Goal: Task Accomplishment & Management: Complete application form

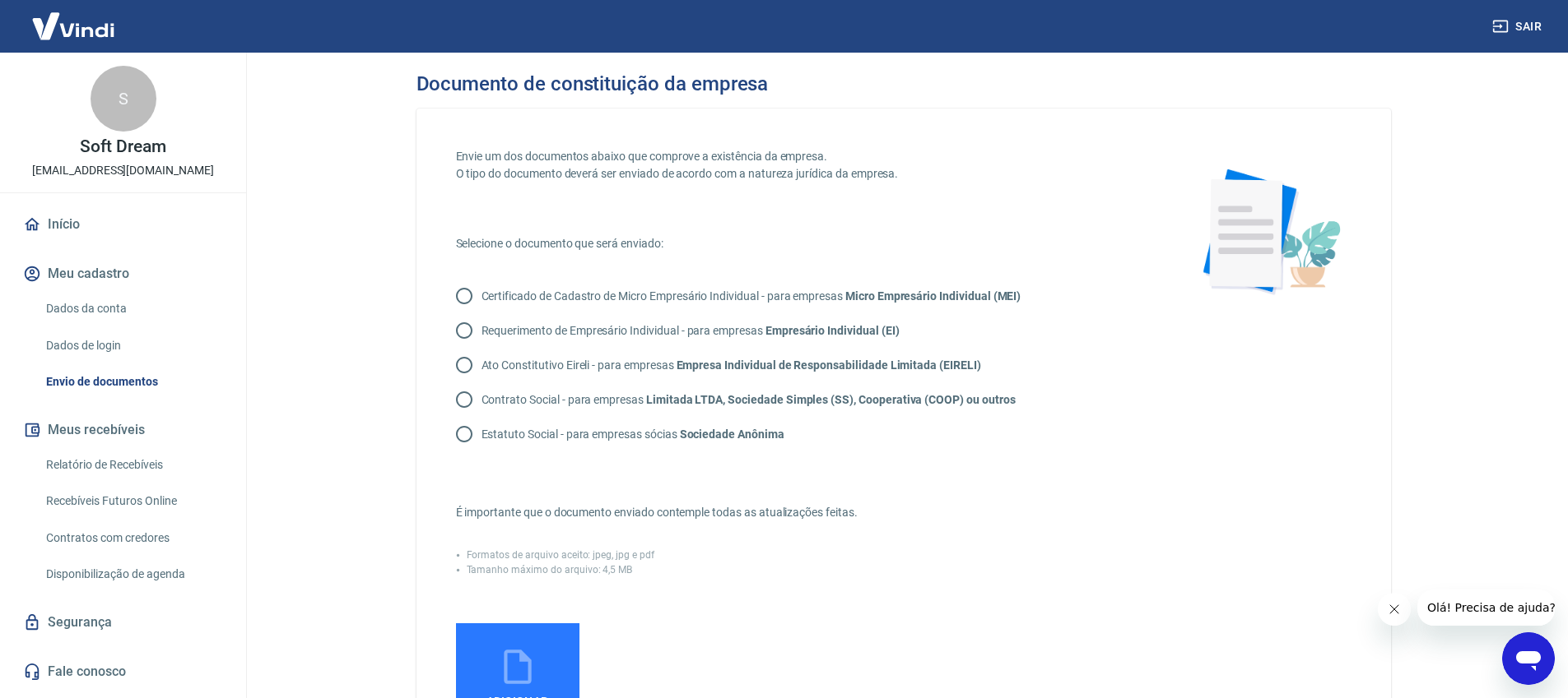
click at [466, 400] on input "Contrato Social - para empresas Limitada LTDA, Sociedade Simples (SS), Cooperat…" at bounding box center [464, 400] width 35 height 35
radio input "true"
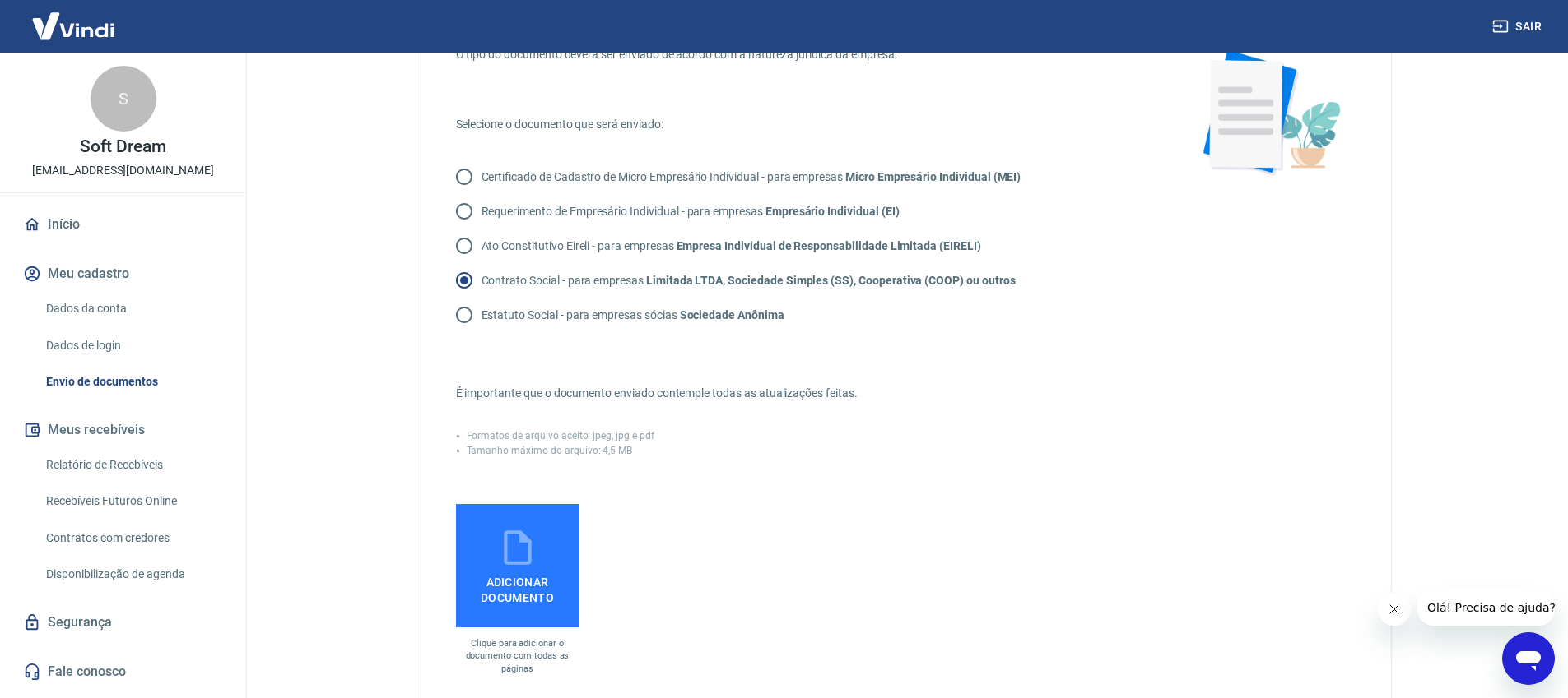
scroll to position [116, 0]
click at [467, 181] on input "Certificado de Cadastro de Micro Empresário Individual - para empresas Micro Em…" at bounding box center [464, 180] width 35 height 35
radio input "true"
click at [516, 587] on span "Adicionar documento" at bounding box center [517, 590] width 110 height 37
click at [0, 0] on input "Adicionar documento" at bounding box center [0, 0] width 0 height 0
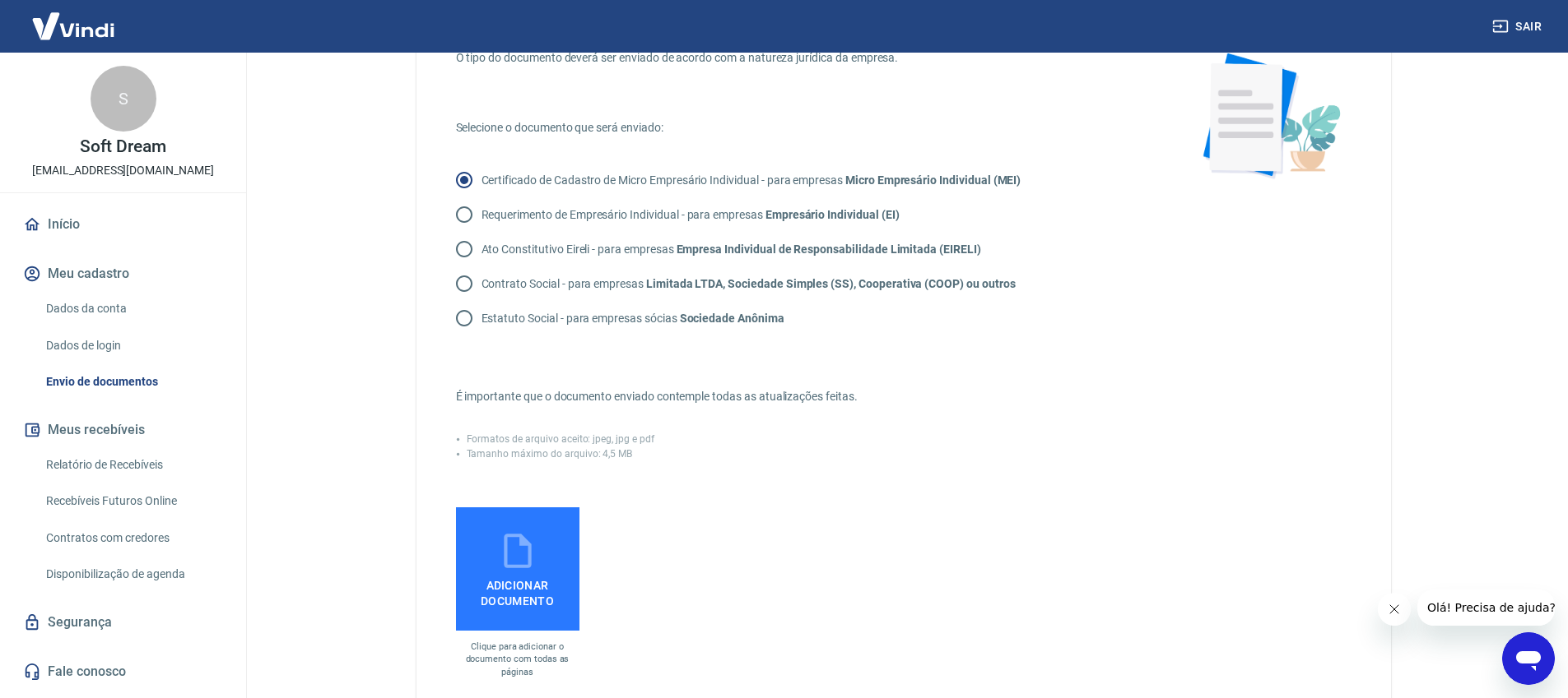
click at [521, 562] on icon at bounding box center [517, 550] width 41 height 41
click at [0, 0] on input "Adicionar documento" at bounding box center [0, 0] width 0 height 0
click at [528, 565] on icon at bounding box center [517, 551] width 27 height 35
click at [0, 0] on input "Adicionar documento" at bounding box center [0, 0] width 0 height 0
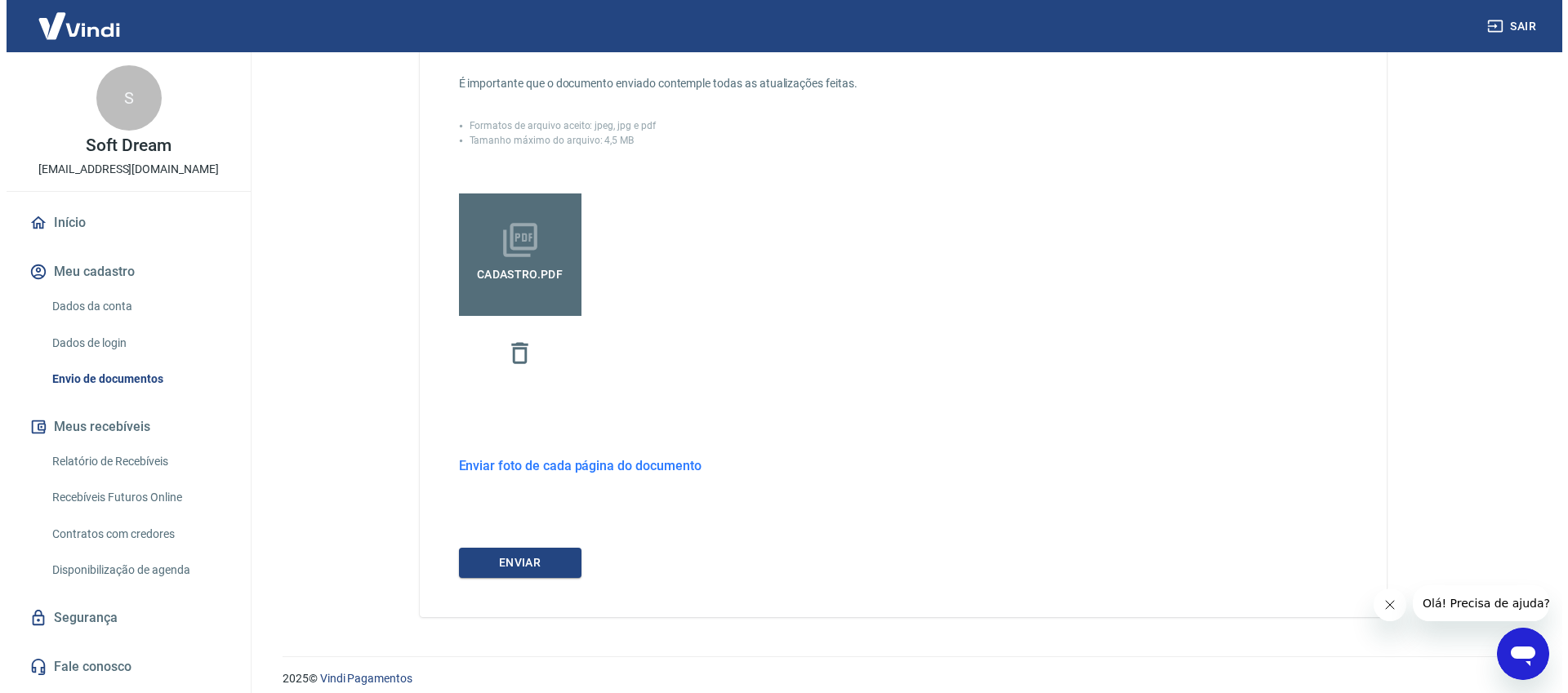
scroll to position [439, 0]
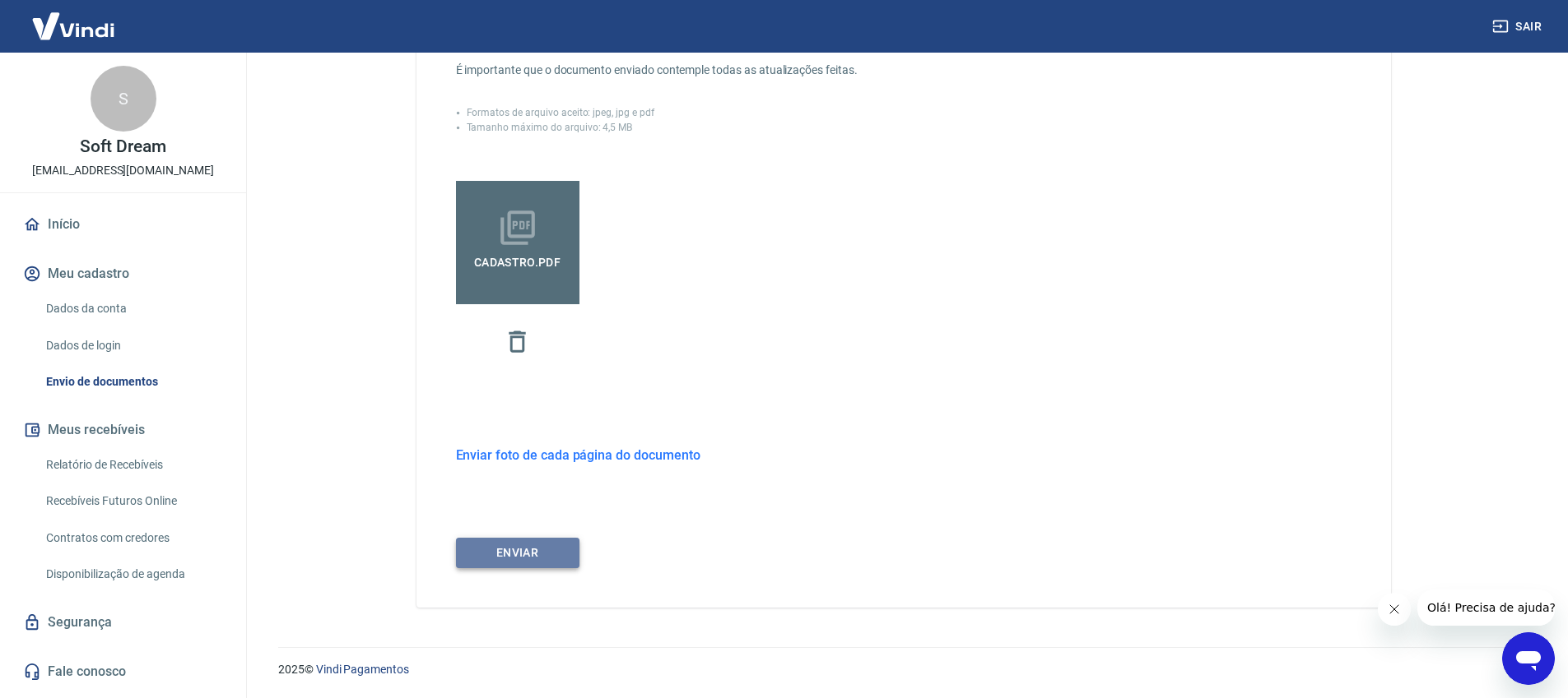
click at [510, 558] on button "ENVIAR" at bounding box center [517, 553] width 123 height 30
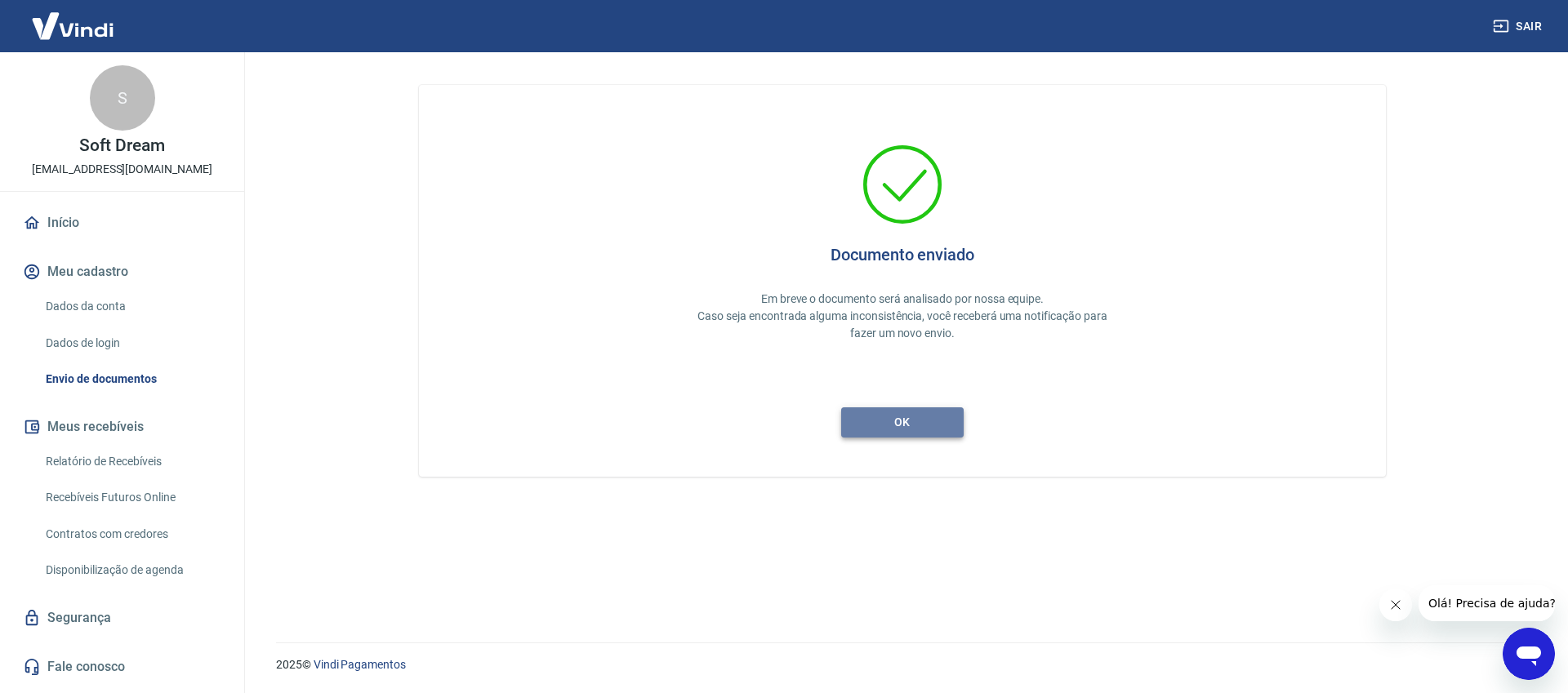
click at [890, 418] on button "ok" at bounding box center [903, 422] width 123 height 30
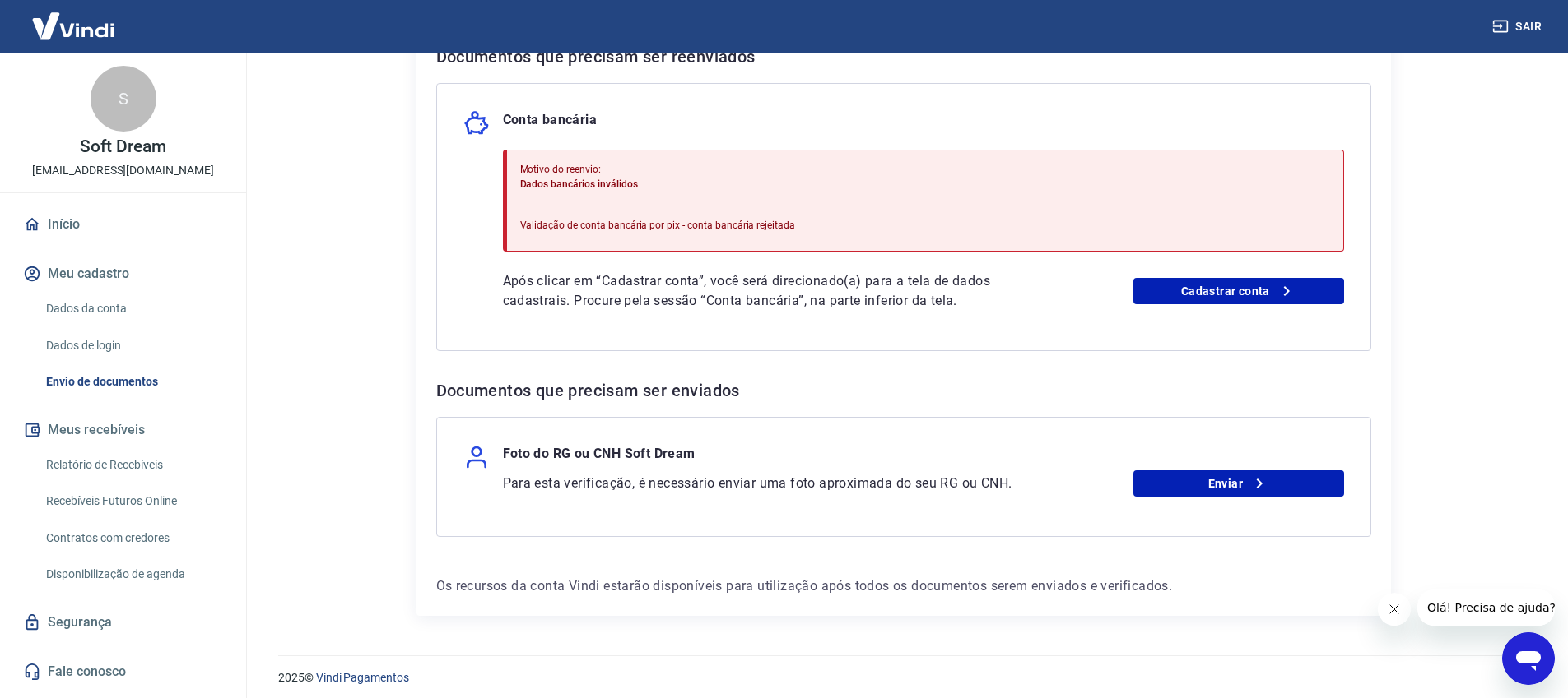
scroll to position [363, 0]
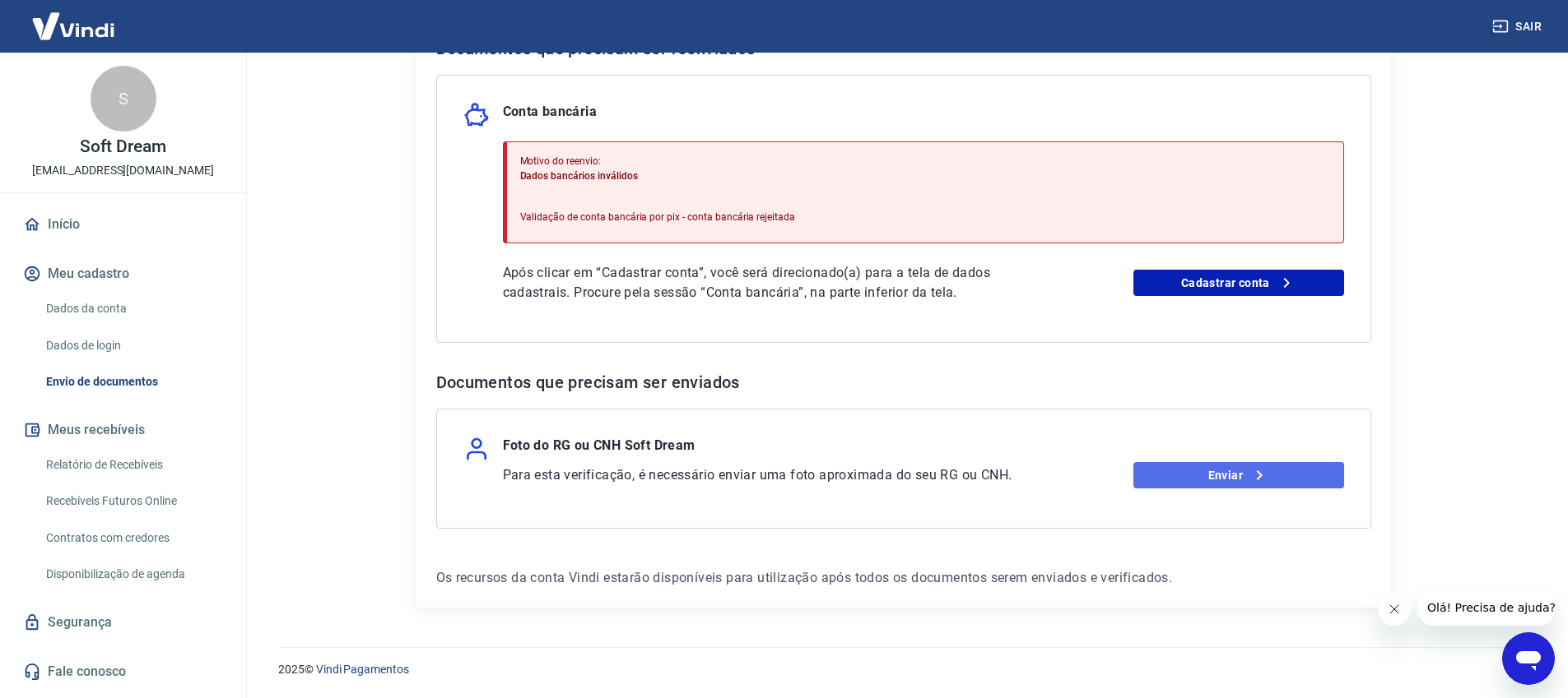
click at [1231, 474] on link "Enviar" at bounding box center [1238, 475] width 210 height 26
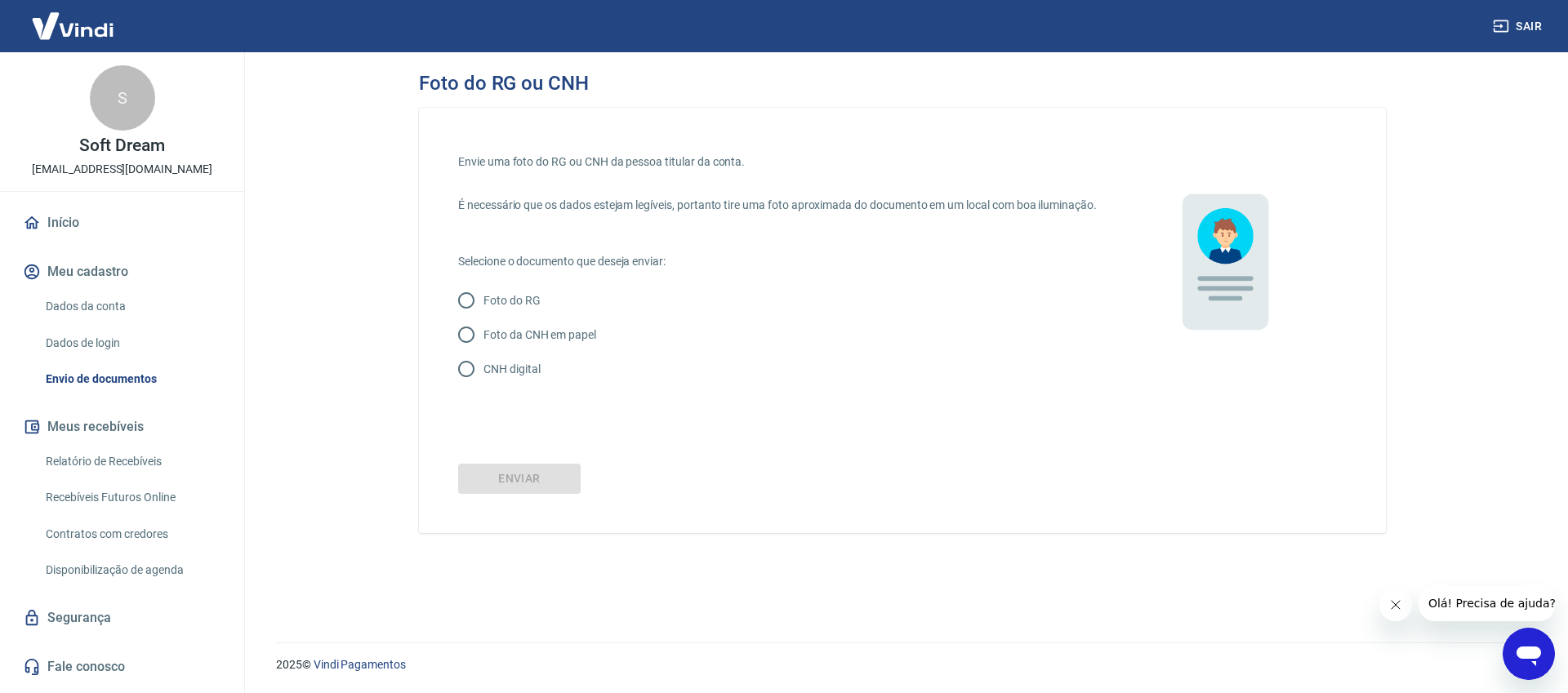
click at [466, 317] on input "Foto do RG" at bounding box center [466, 300] width 35 height 35
radio input "true"
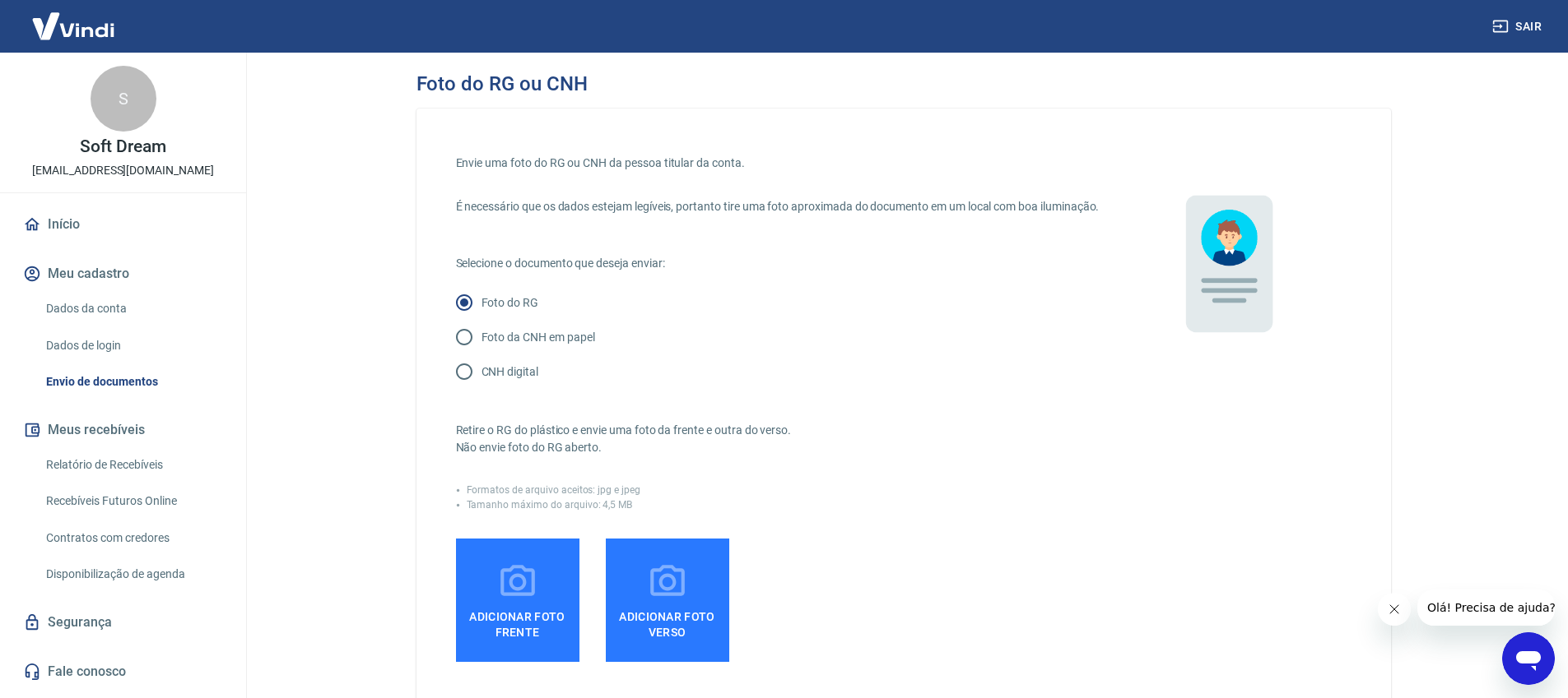
click at [530, 603] on icon at bounding box center [517, 582] width 41 height 41
click at [0, 0] on input "Adicionar foto frente" at bounding box center [0, 0] width 0 height 0
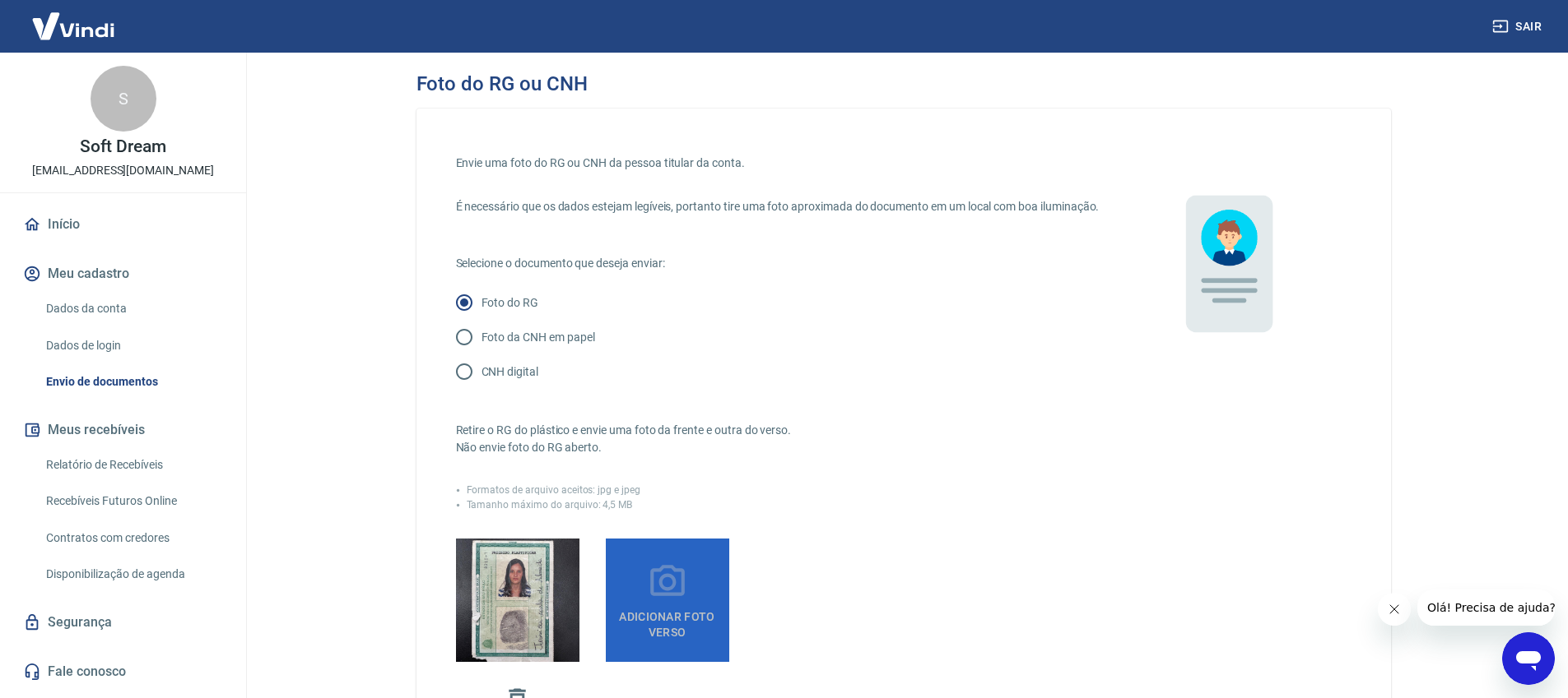
click at [703, 621] on span "Adicionar foto verso" at bounding box center [667, 622] width 110 height 37
click at [0, 0] on input "Adicionar foto verso" at bounding box center [0, 0] width 0 height 0
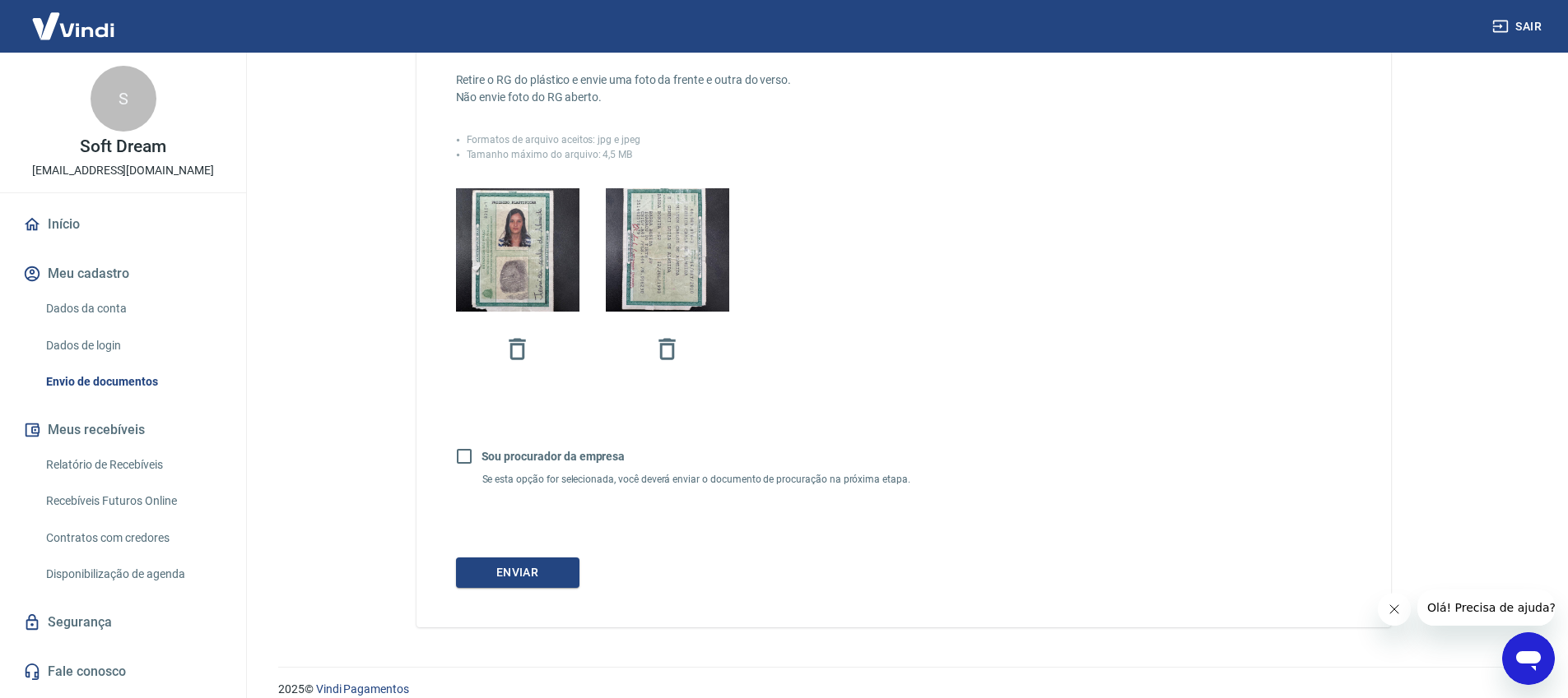
scroll to position [388, 0]
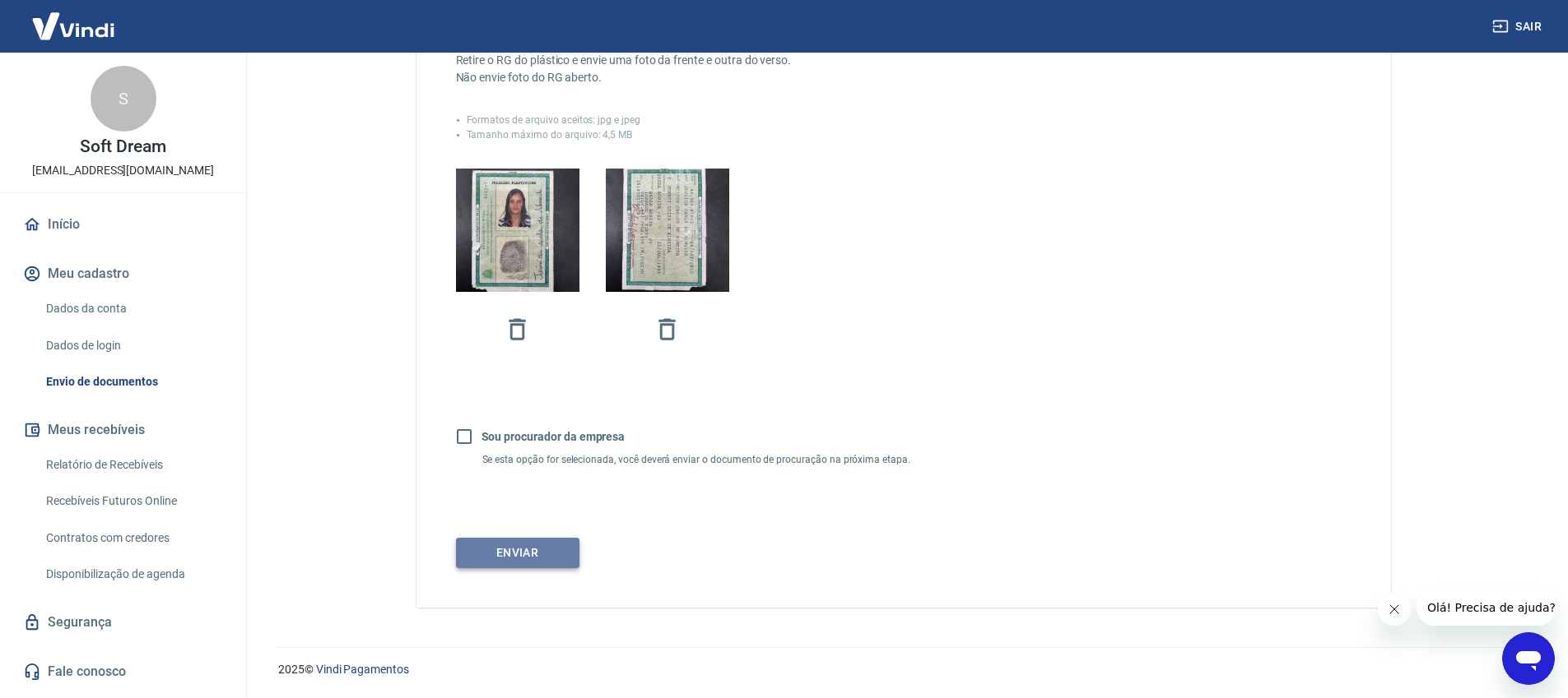
click at [528, 549] on button "Enviar" at bounding box center [517, 553] width 123 height 30
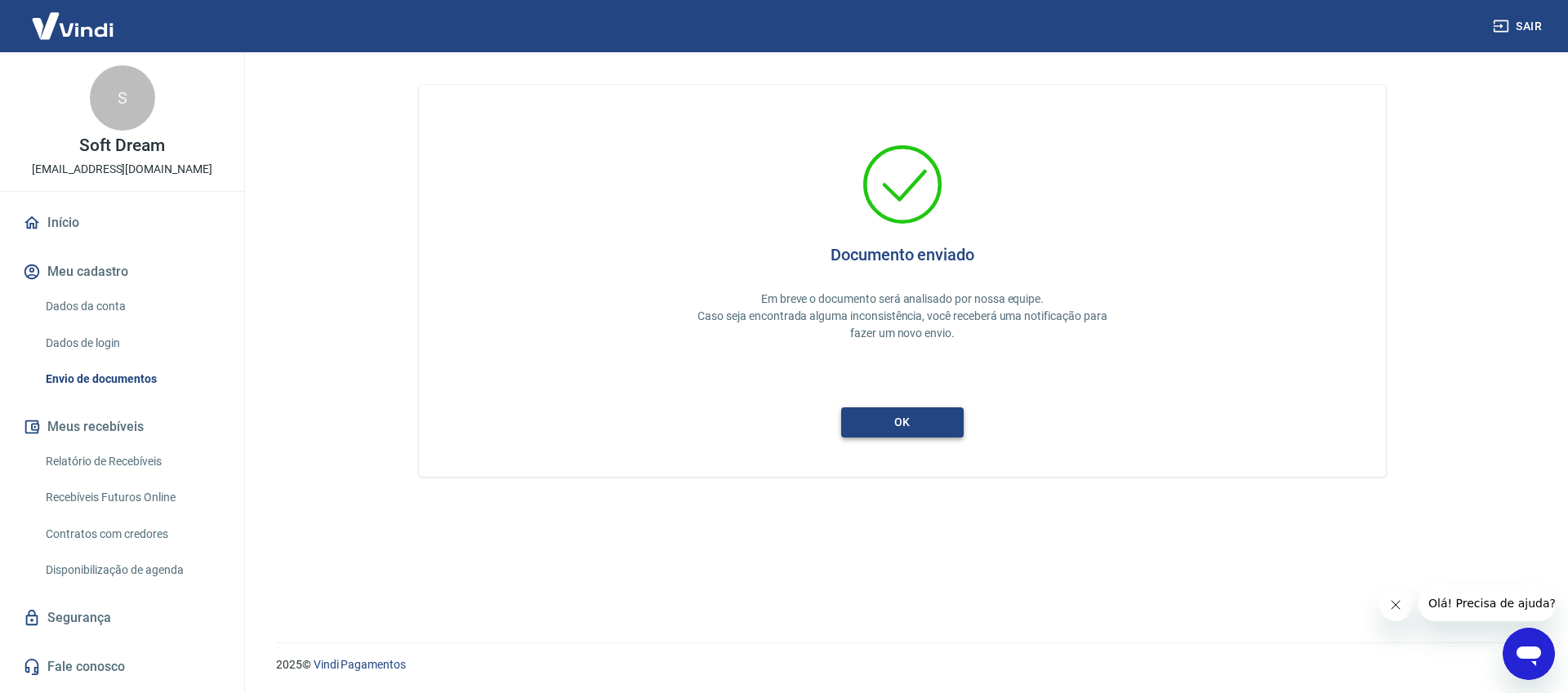
click at [902, 411] on button "ok" at bounding box center [903, 422] width 123 height 30
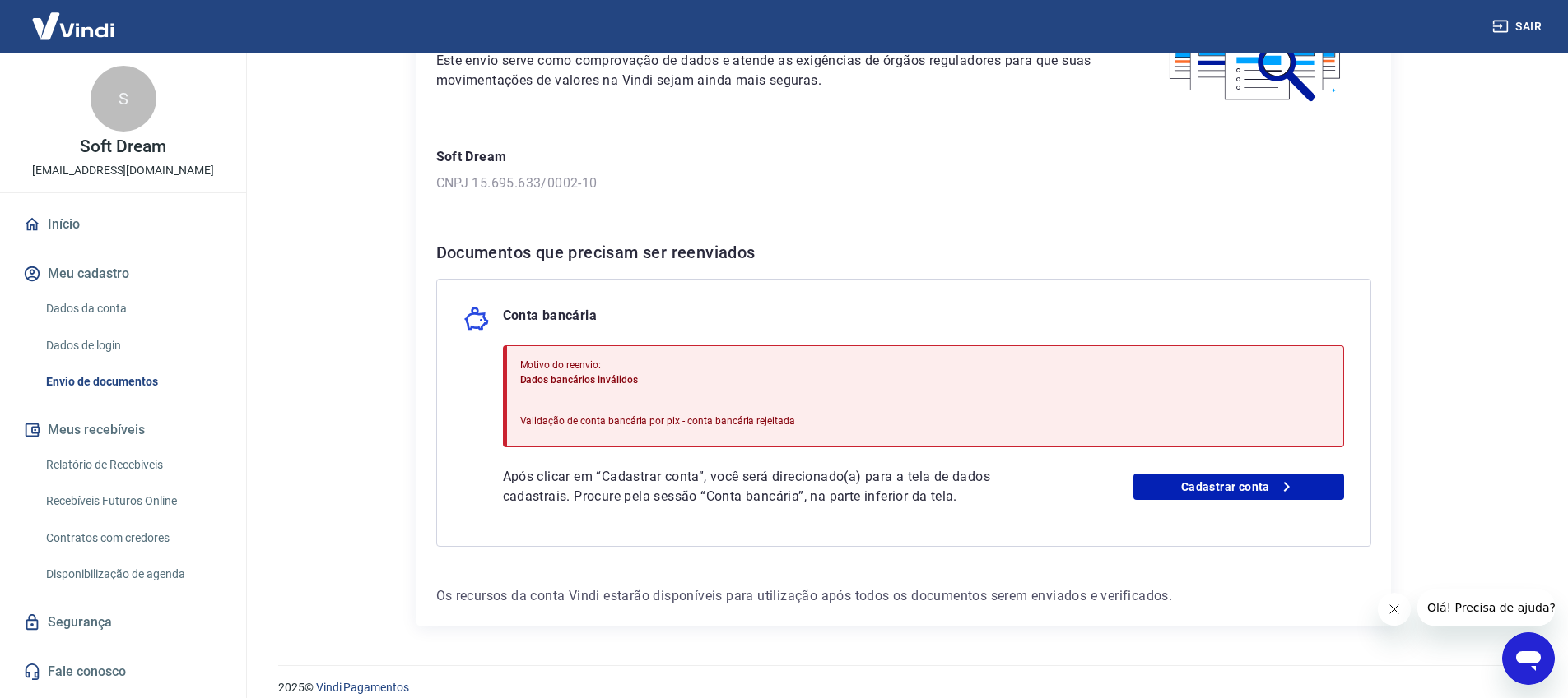
scroll to position [177, 0]
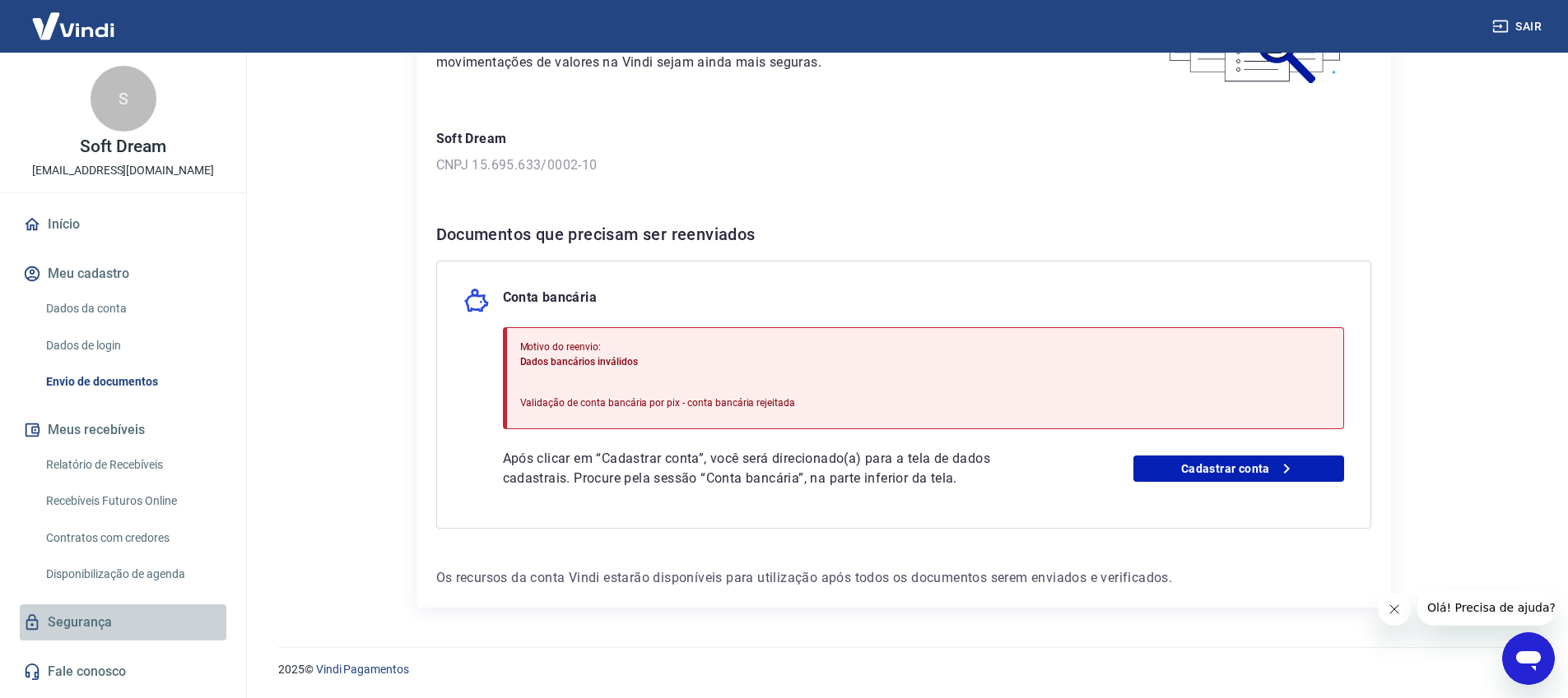
click at [89, 625] on link "Segurança" at bounding box center [123, 622] width 206 height 37
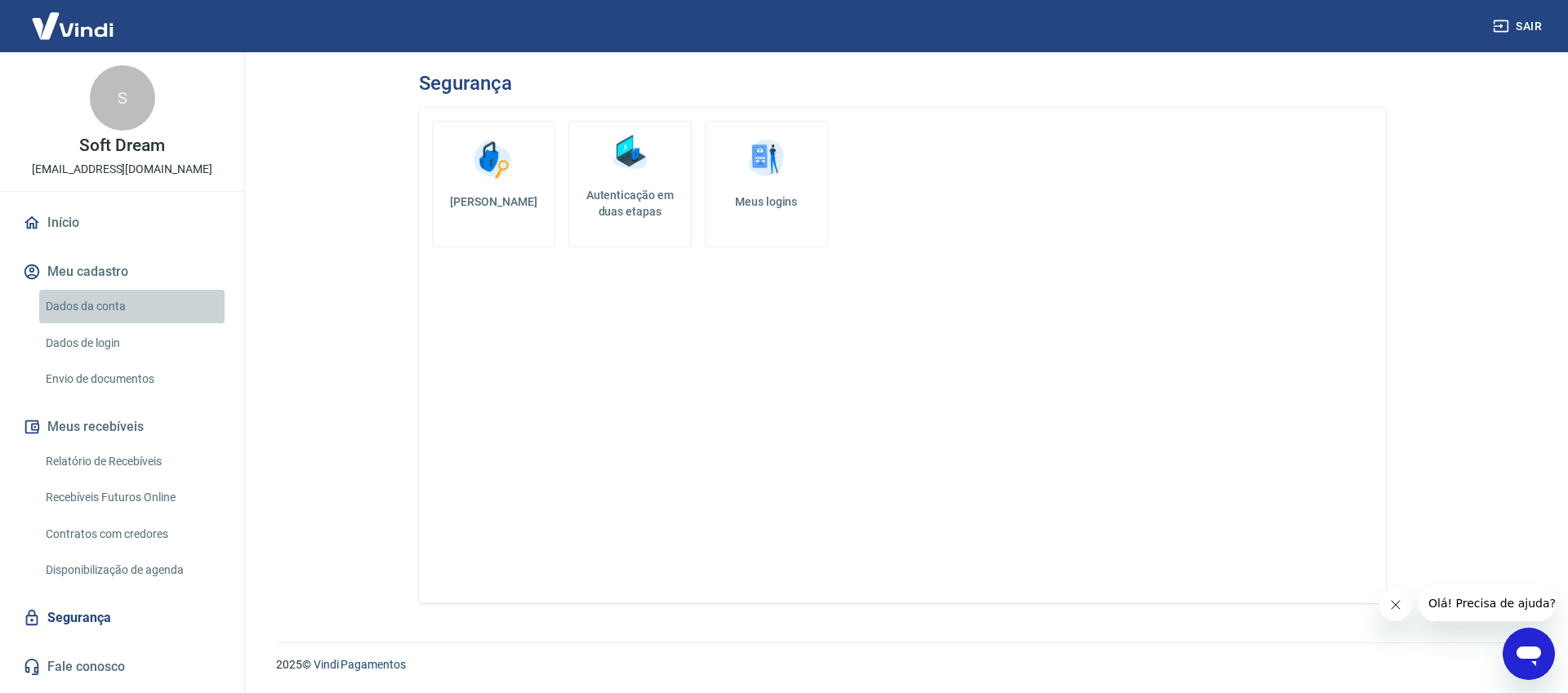
click at [84, 305] on link "Dados da conta" at bounding box center [131, 306] width 186 height 34
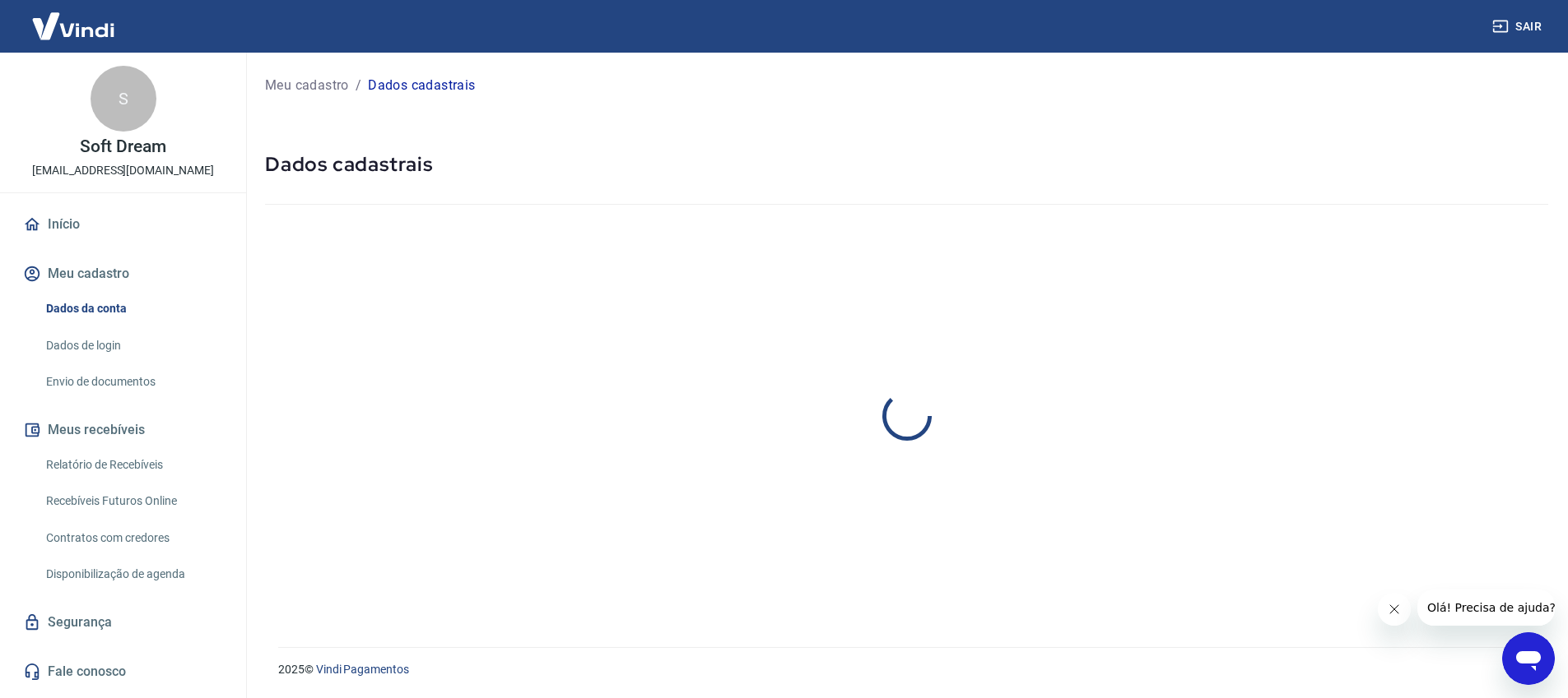
select select "PR"
select select "business"
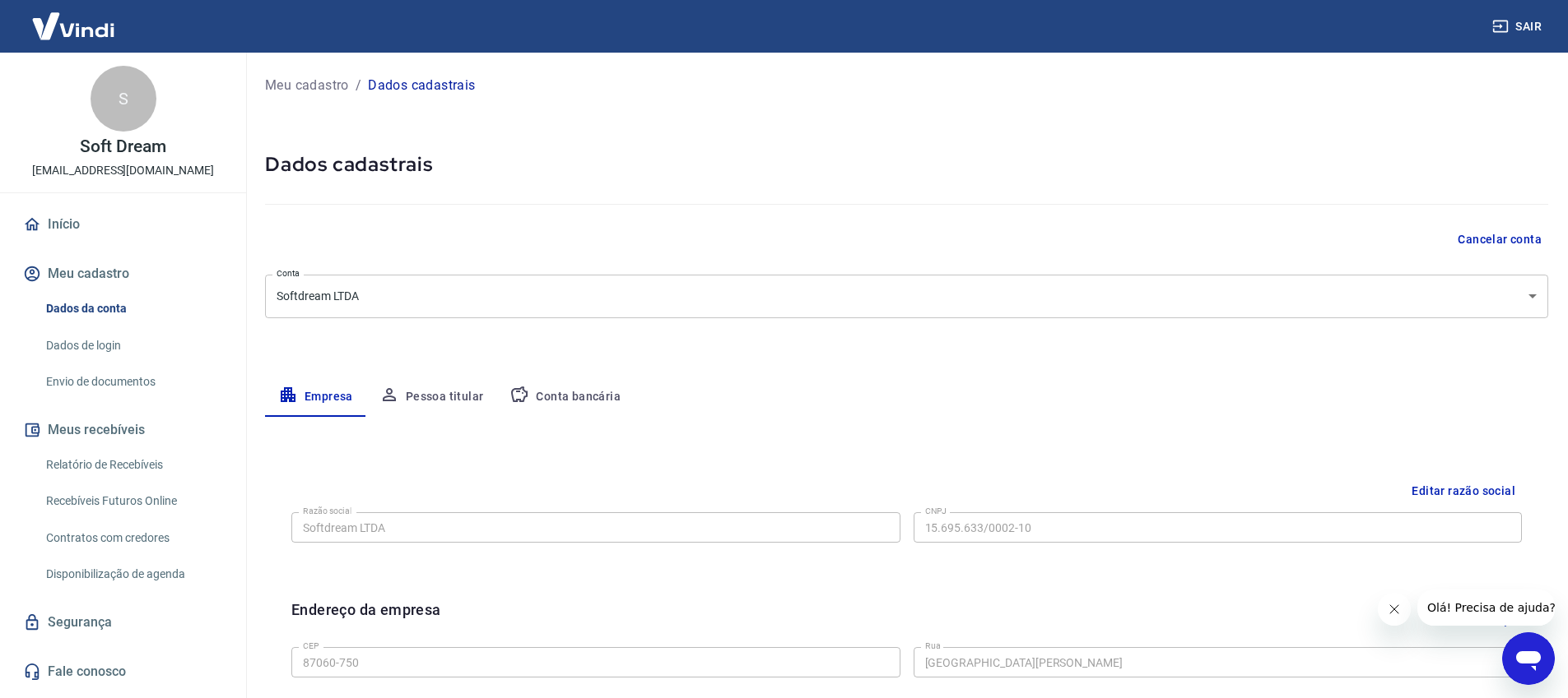
click at [447, 400] on button "Pessoa titular" at bounding box center [431, 396] width 130 height 39
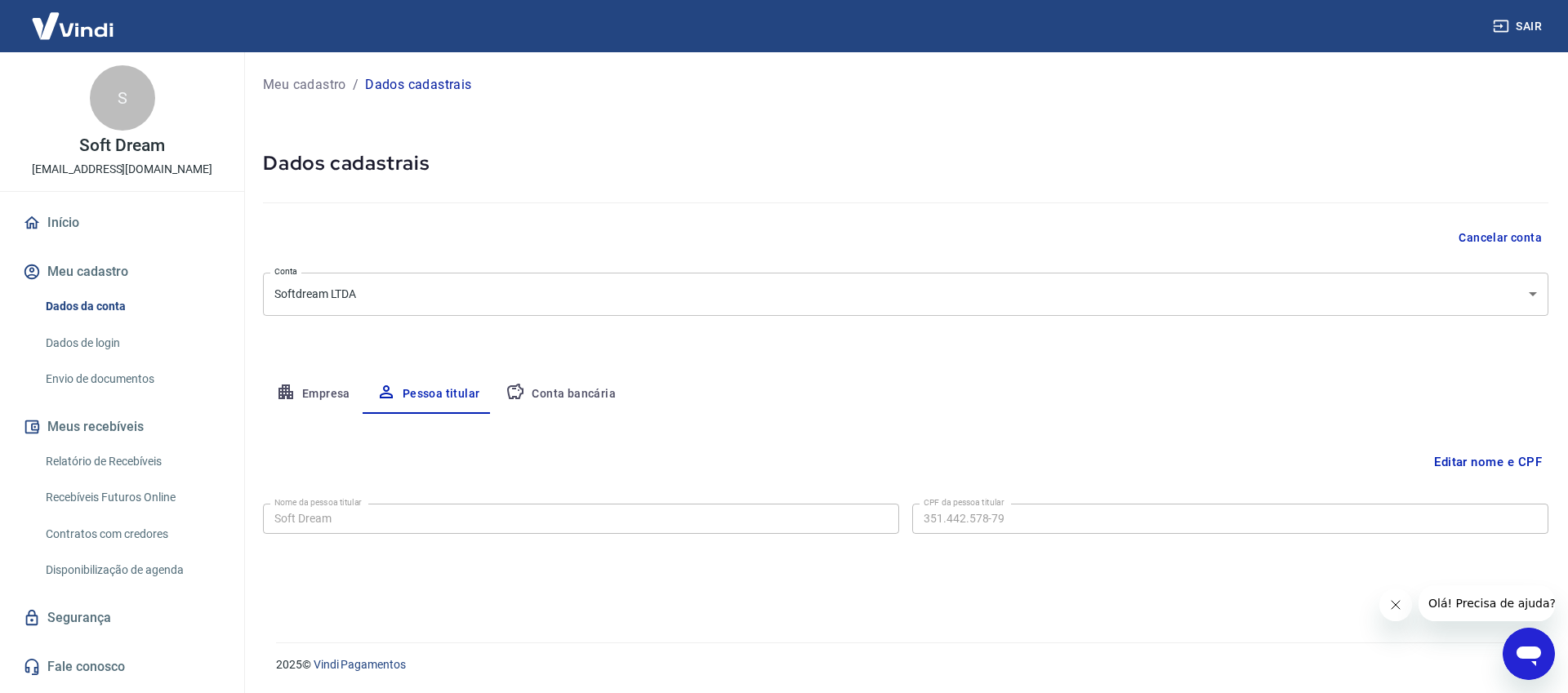
click at [590, 393] on button "Conta bancária" at bounding box center [561, 394] width 136 height 39
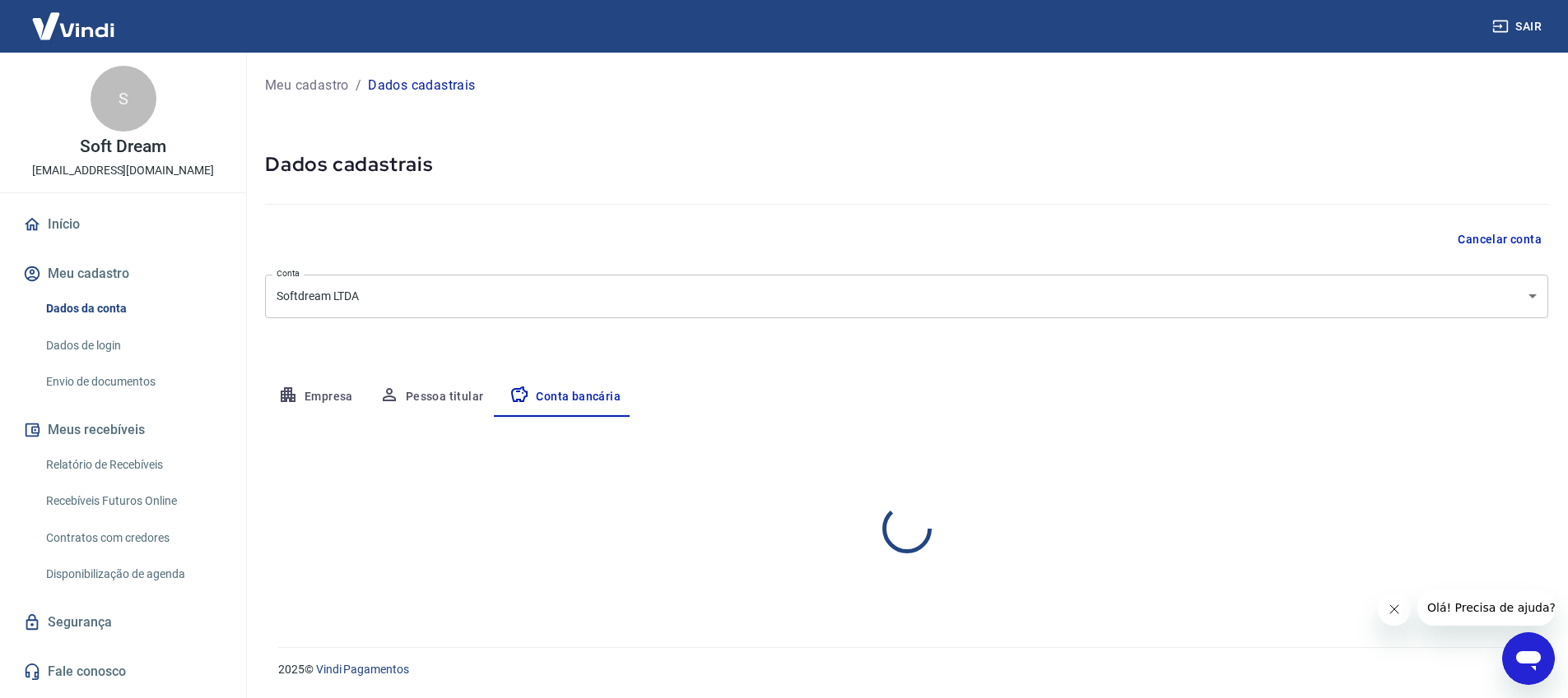
select select "1"
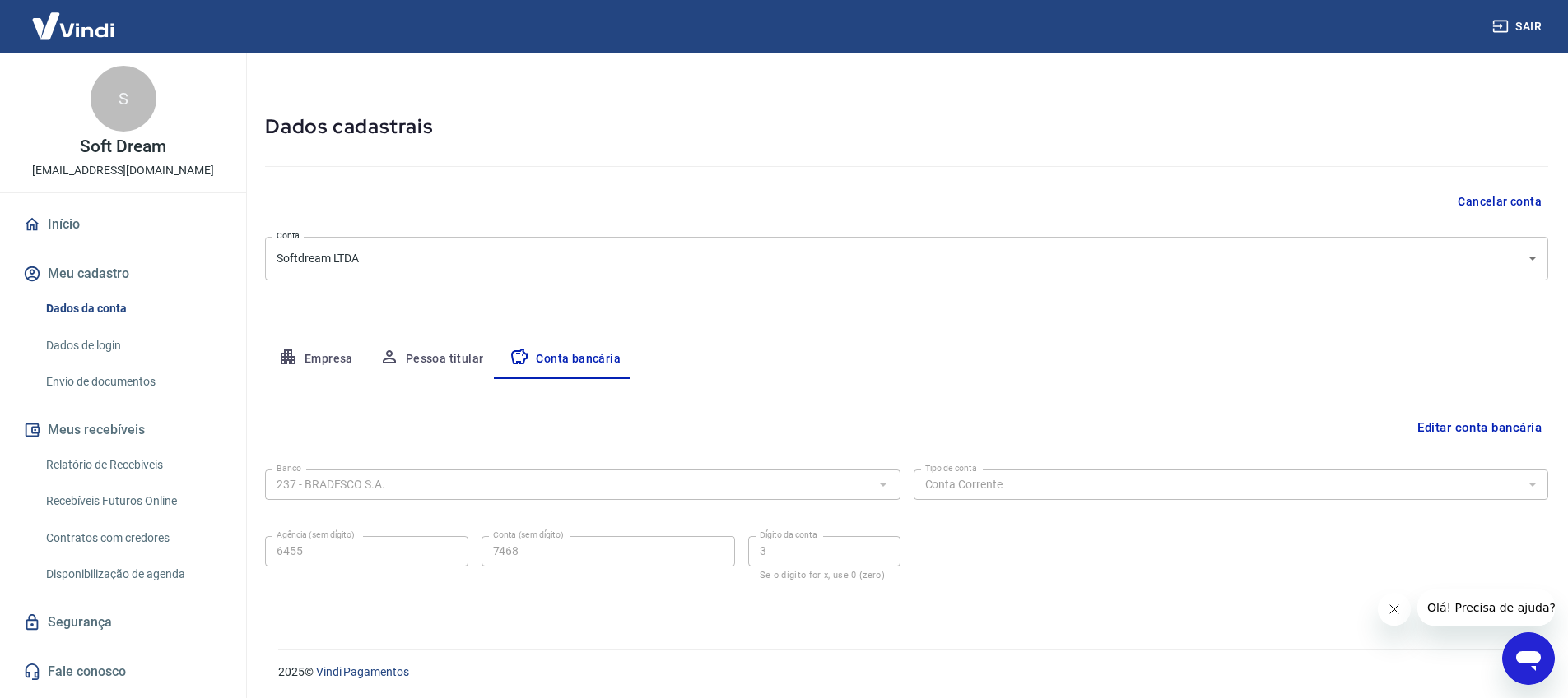
scroll to position [40, 0]
click at [1516, 427] on button "Editar conta bancária" at bounding box center [1479, 425] width 137 height 31
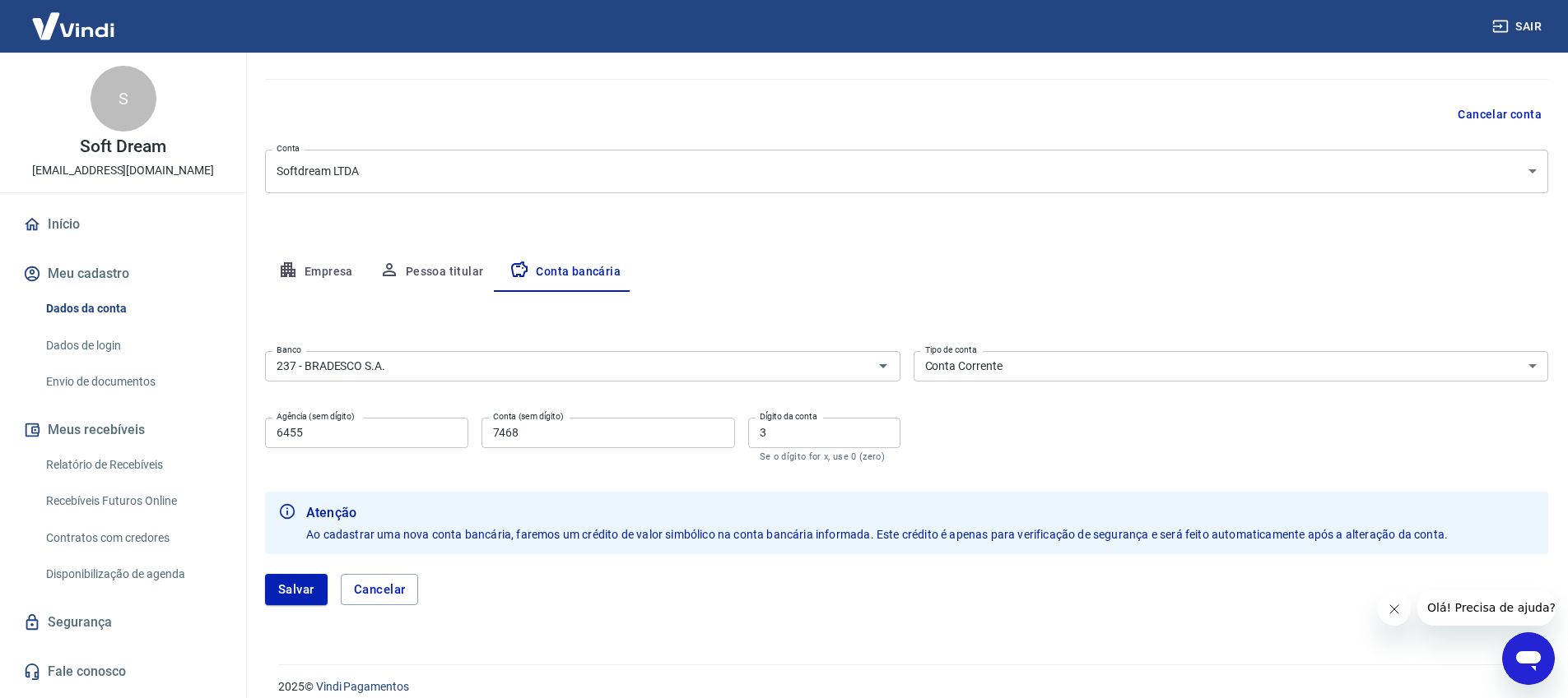
scroll to position [143, 0]
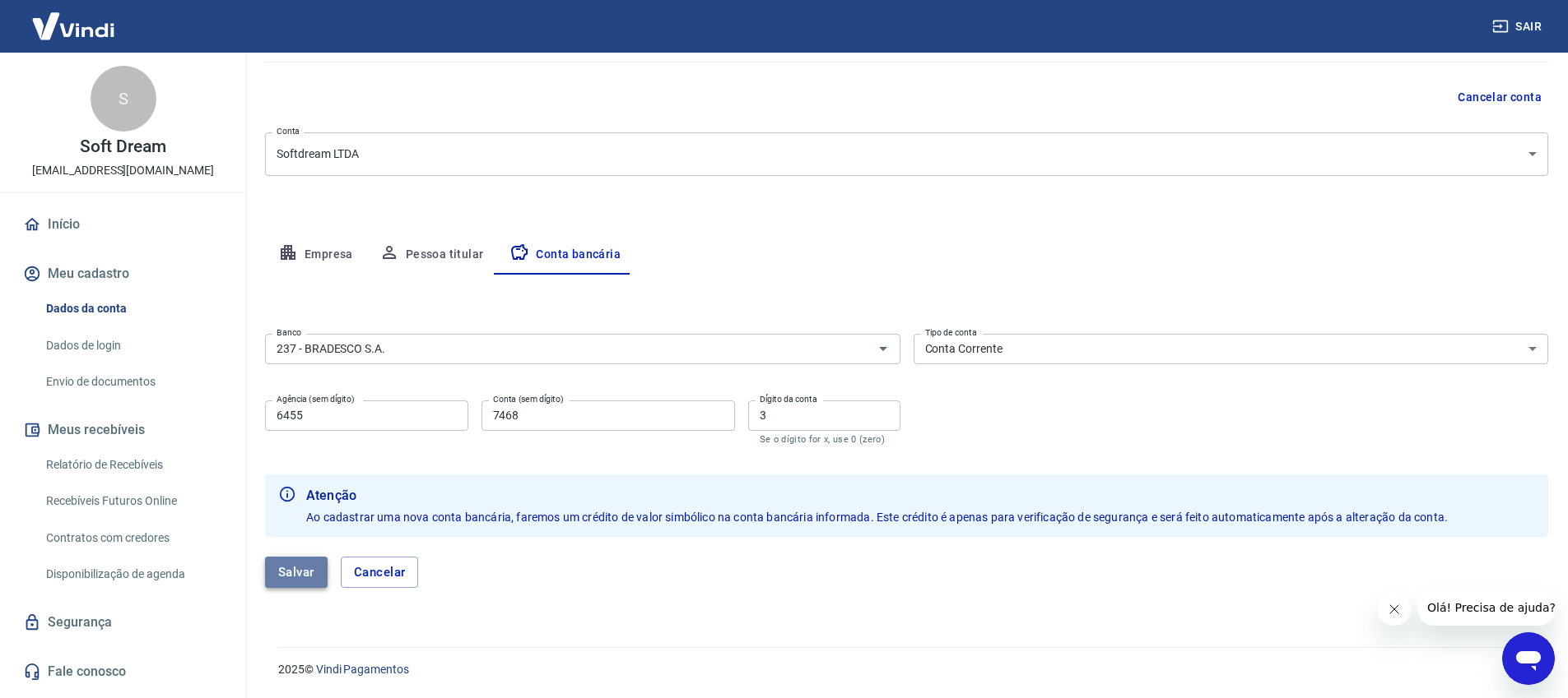
click at [308, 574] on button "Salvar" at bounding box center [297, 573] width 63 height 31
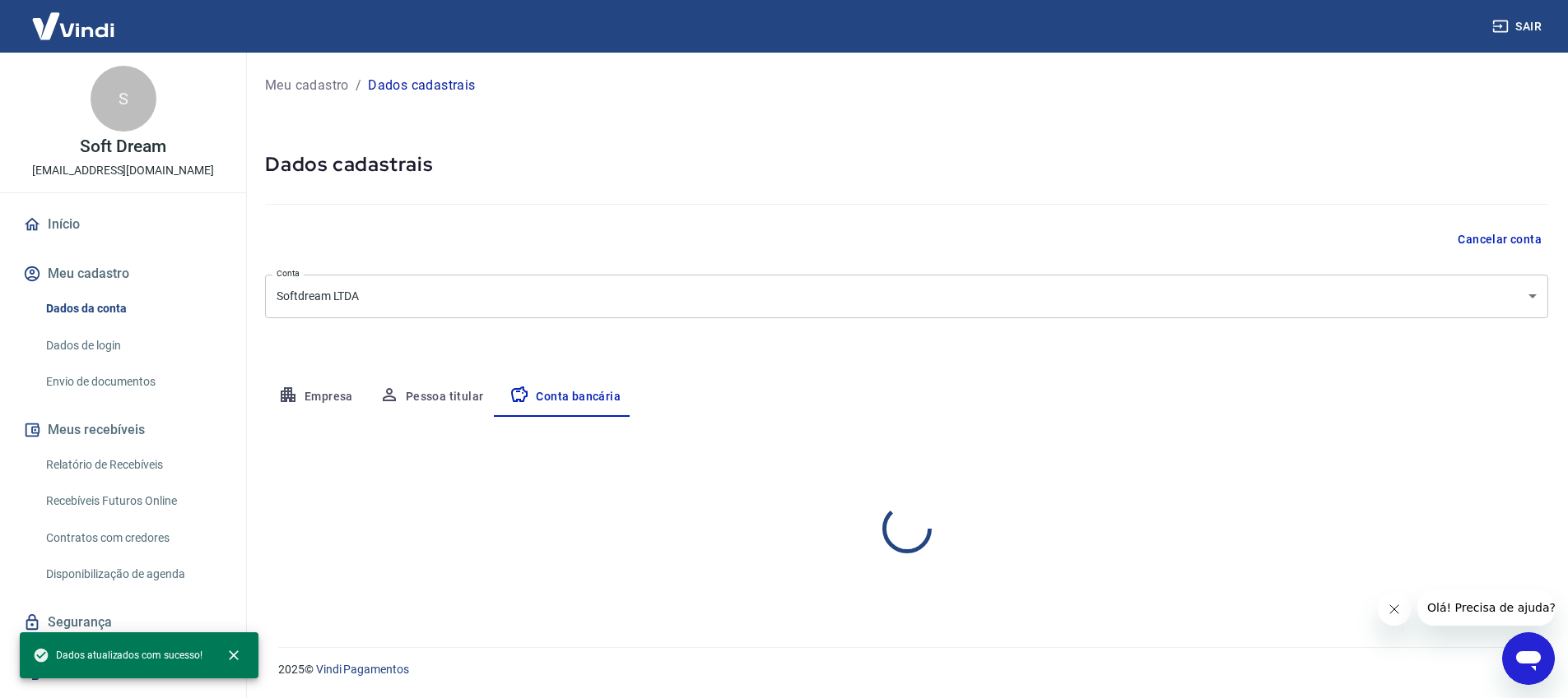
scroll to position [0, 0]
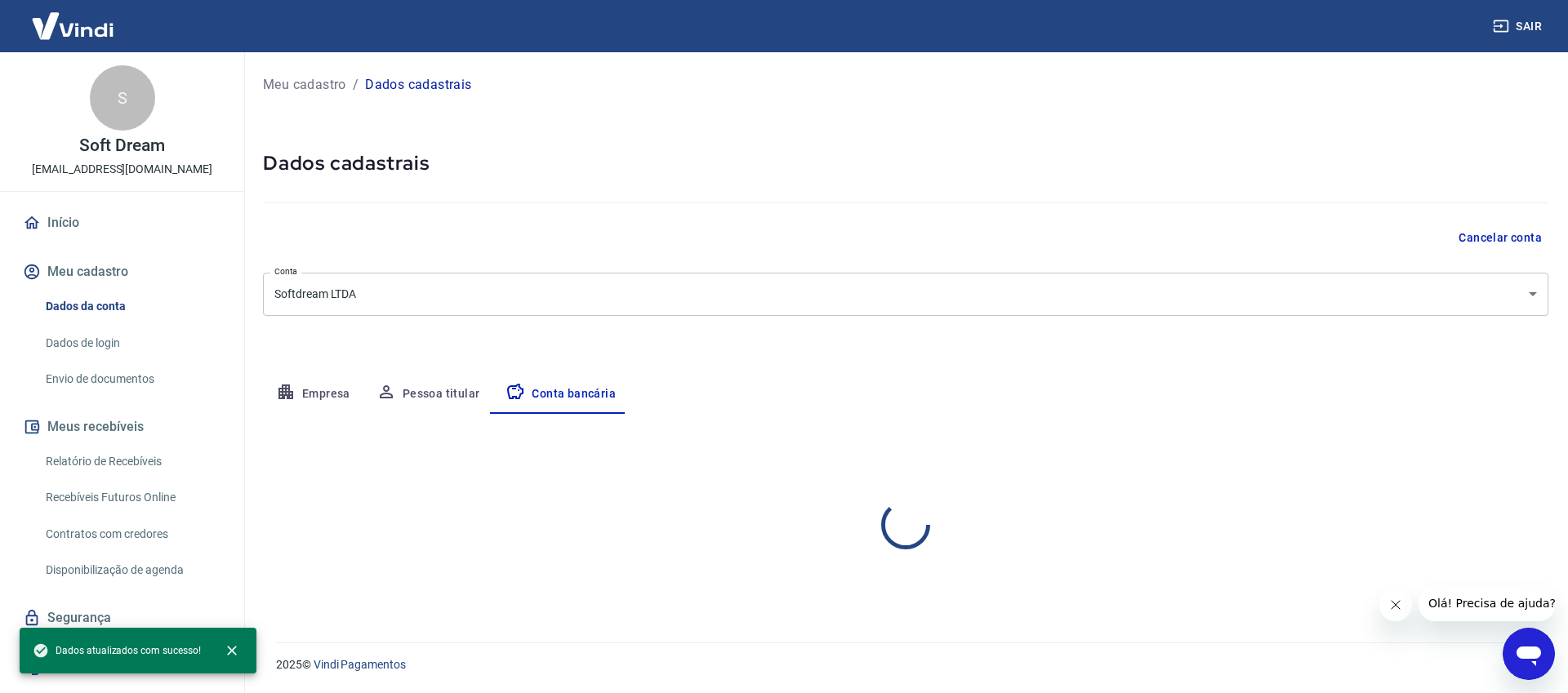
select select "1"
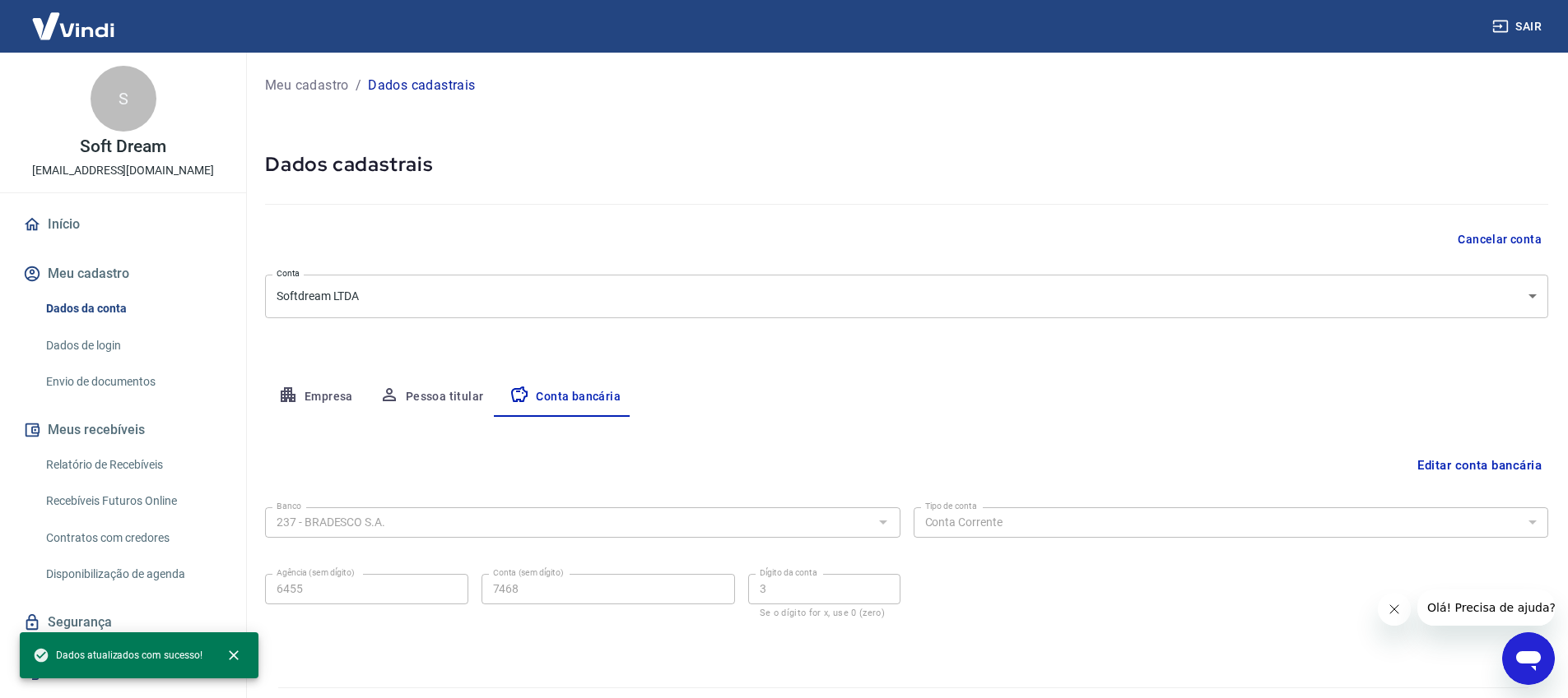
click at [1127, 584] on div "Banco 237 - BRADESCO S.A. Banco Tipo de conta Conta Corrente Conta Poupança Tip…" at bounding box center [906, 561] width 1283 height 121
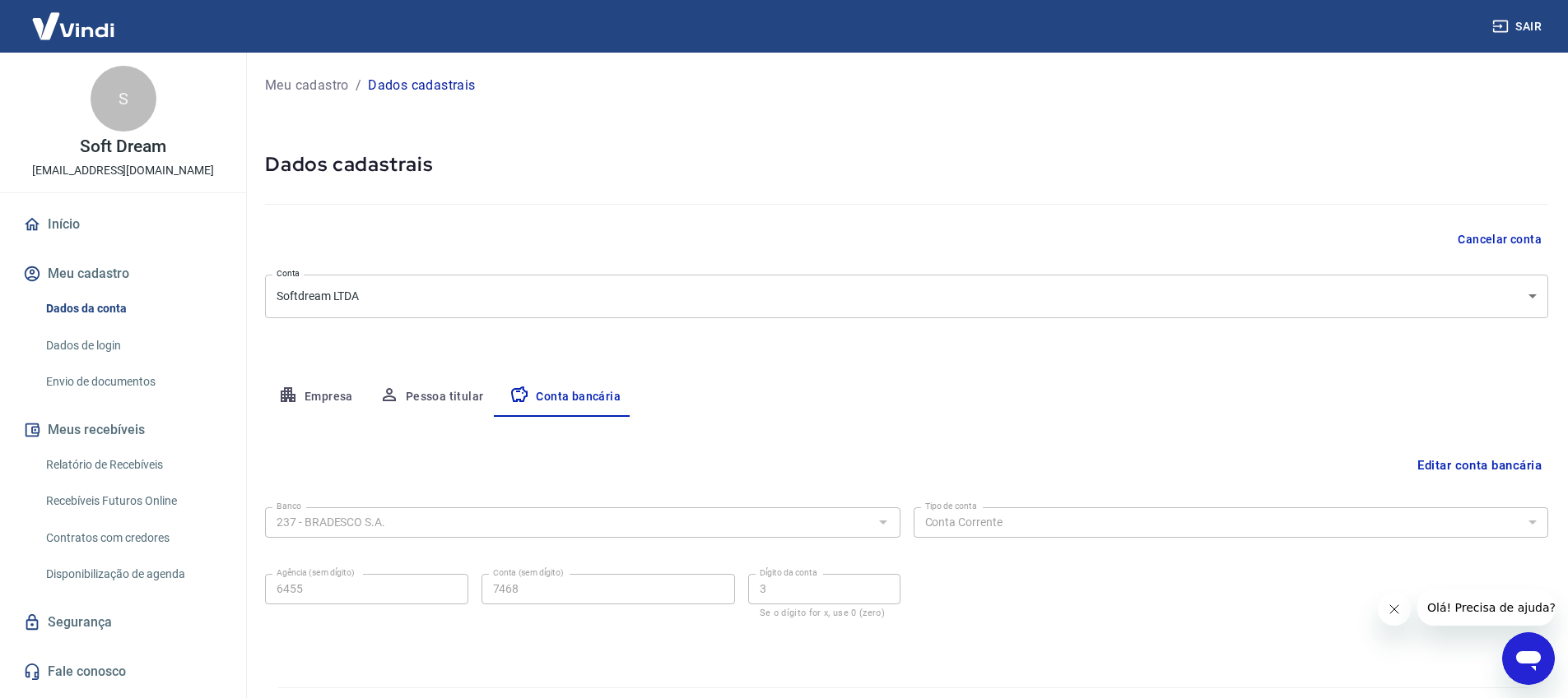
click at [111, 215] on link "Início" at bounding box center [123, 224] width 206 height 37
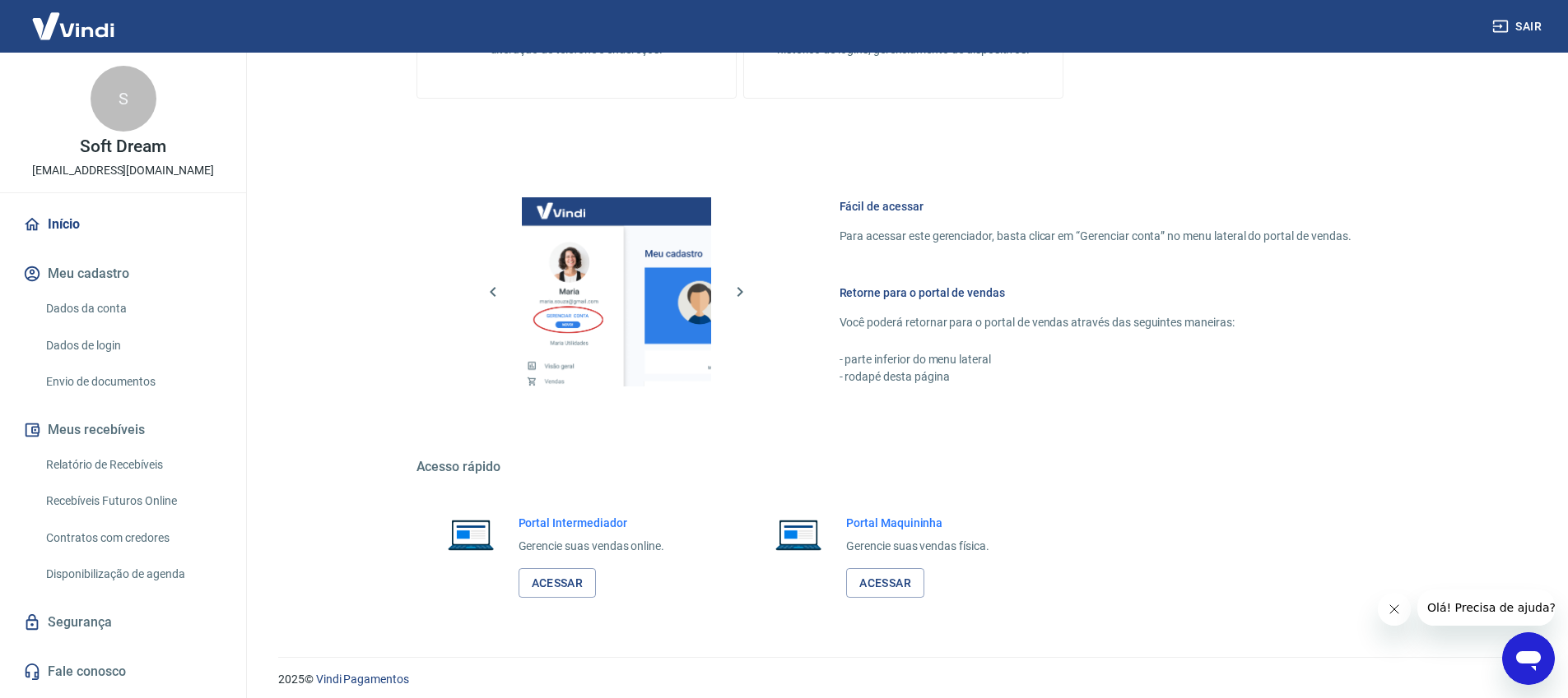
scroll to position [755, 0]
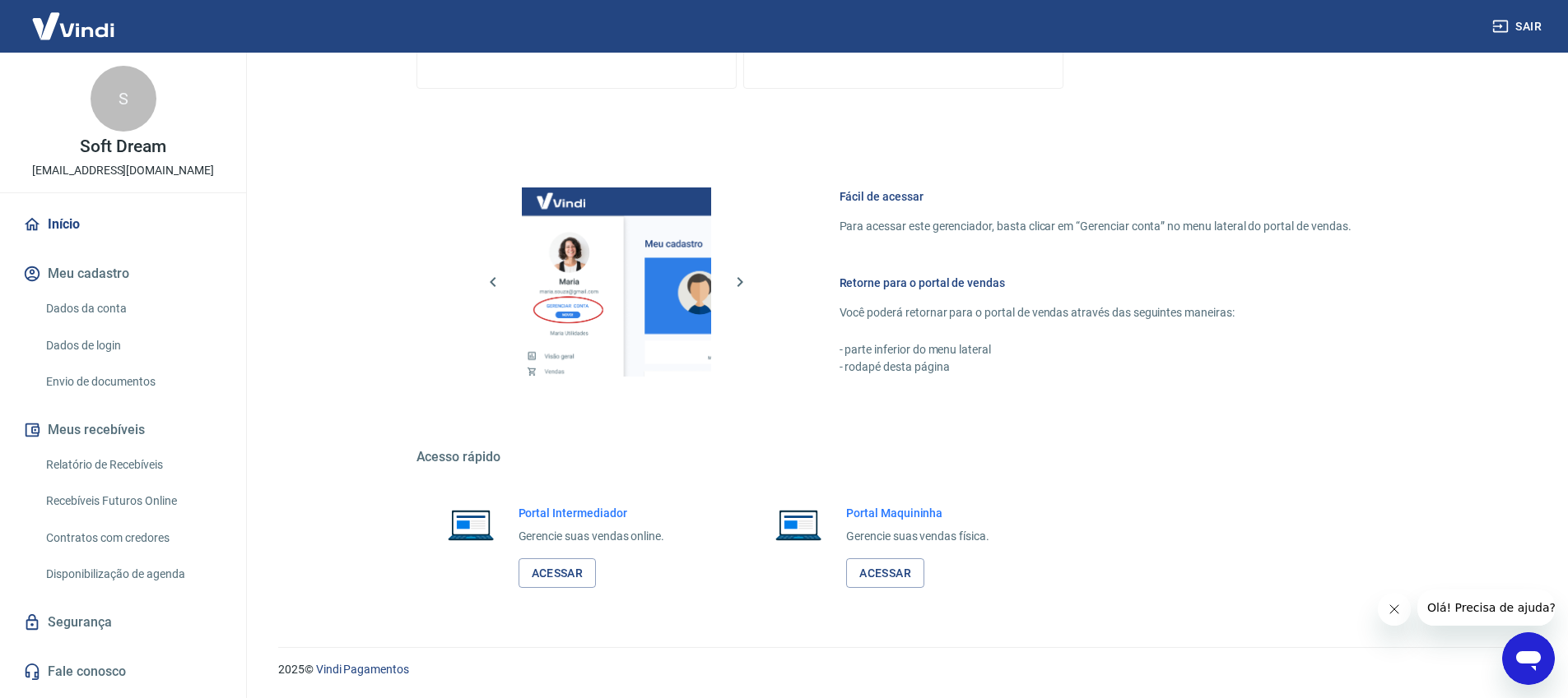
click at [99, 312] on link "Dados da conta" at bounding box center [132, 309] width 187 height 34
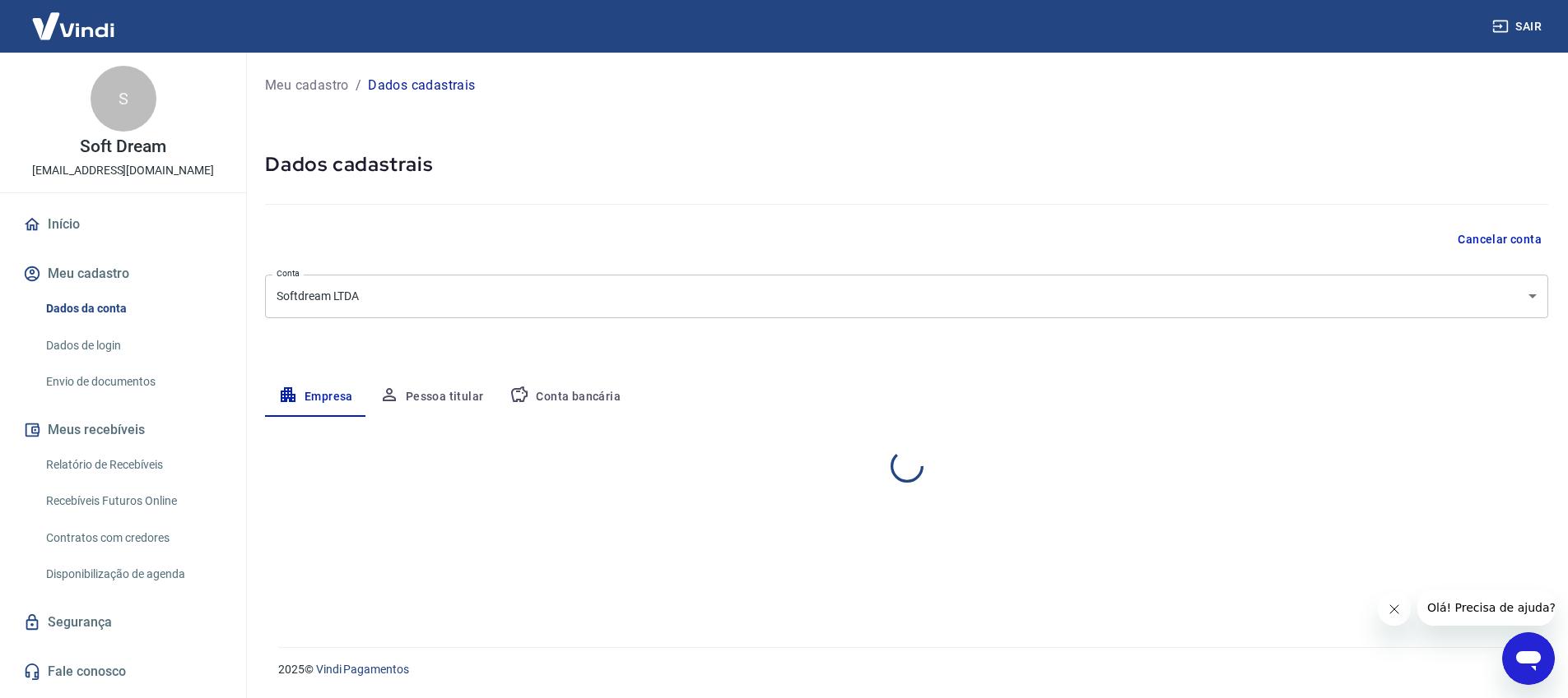
select select "PR"
select select "business"
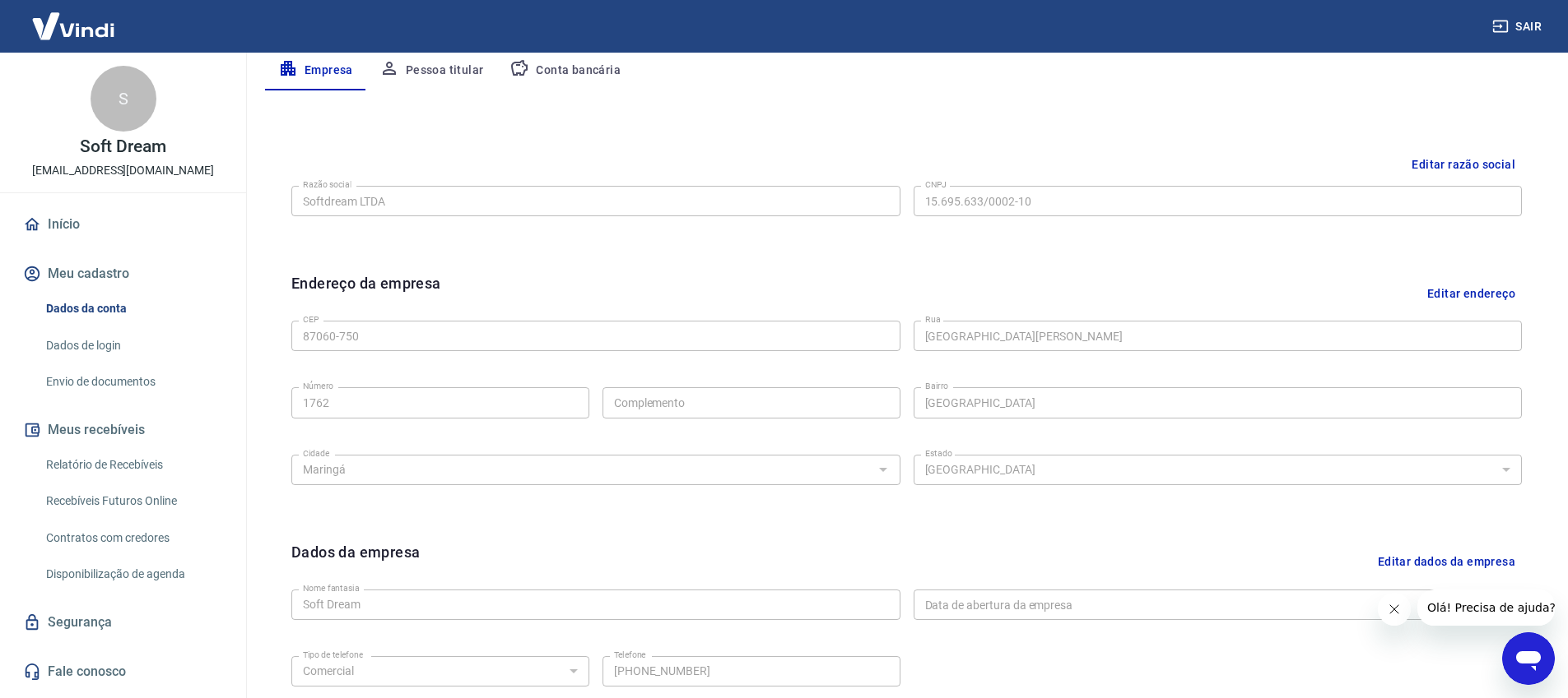
scroll to position [488, 0]
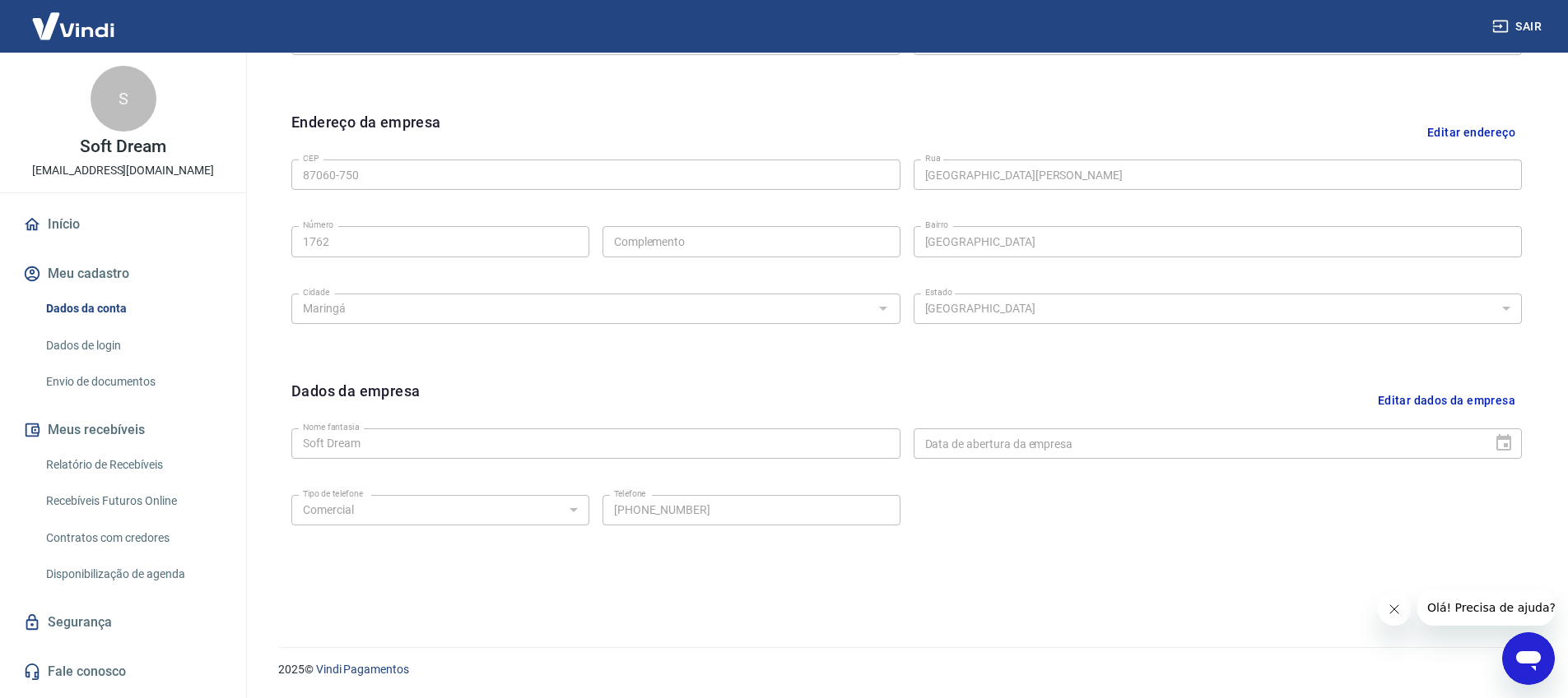
click at [108, 344] on link "Dados de login" at bounding box center [132, 345] width 187 height 34
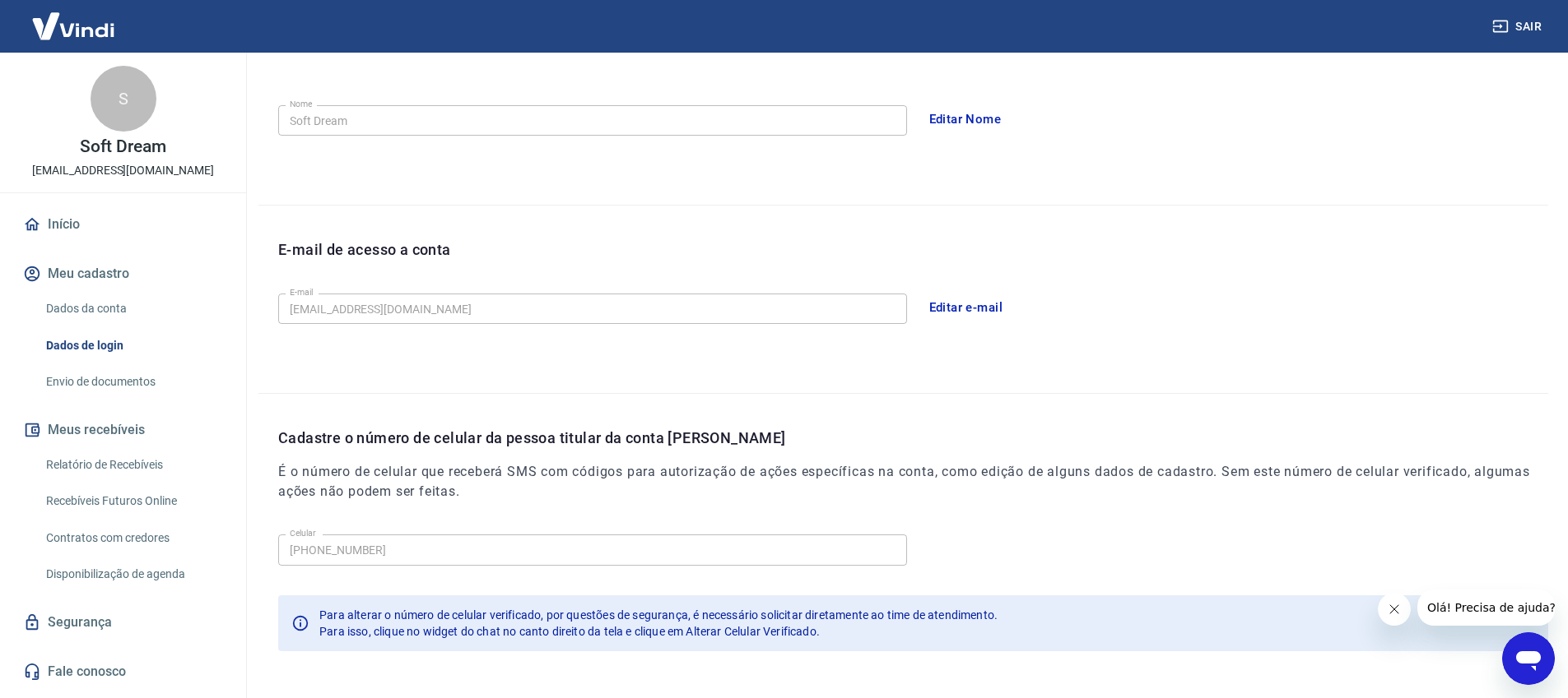
scroll to position [63, 0]
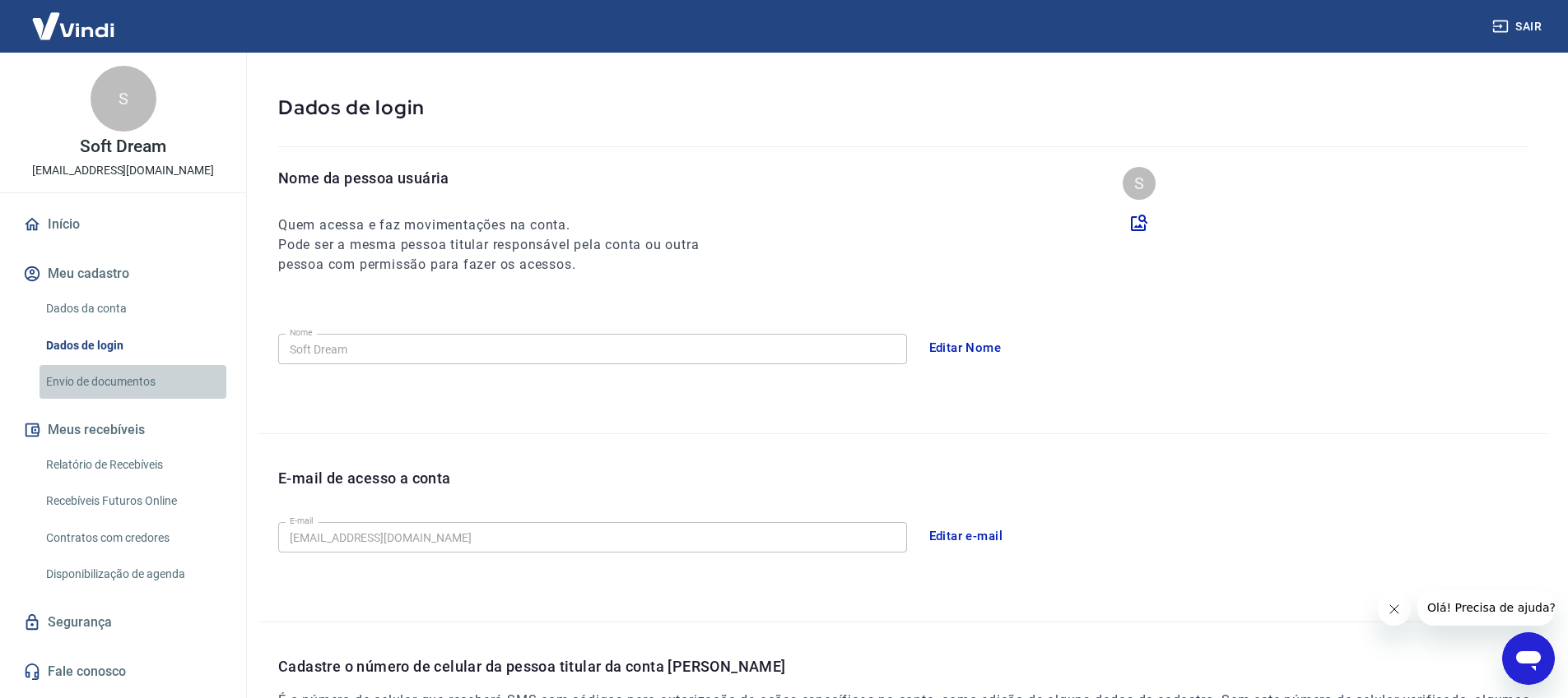
click at [113, 379] on link "Envio de documentos" at bounding box center [132, 382] width 187 height 34
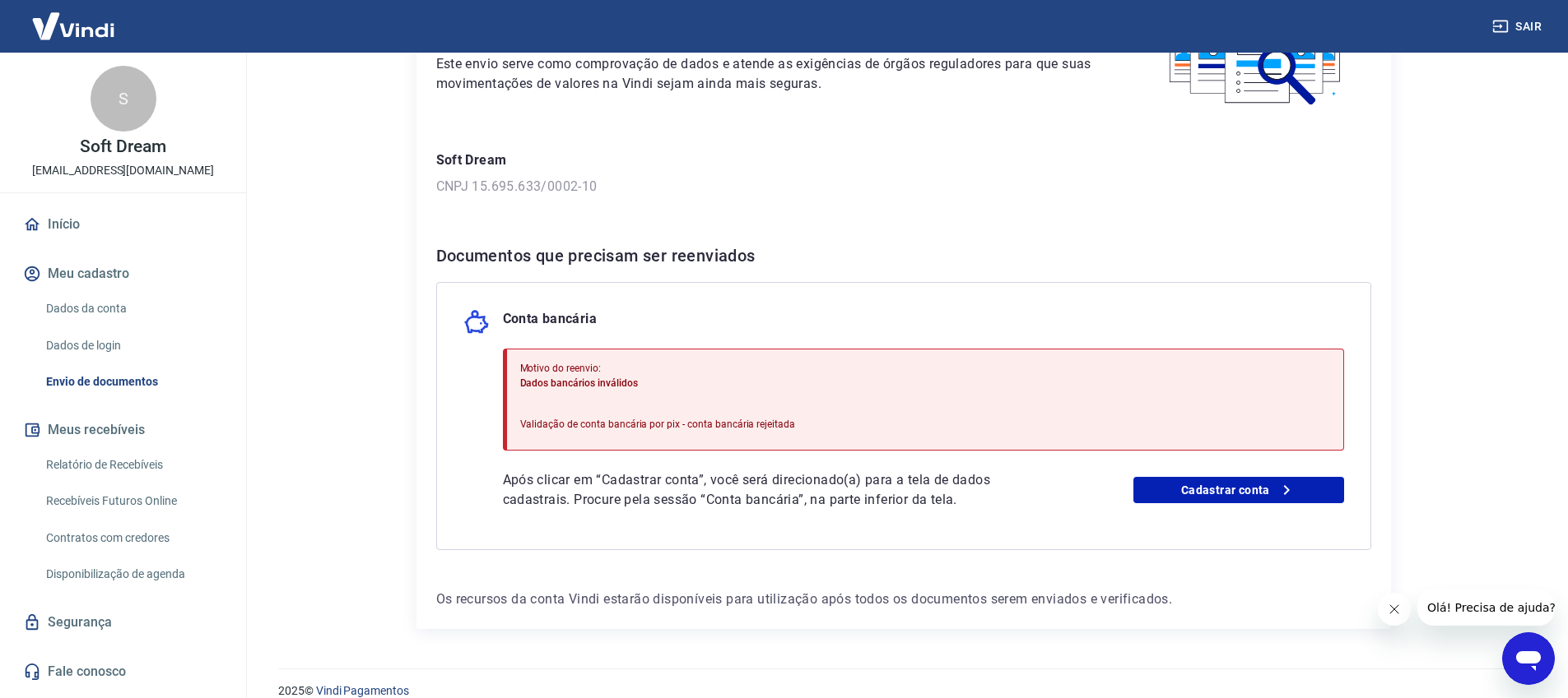
scroll to position [177, 0]
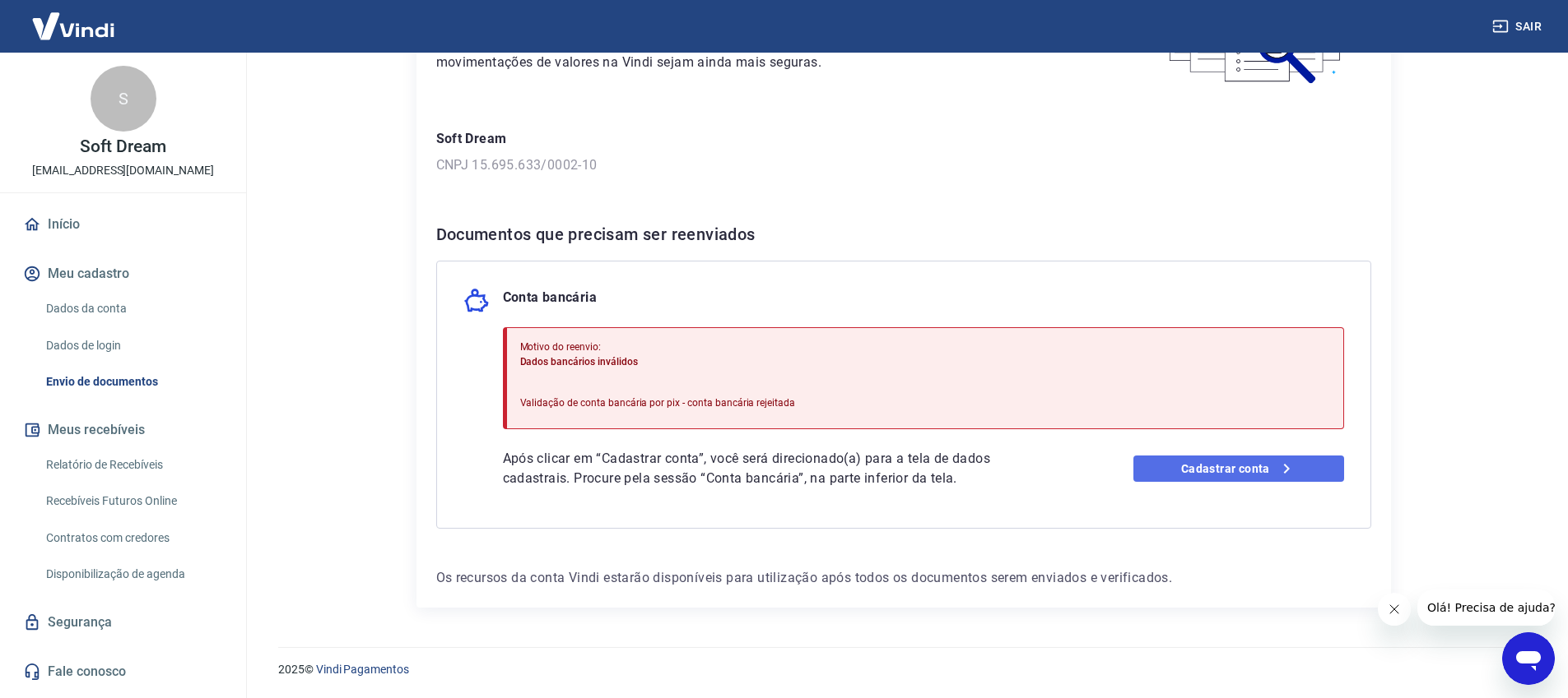
click at [1231, 467] on link "Cadastrar conta" at bounding box center [1238, 469] width 210 height 26
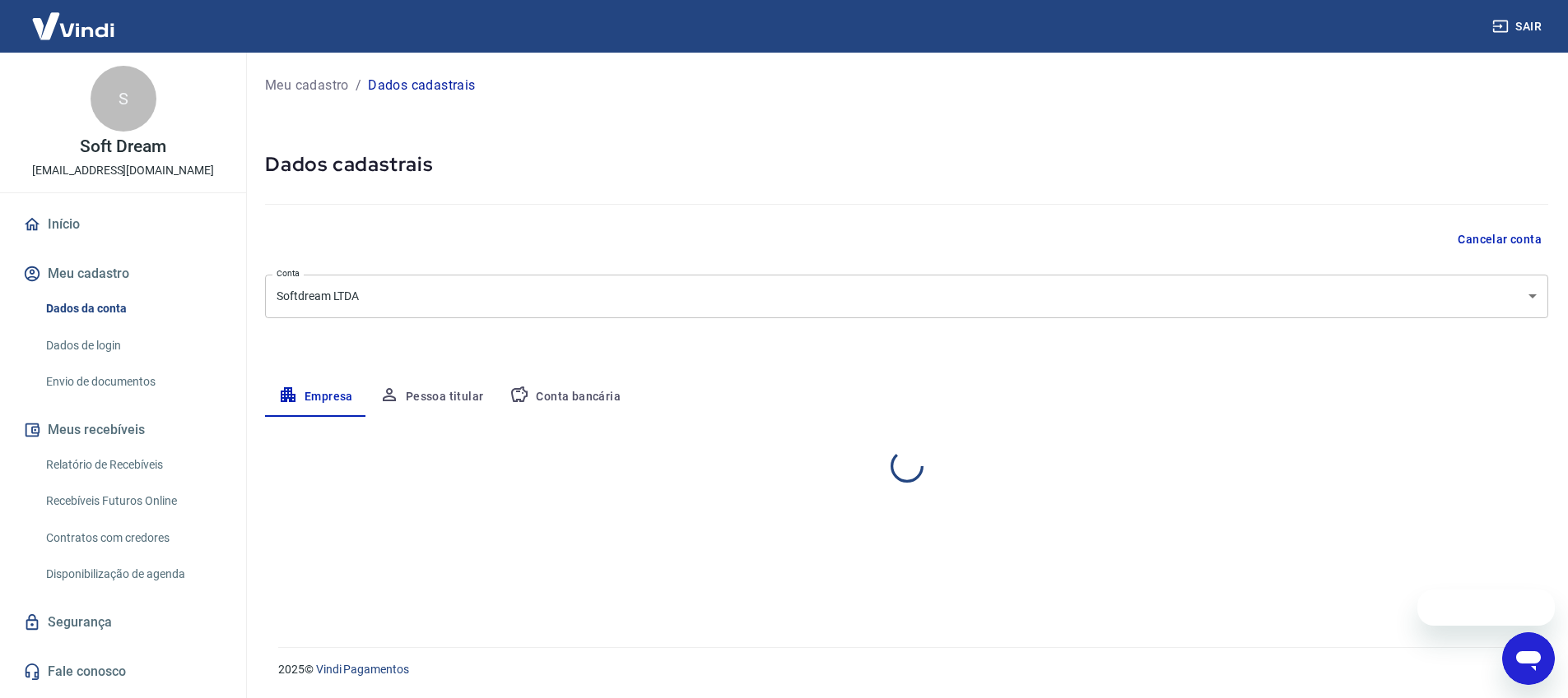
select select "PR"
select select "business"
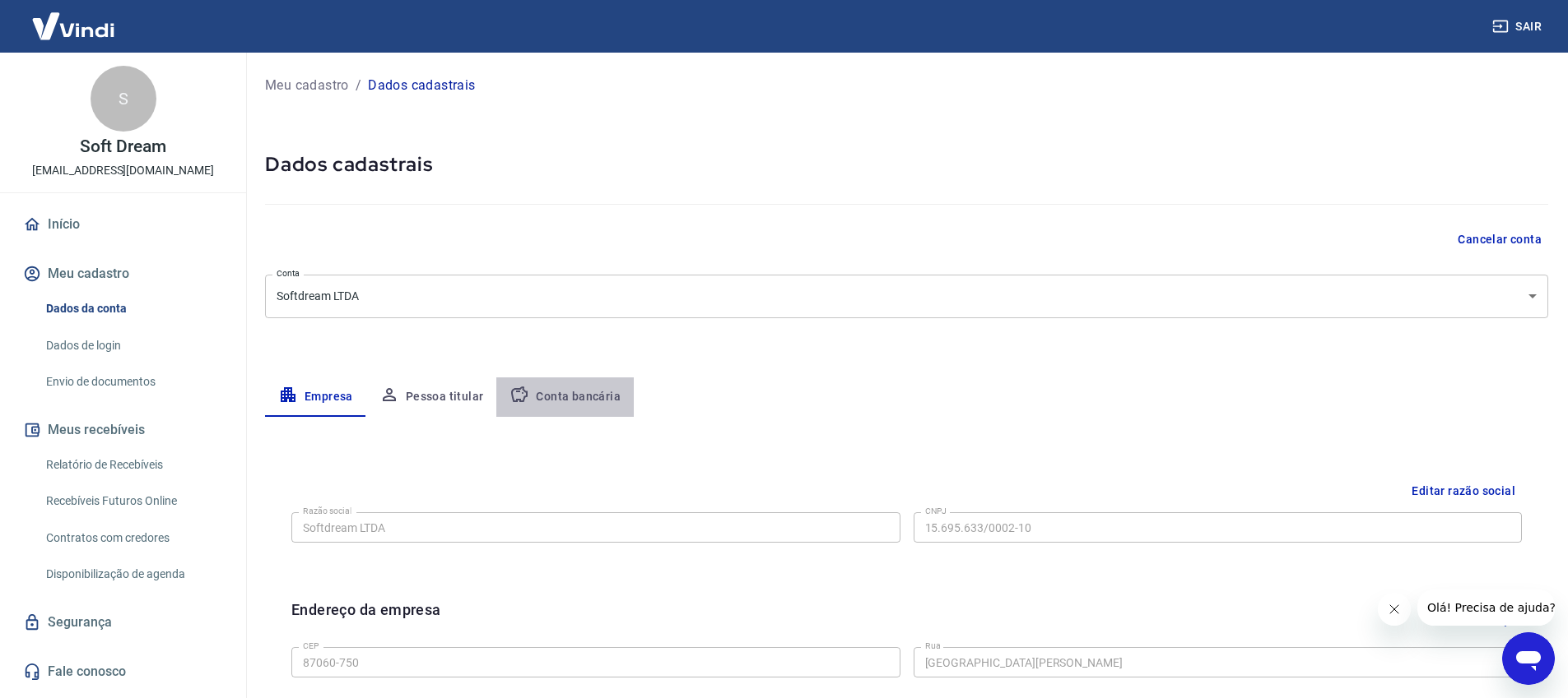
click at [604, 395] on button "Conta bancária" at bounding box center [565, 396] width 137 height 39
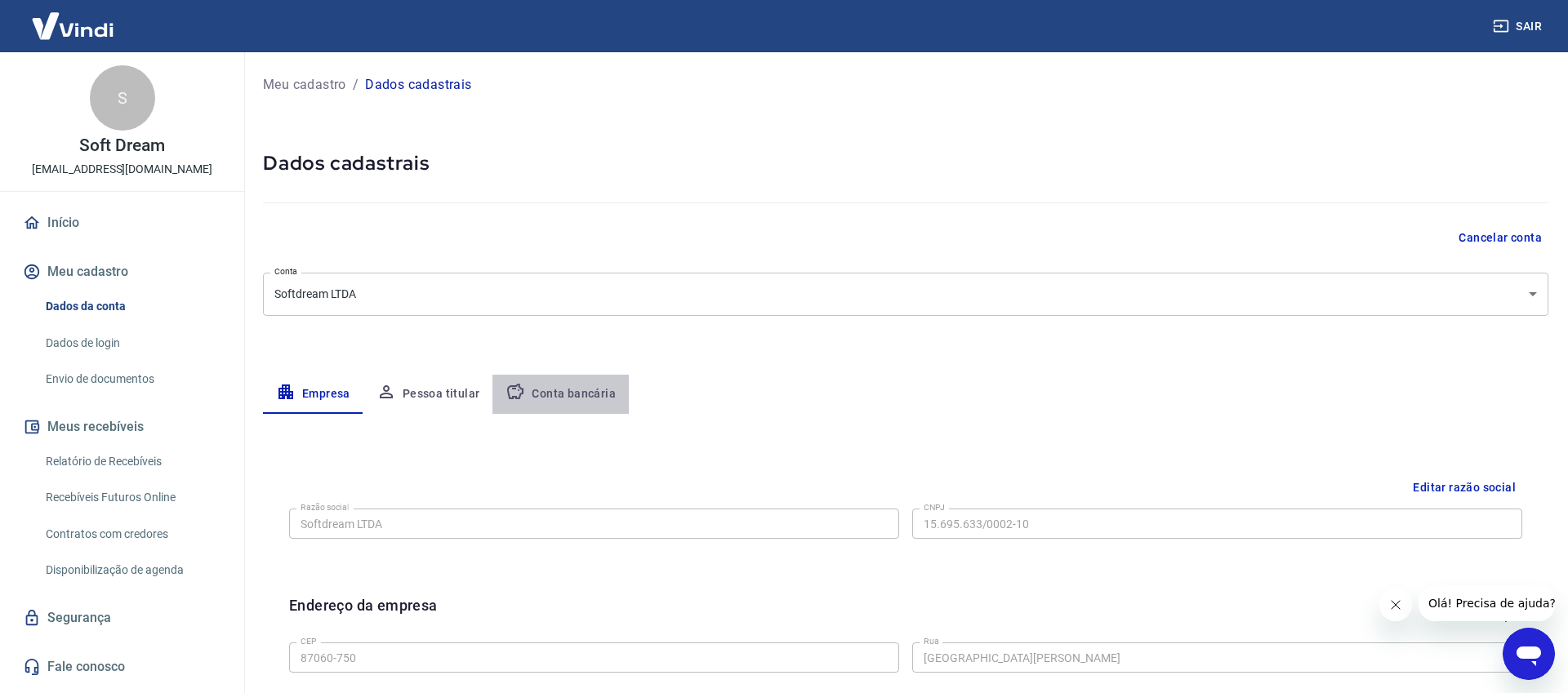
select select "1"
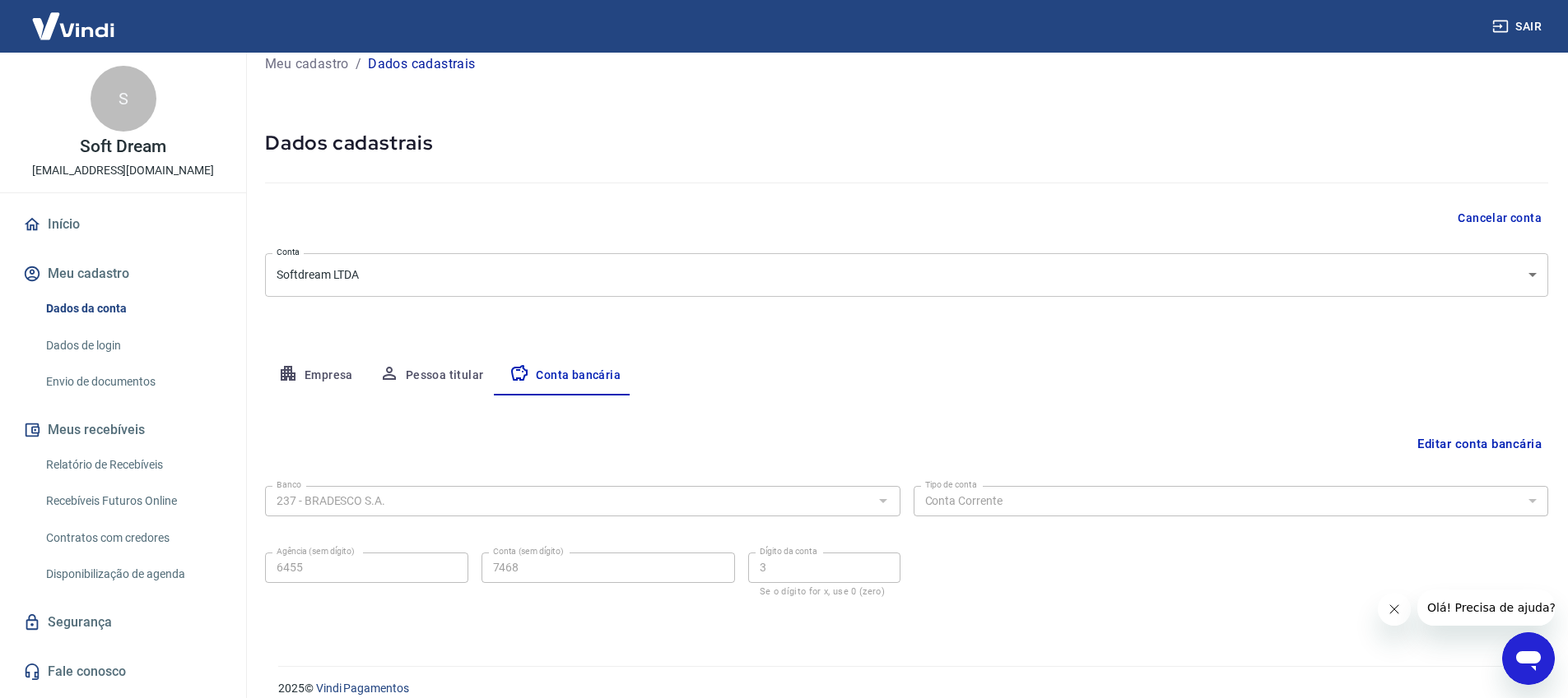
scroll to position [40, 0]
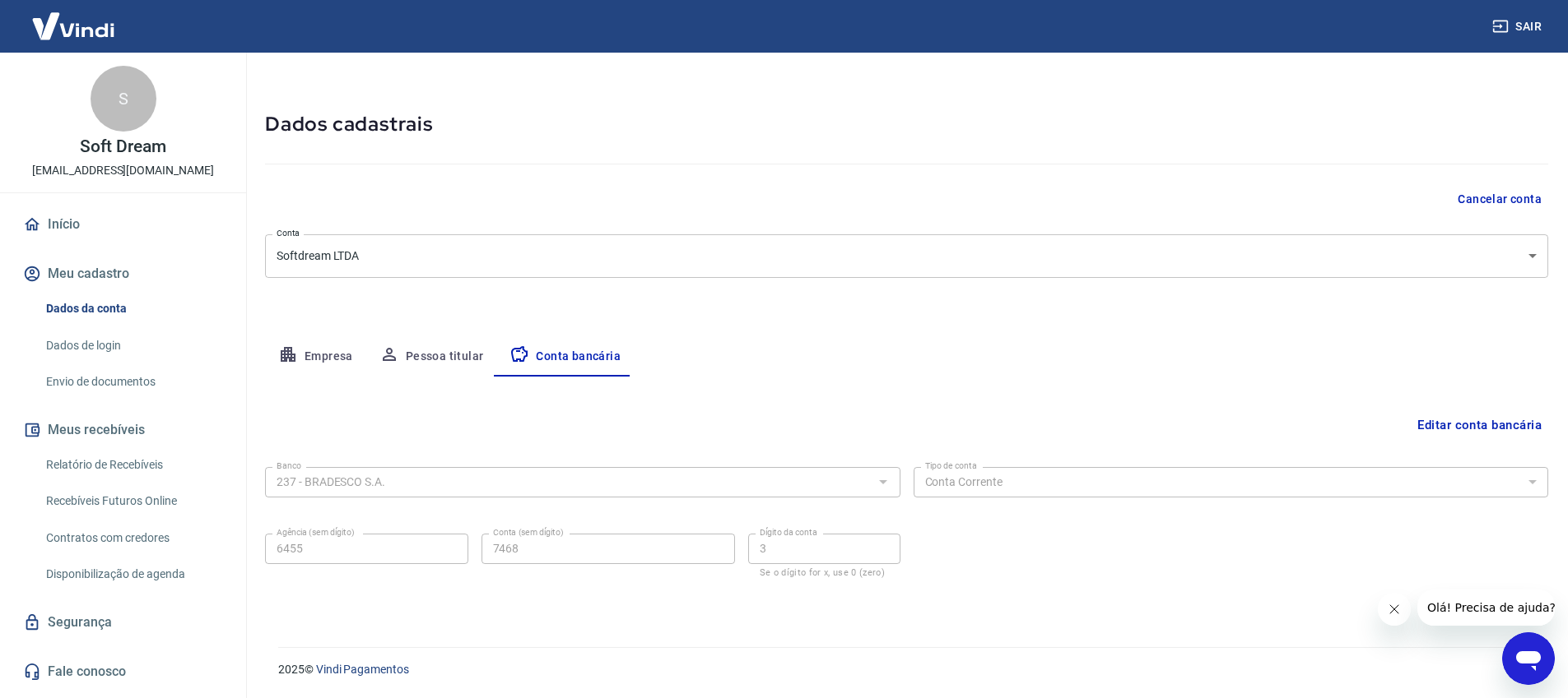
click at [868, 482] on div "237 - BRADESCO S.A. Banco" at bounding box center [583, 482] width 635 height 30
click at [1472, 418] on button "Editar conta bancária" at bounding box center [1479, 425] width 137 height 31
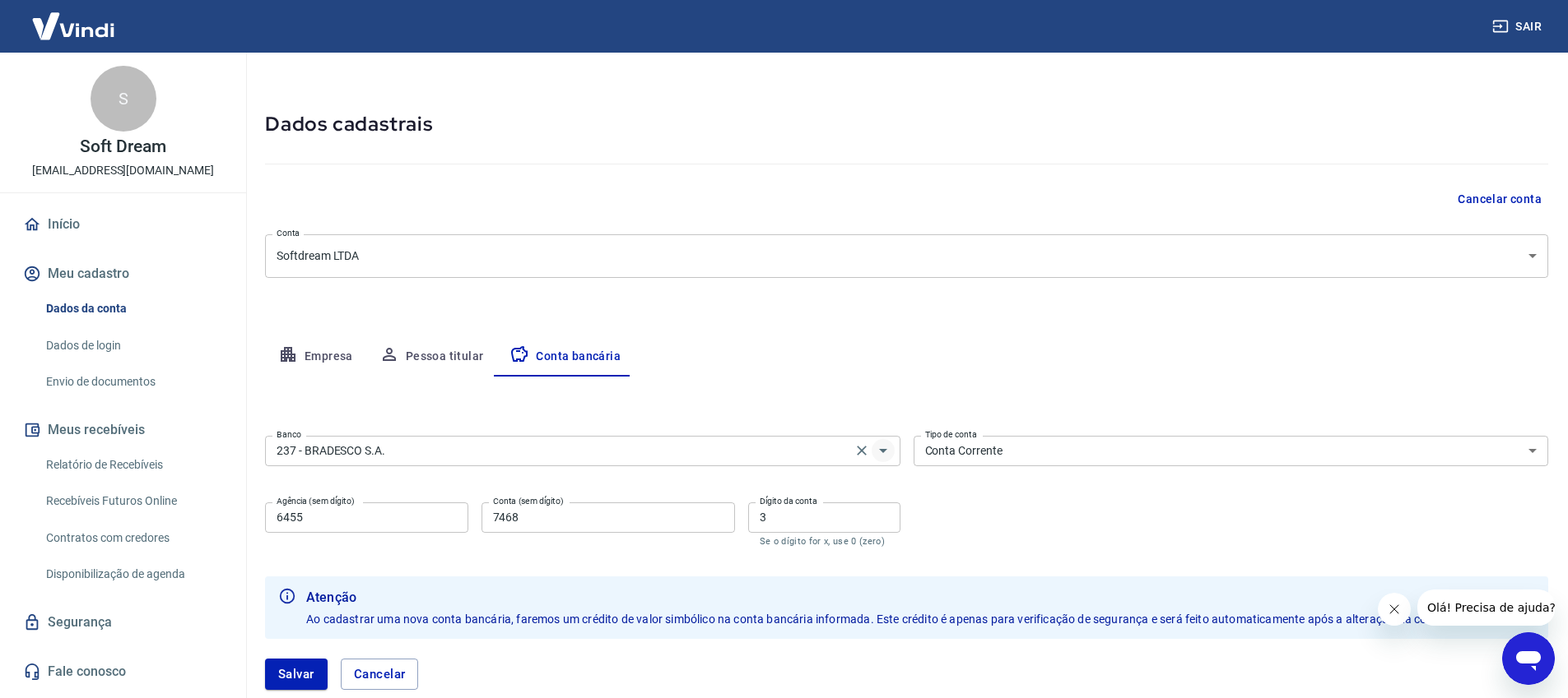
click at [874, 455] on icon "Abrir" at bounding box center [883, 450] width 20 height 20
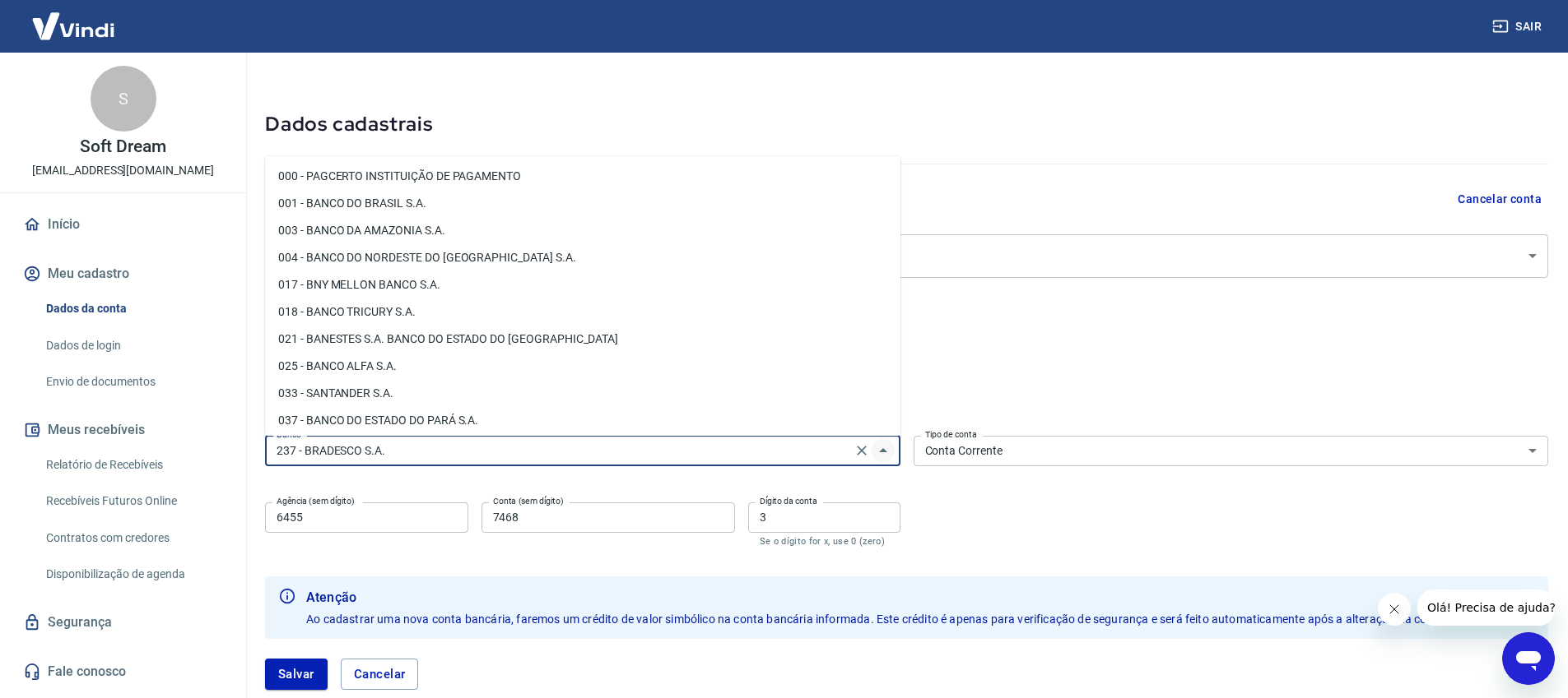
scroll to position [1020, 0]
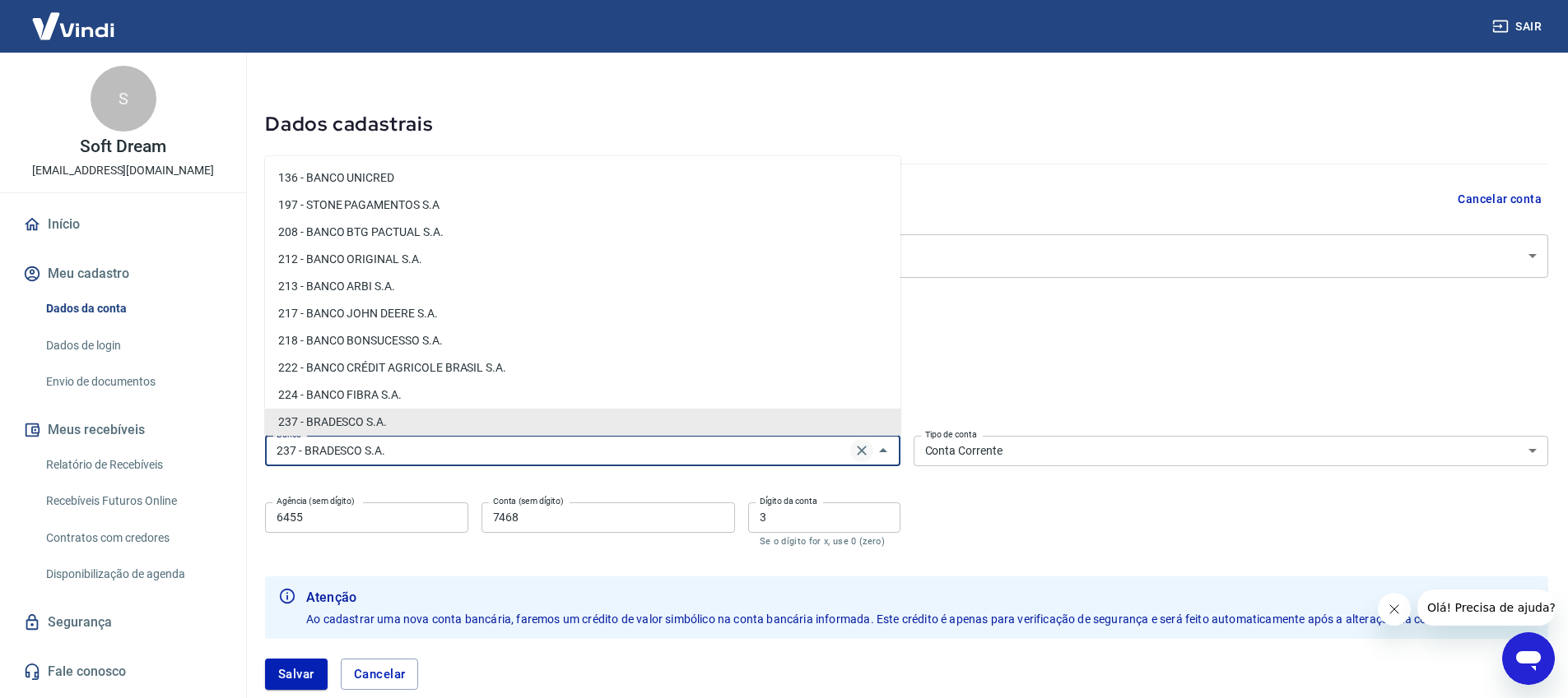
click at [862, 452] on icon "Clear" at bounding box center [861, 450] width 10 height 10
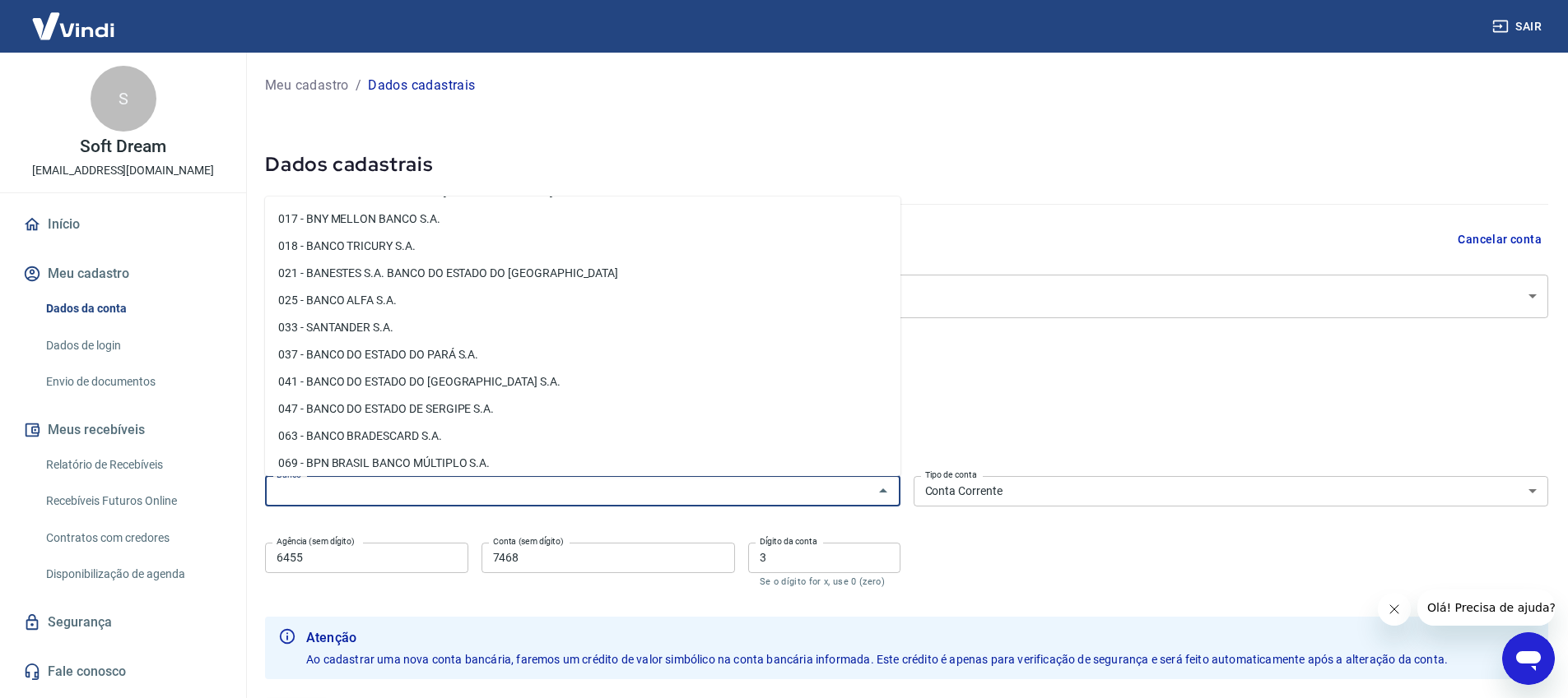
scroll to position [0, 0]
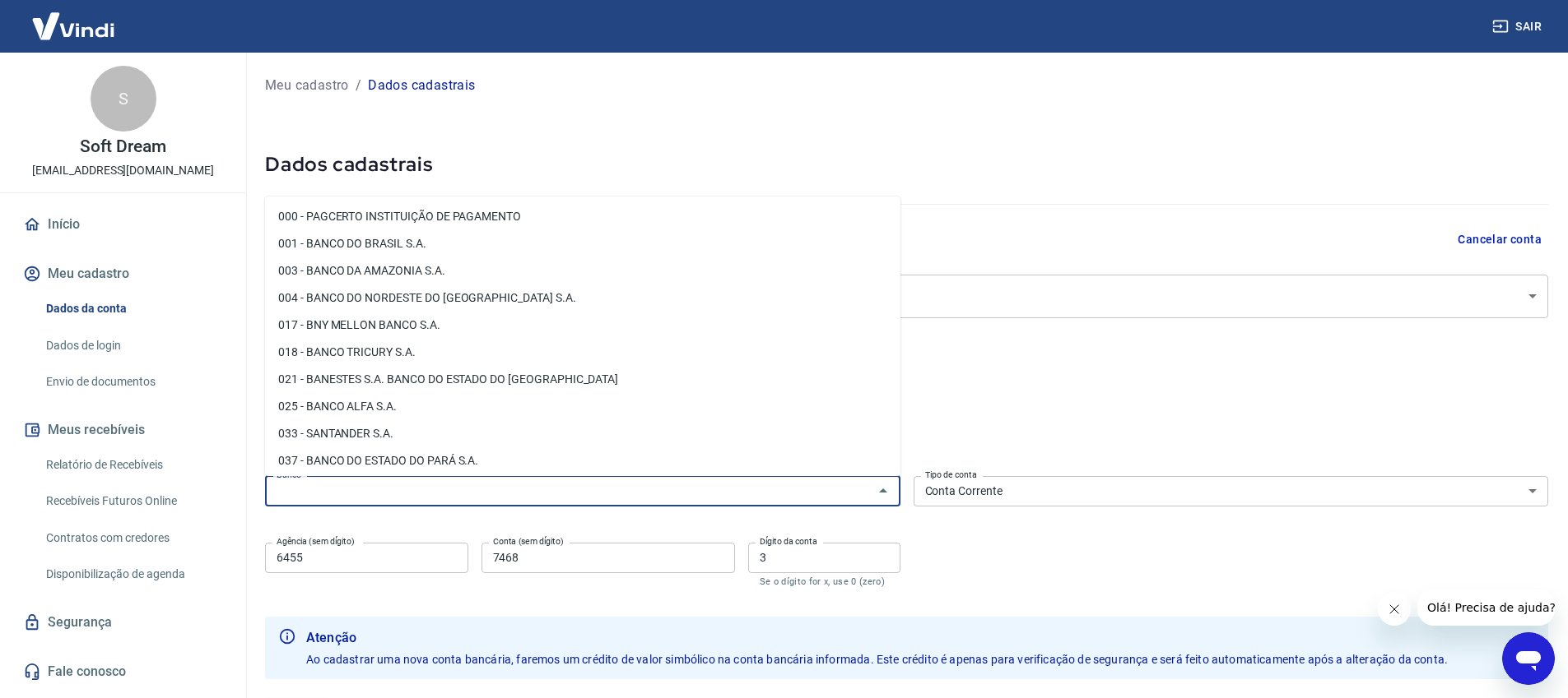
click at [456, 495] on input "Banco" at bounding box center [569, 492] width 598 height 21
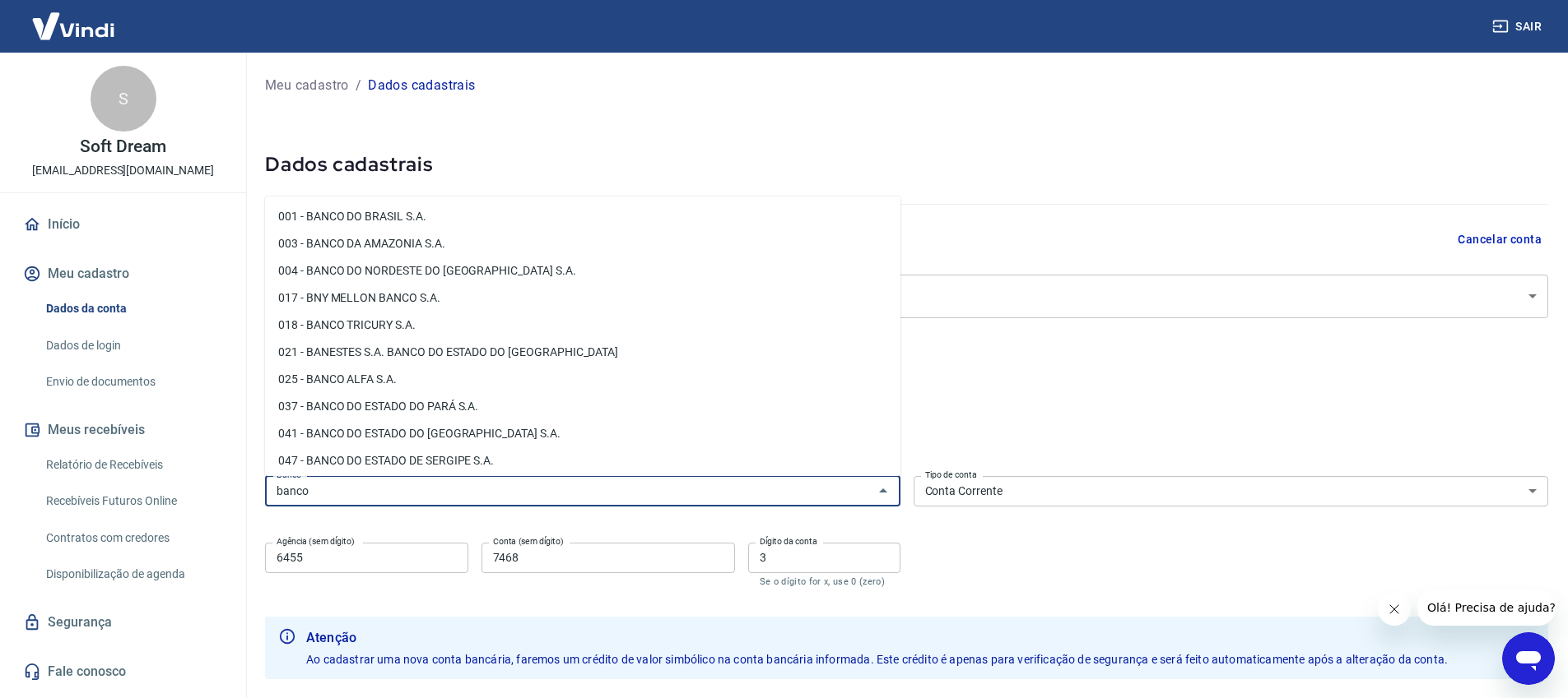
type input "banco s"
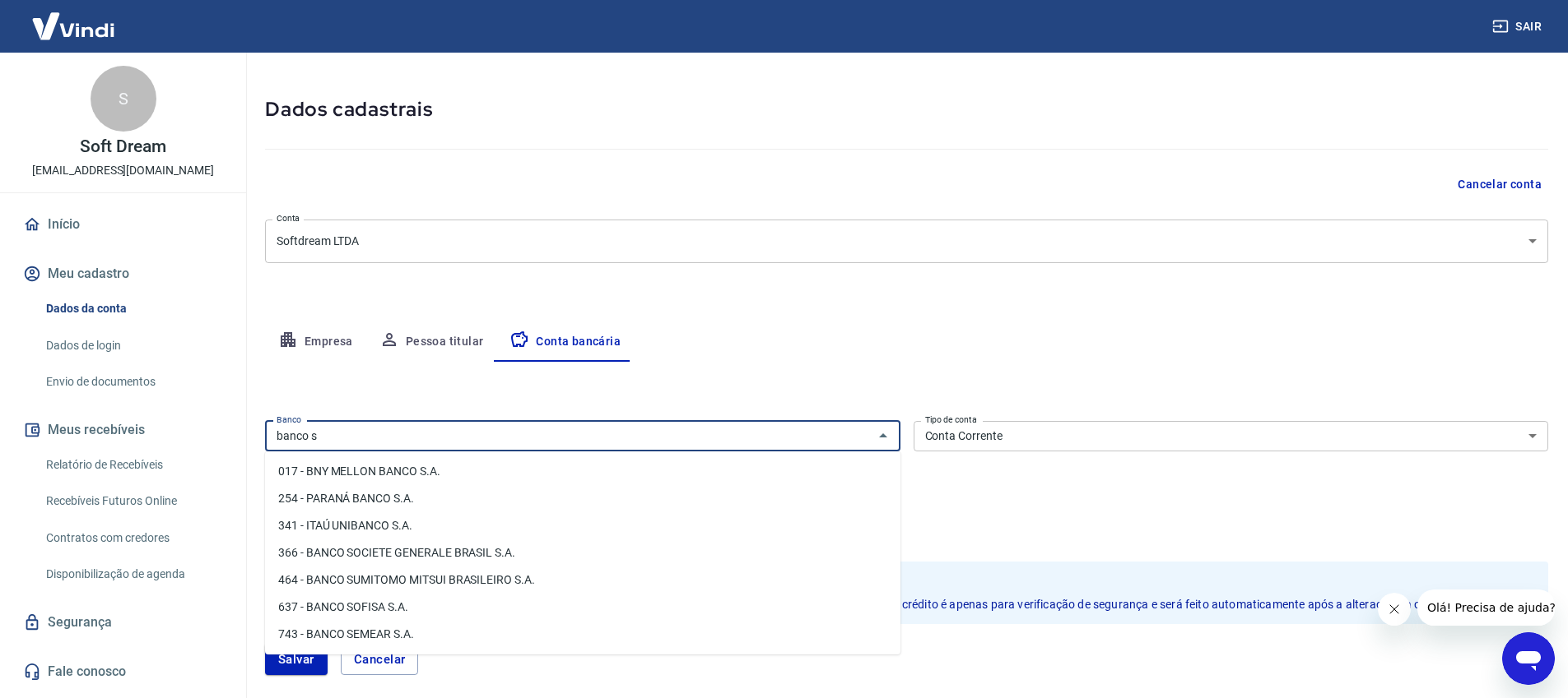
scroll to position [83, 0]
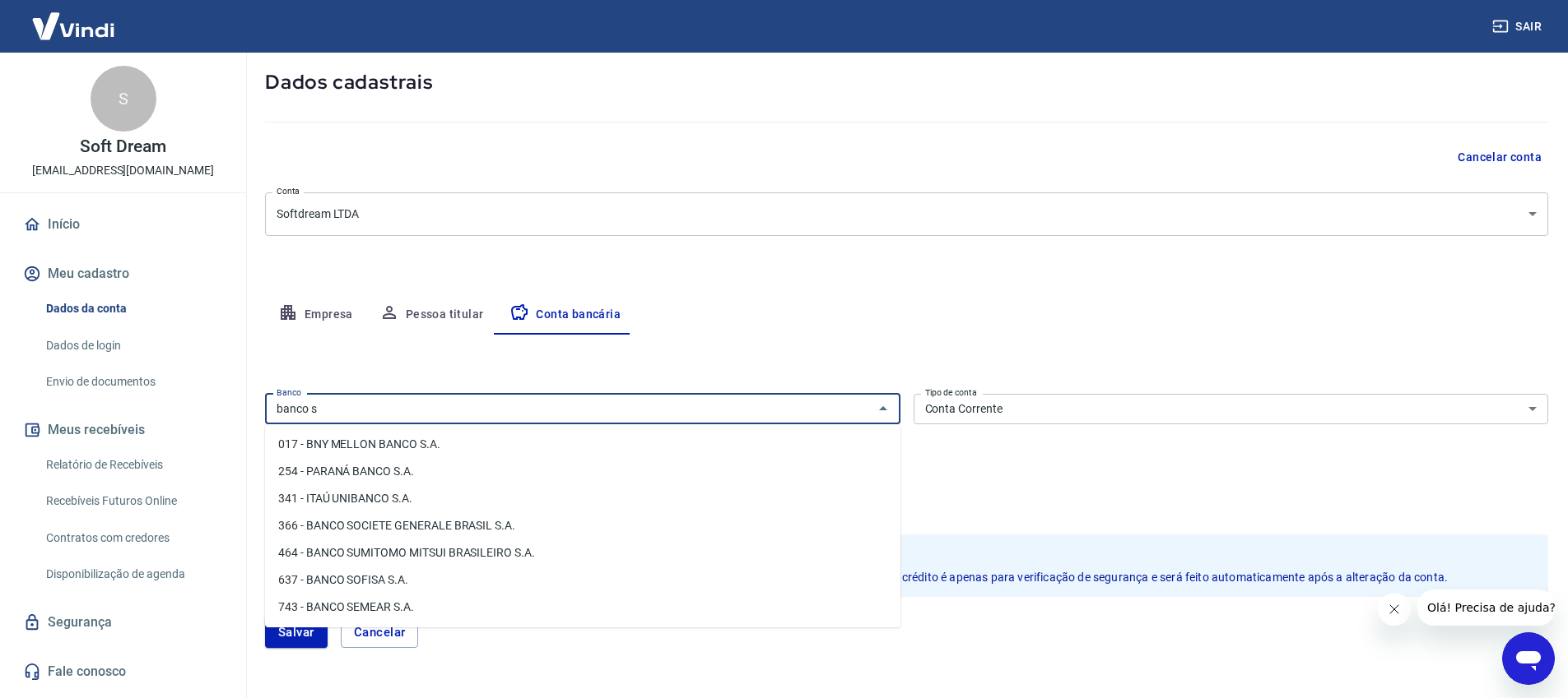
click at [352, 407] on input "banco s" at bounding box center [569, 409] width 598 height 21
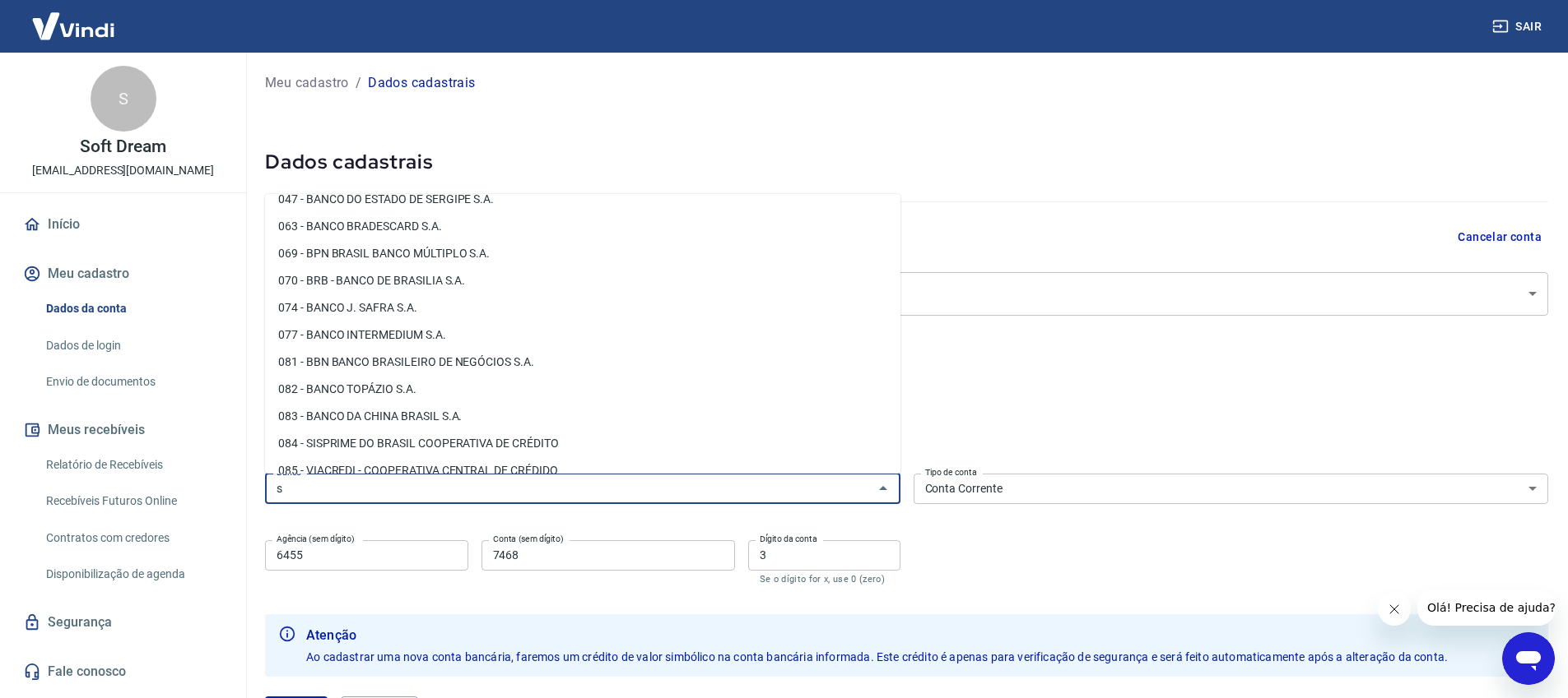
scroll to position [0, 0]
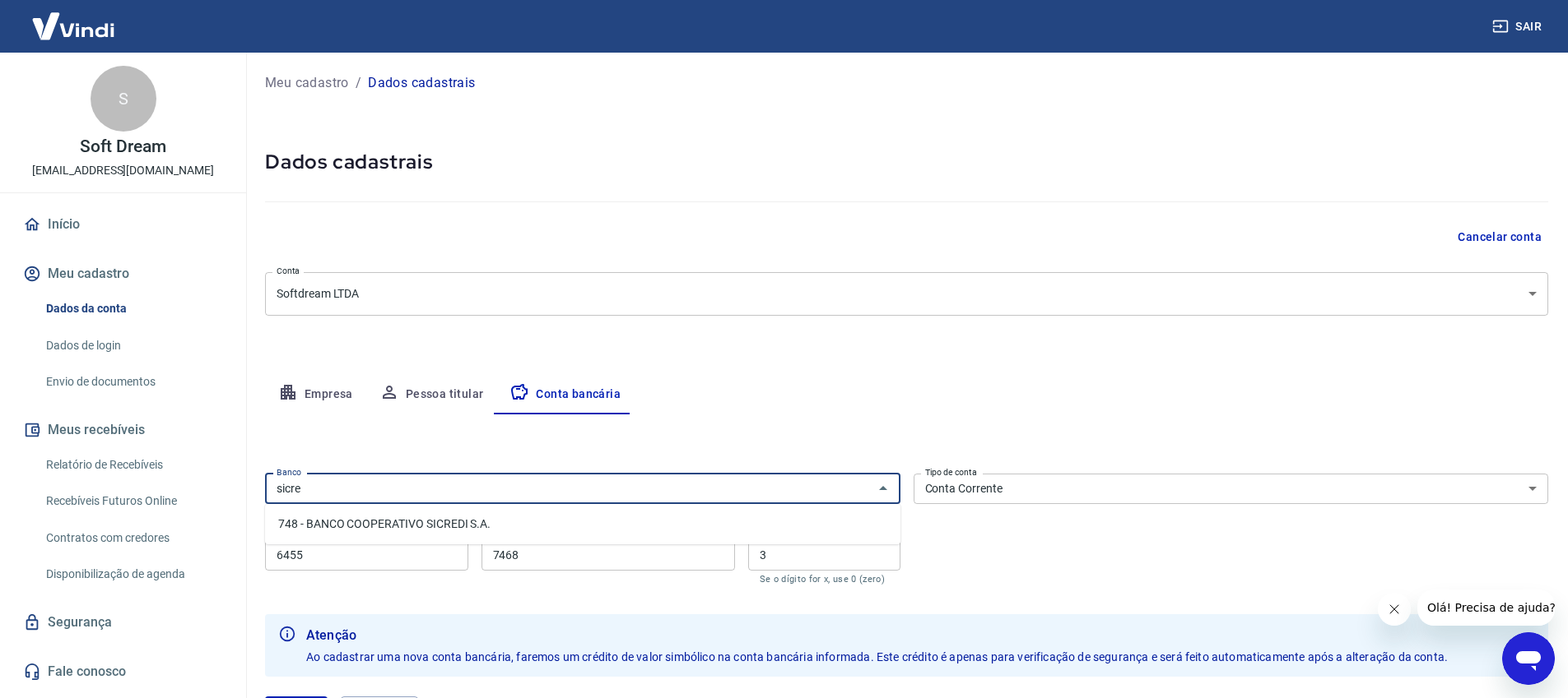
click at [548, 514] on li "748 - BANCO COOPERATIVO SICREDI S.A." at bounding box center [583, 524] width 635 height 27
type input "748 - BANCO COOPERATIVO SICREDI S.A."
click at [420, 554] on input "6455" at bounding box center [367, 555] width 204 height 30
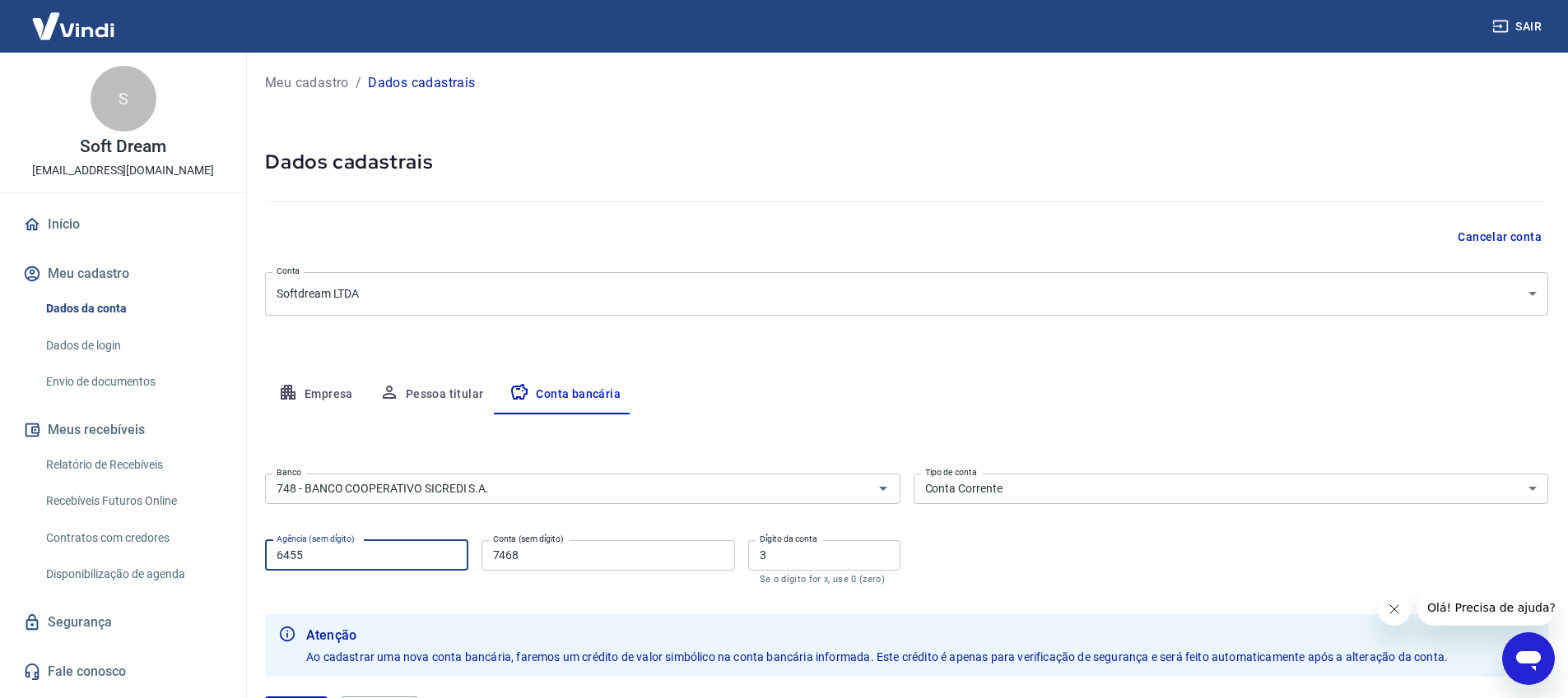
click at [420, 554] on input "6455" at bounding box center [367, 555] width 204 height 30
type input "0718"
click at [541, 553] on input "7468" at bounding box center [608, 555] width 253 height 30
type input "55298"
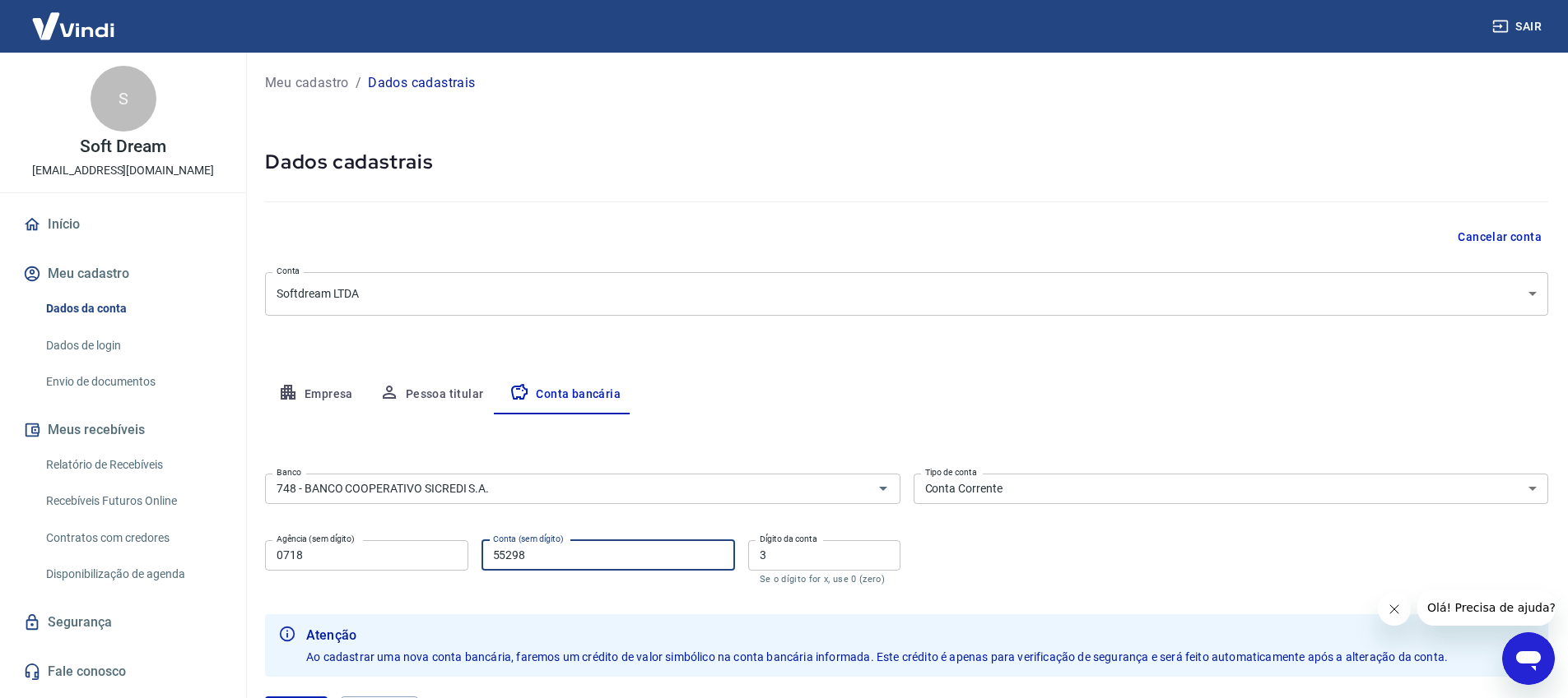
click at [805, 555] on input "3" at bounding box center [824, 555] width 152 height 30
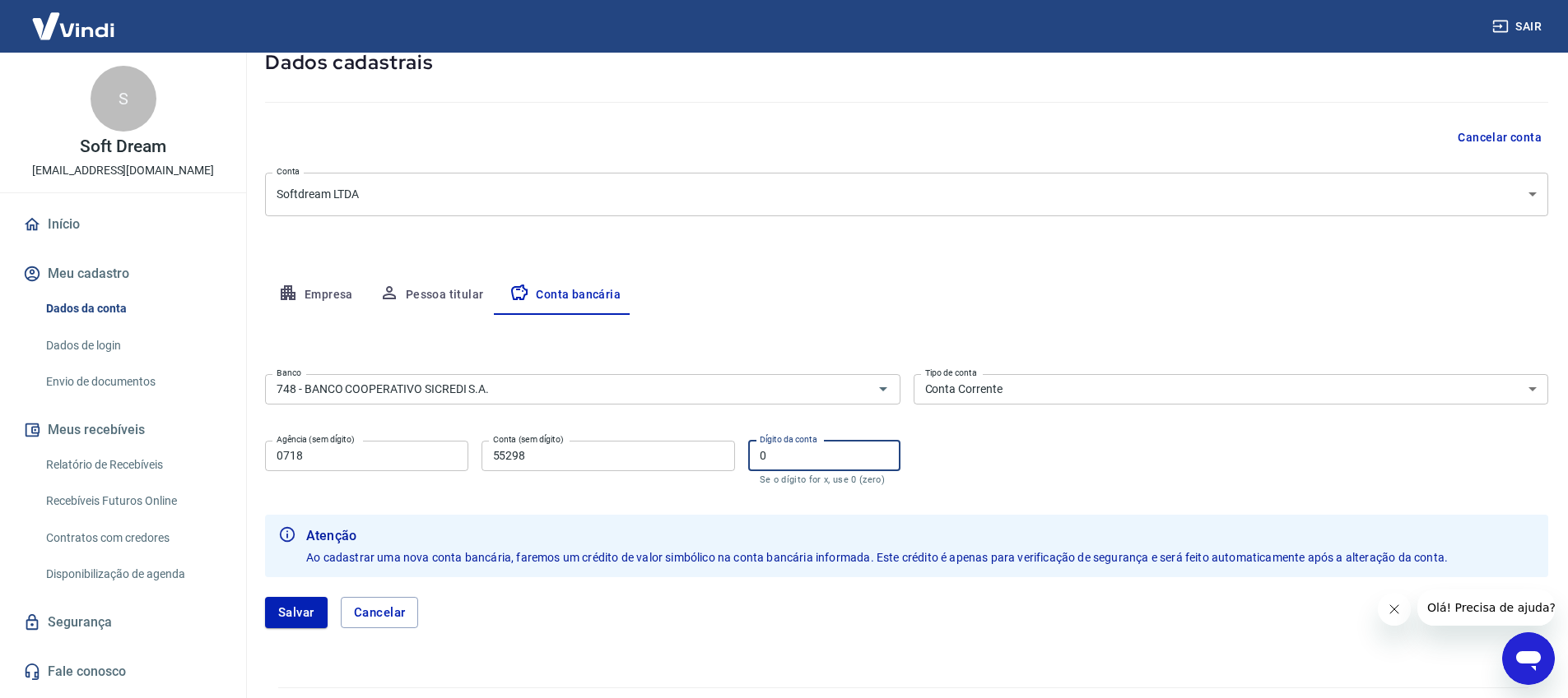
scroll to position [143, 0]
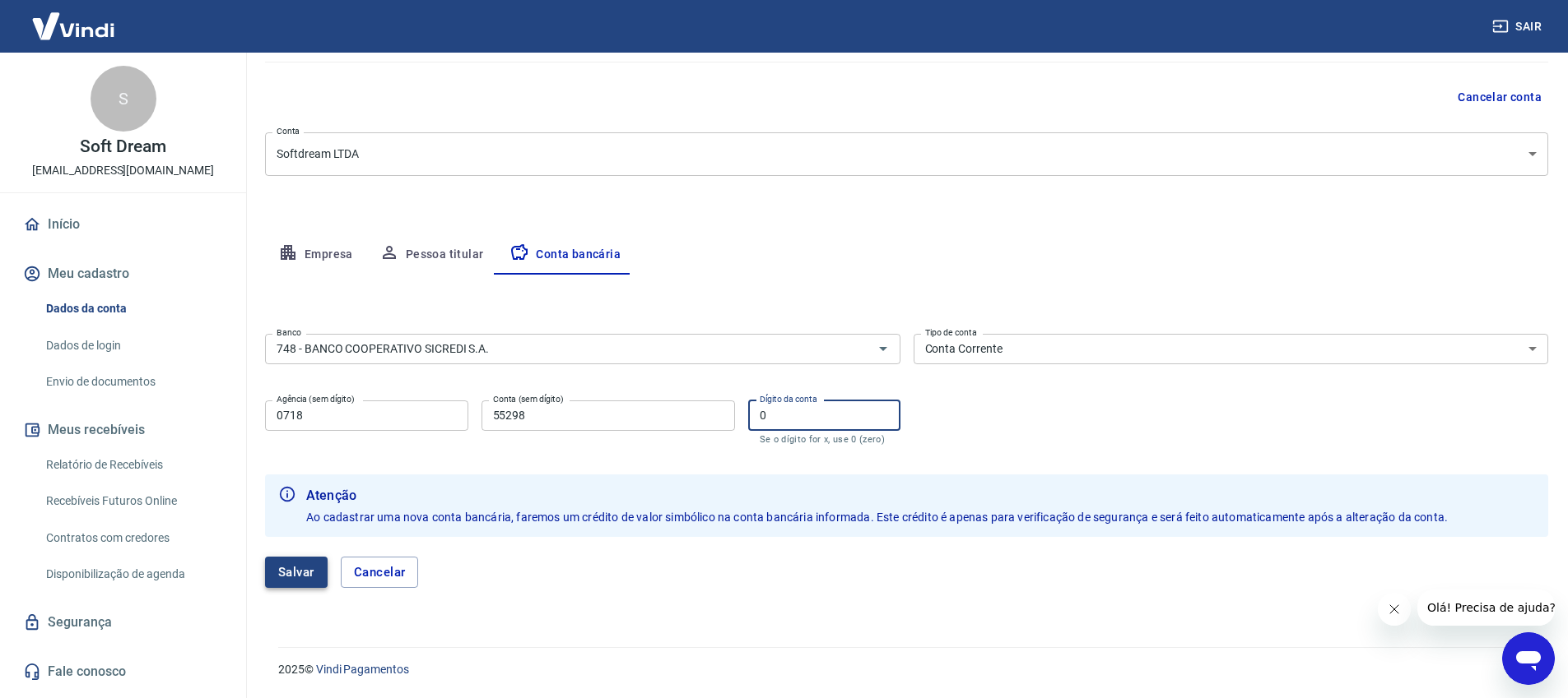
type input "0"
click at [312, 578] on button "Salvar" at bounding box center [297, 573] width 63 height 31
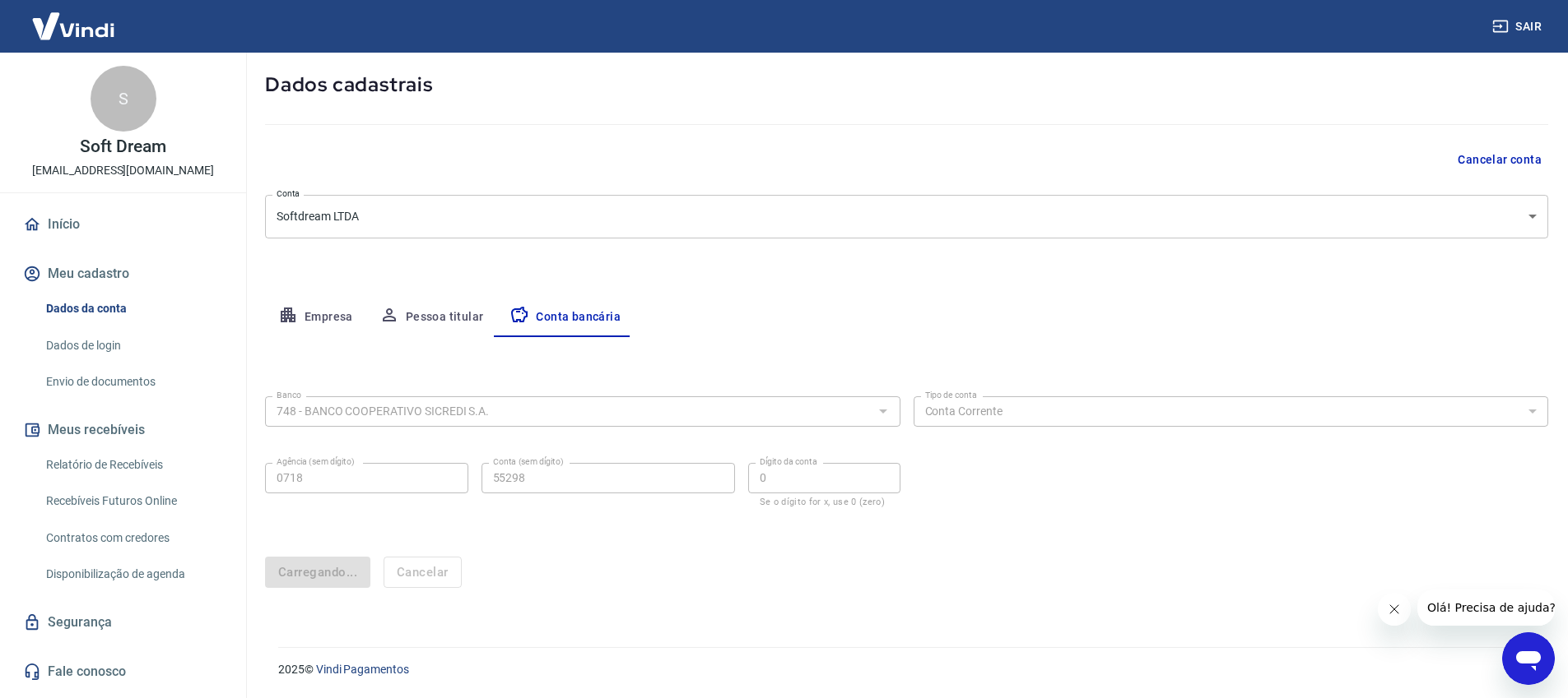
scroll to position [0, 0]
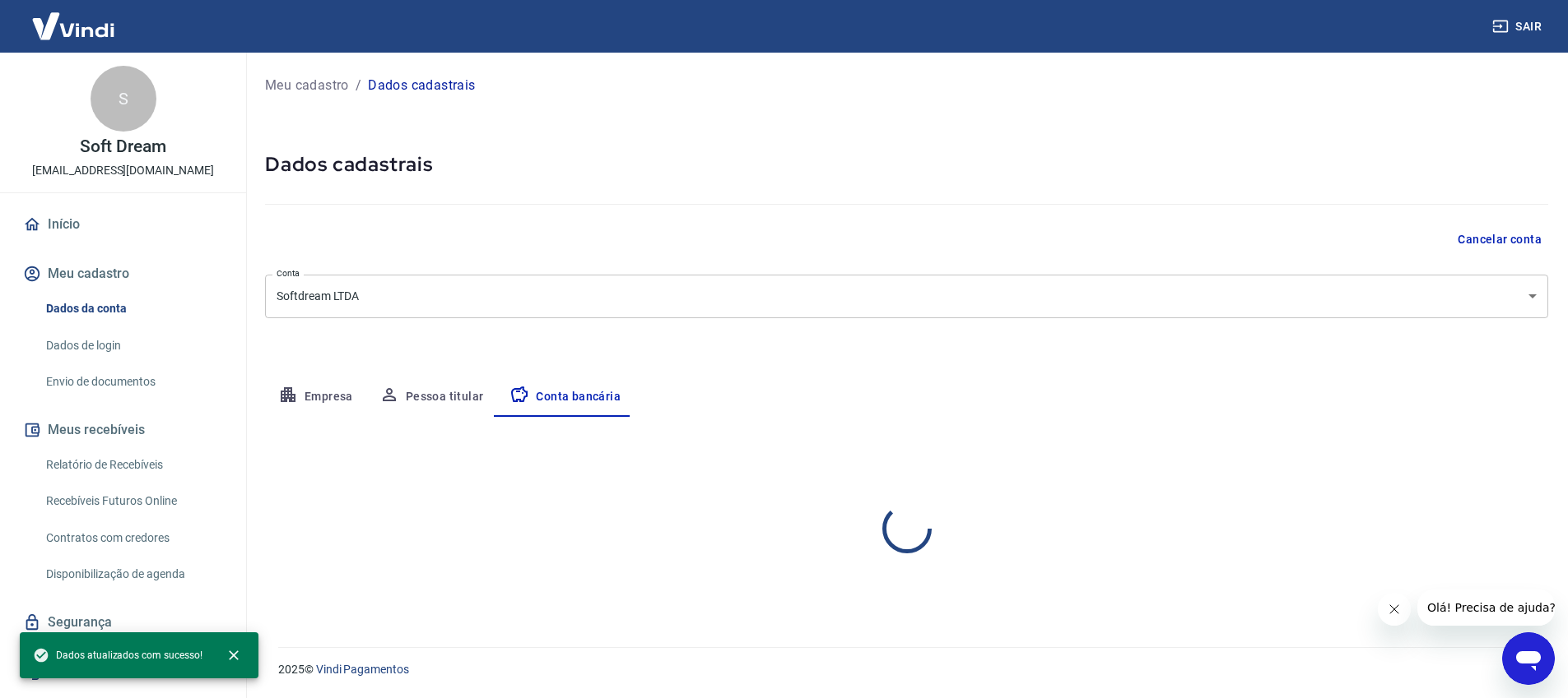
select select "1"
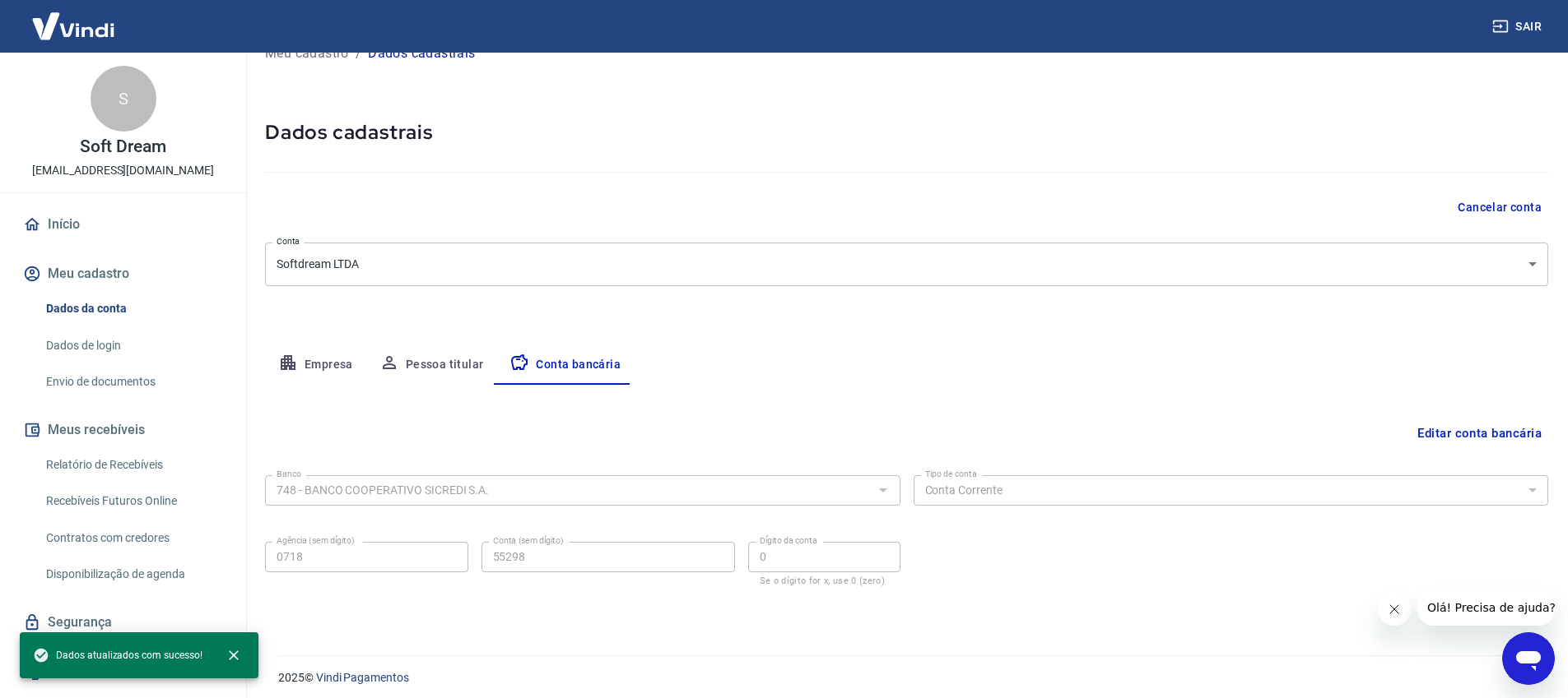
scroll to position [40, 0]
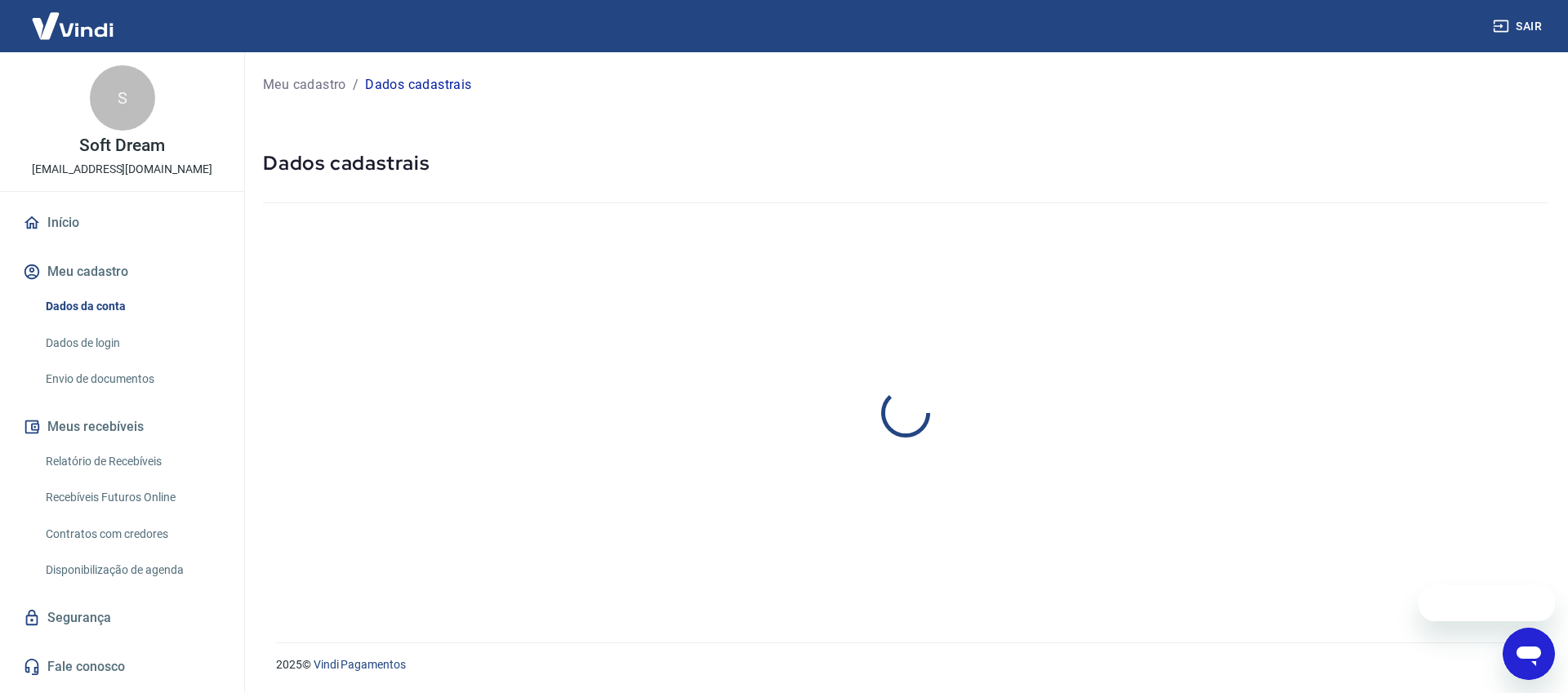
select select "PR"
select select "business"
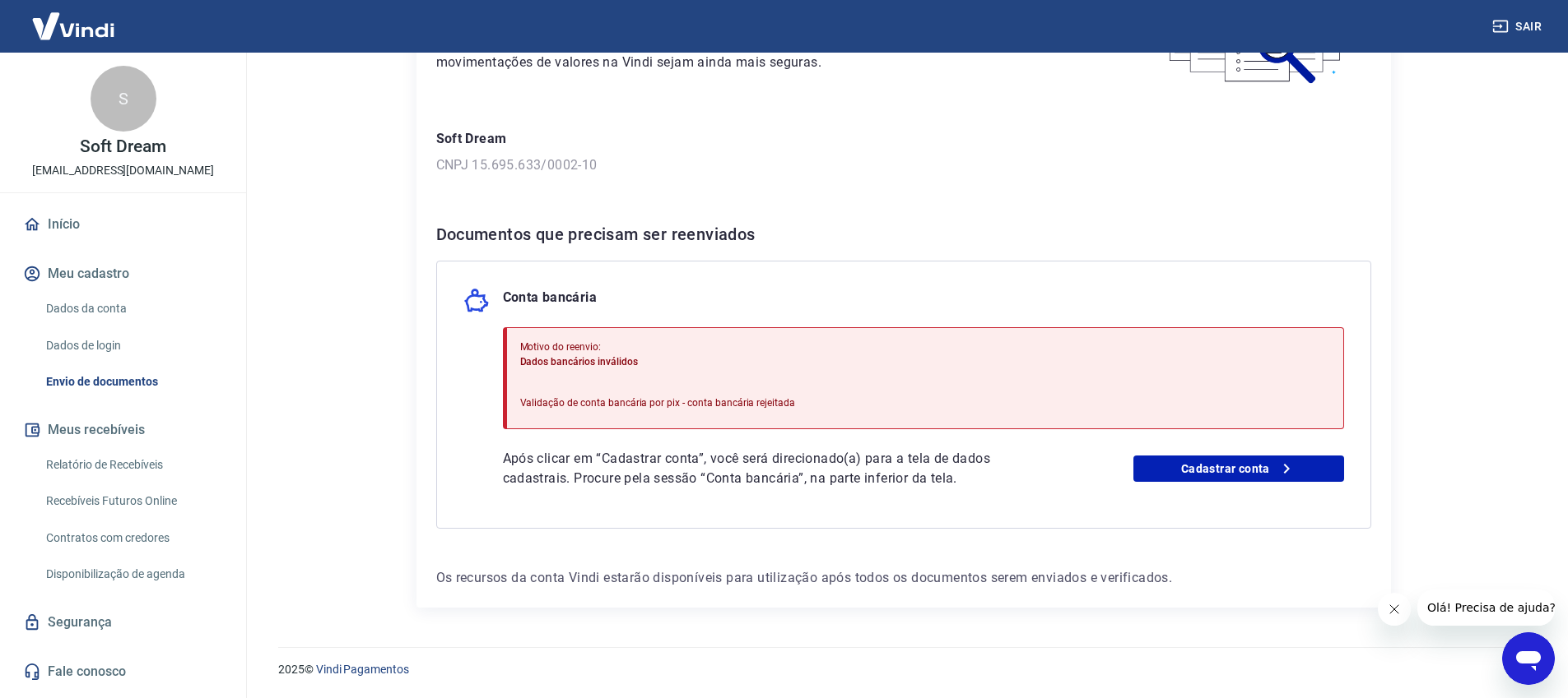
scroll to position [153, 0]
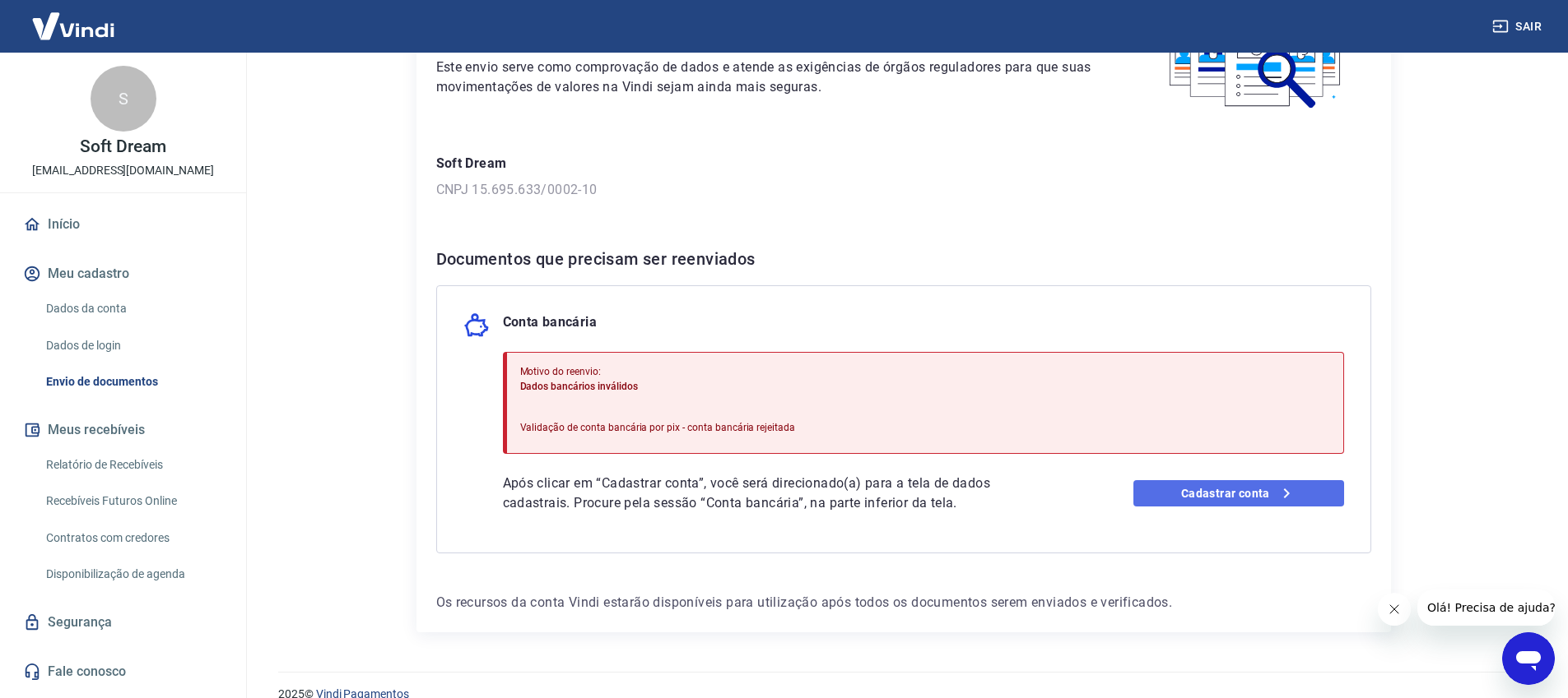
click at [1215, 495] on link "Cadastrar conta" at bounding box center [1238, 494] width 210 height 26
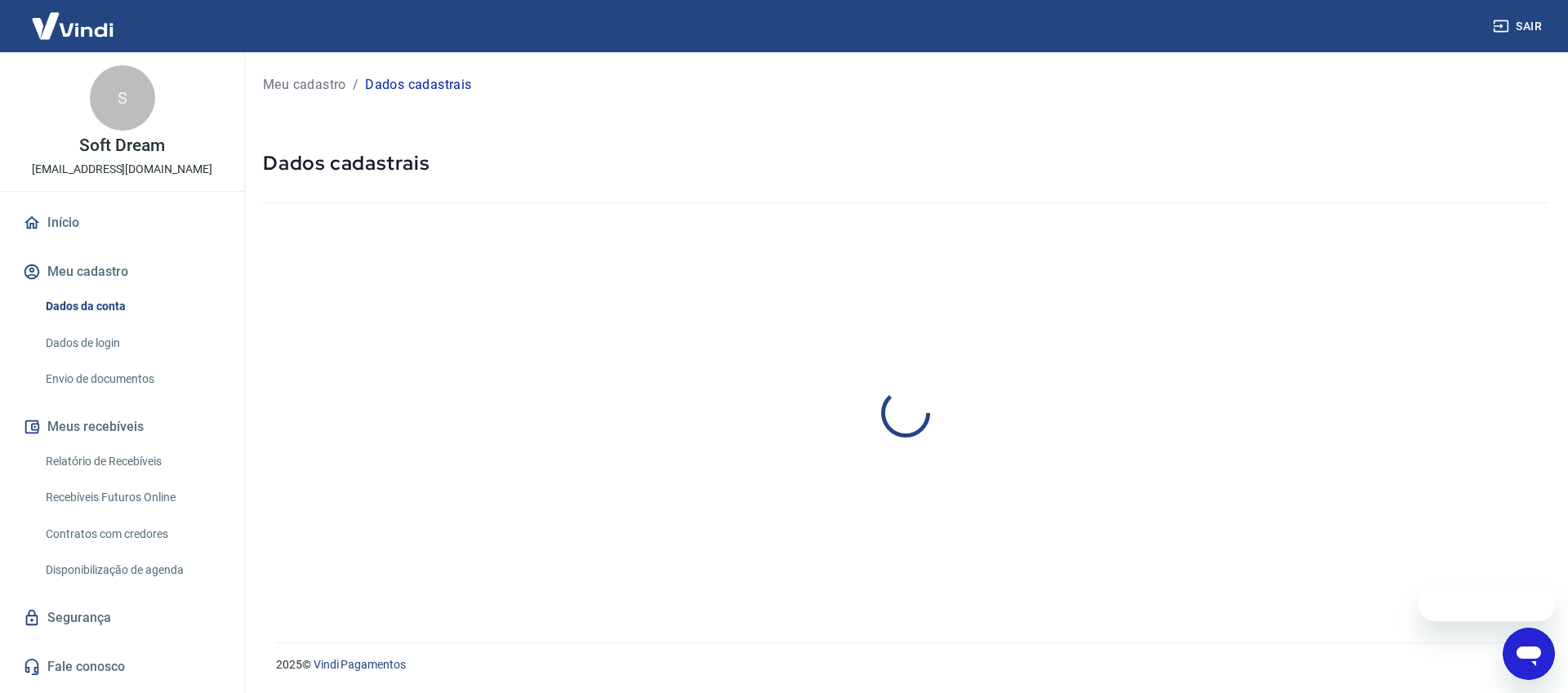
select select "PR"
select select "business"
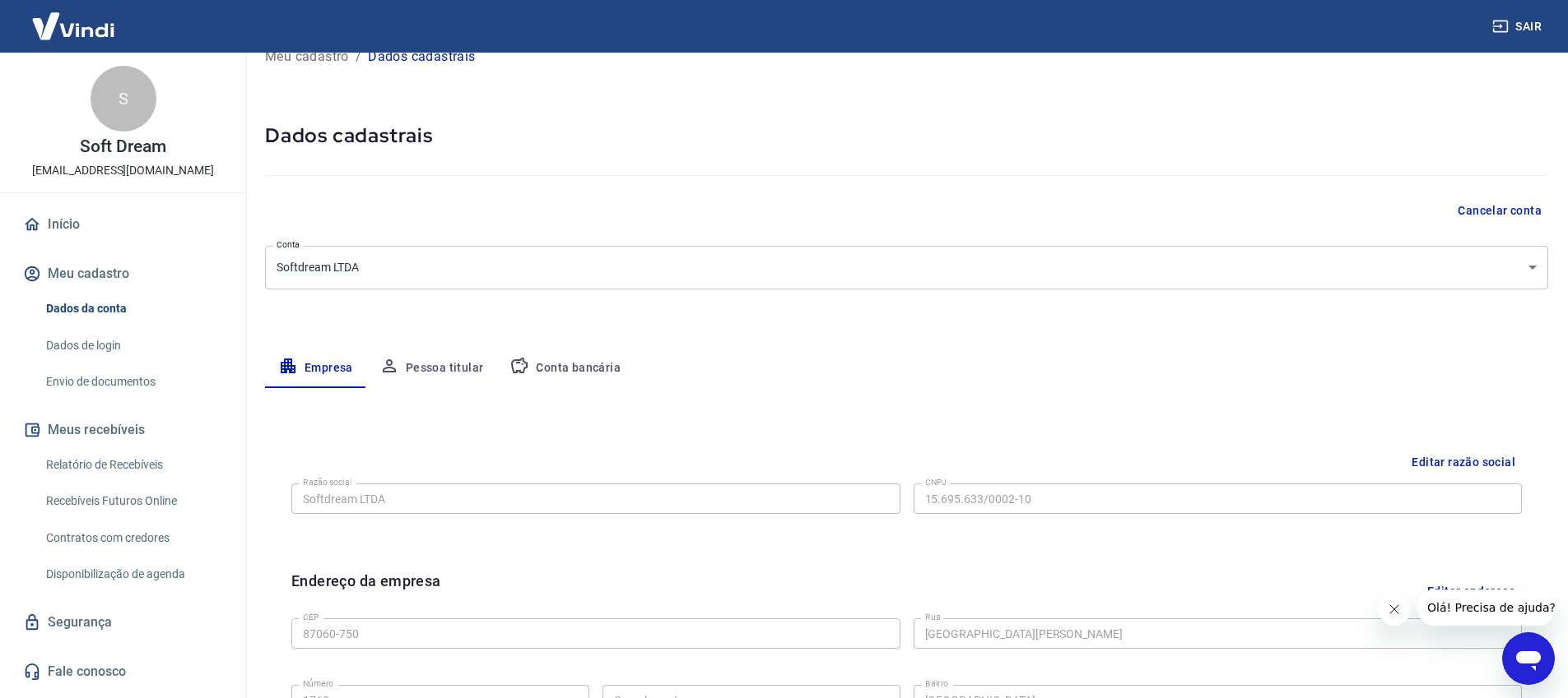
scroll to position [17, 0]
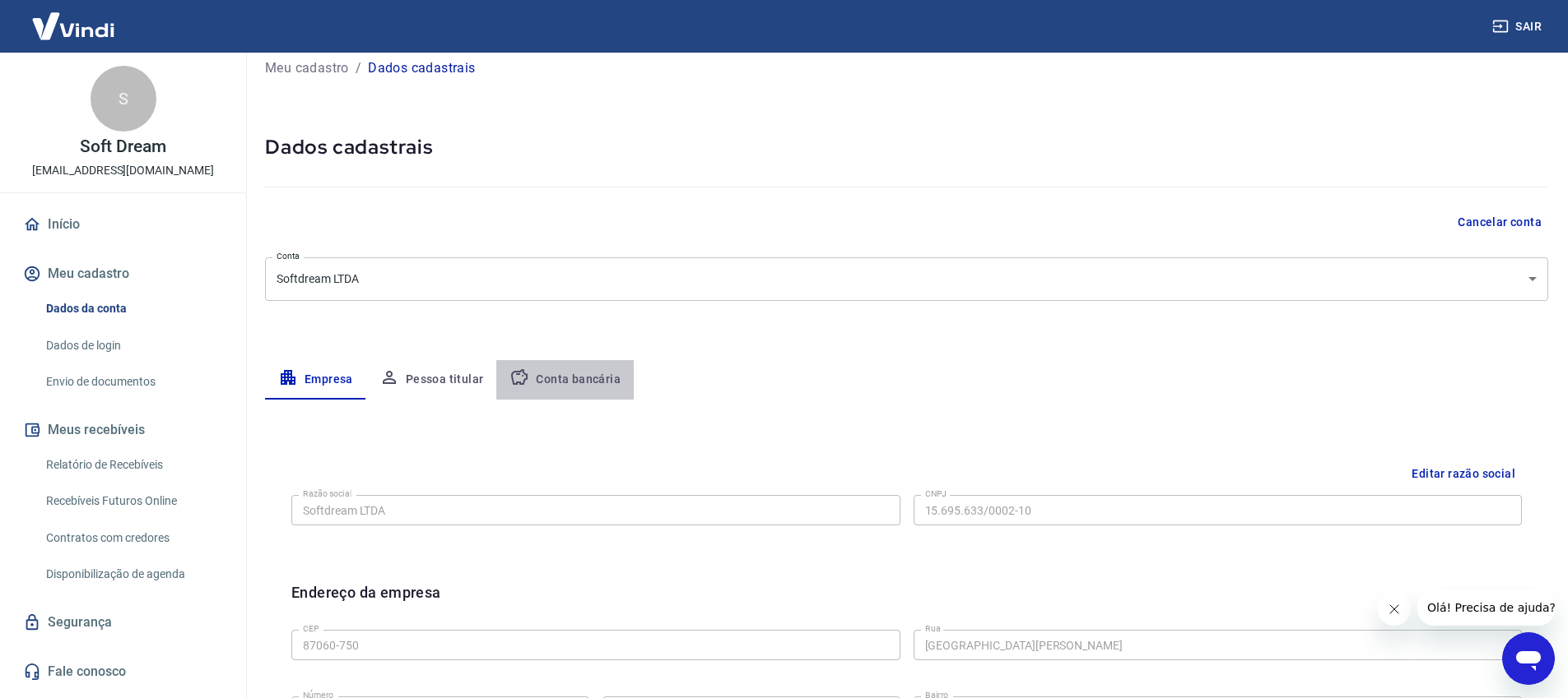
click at [570, 377] on button "Conta bancária" at bounding box center [565, 379] width 137 height 39
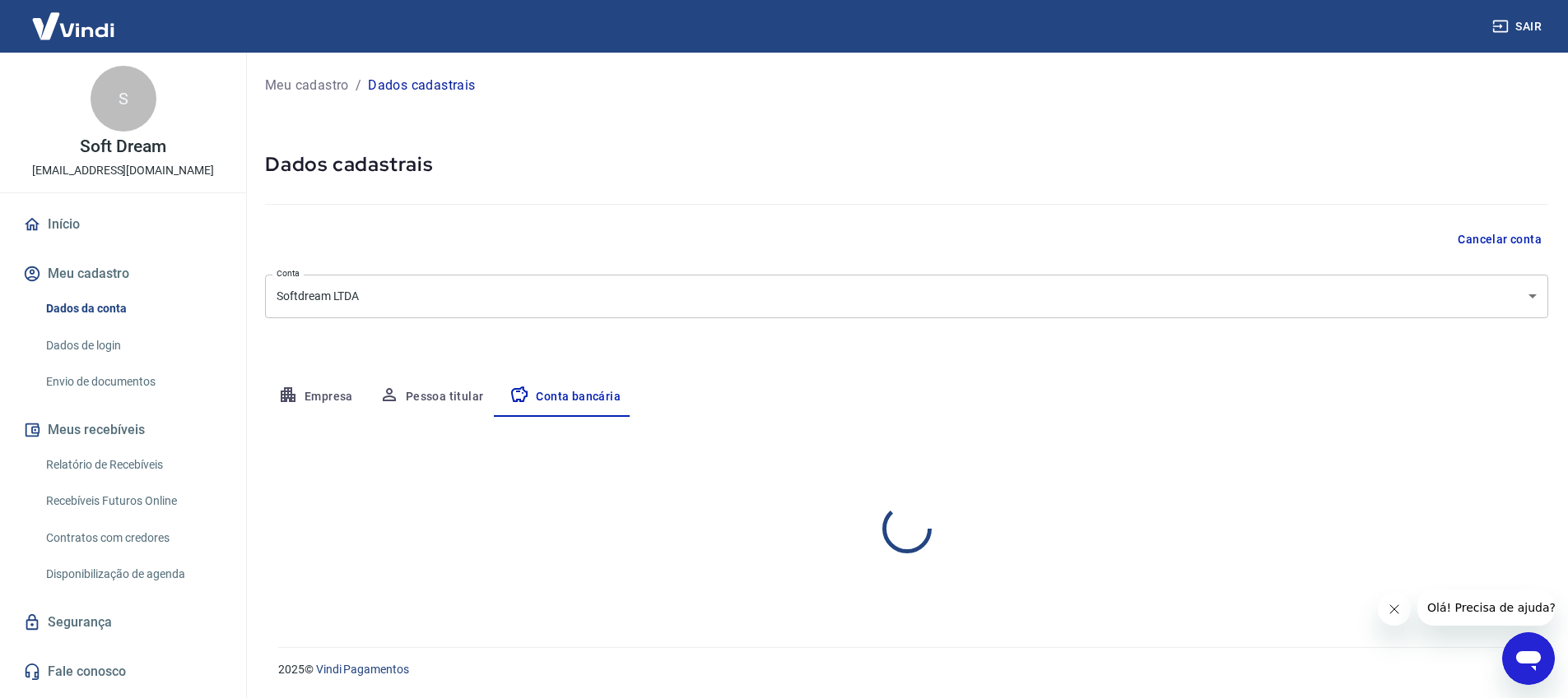
select select "1"
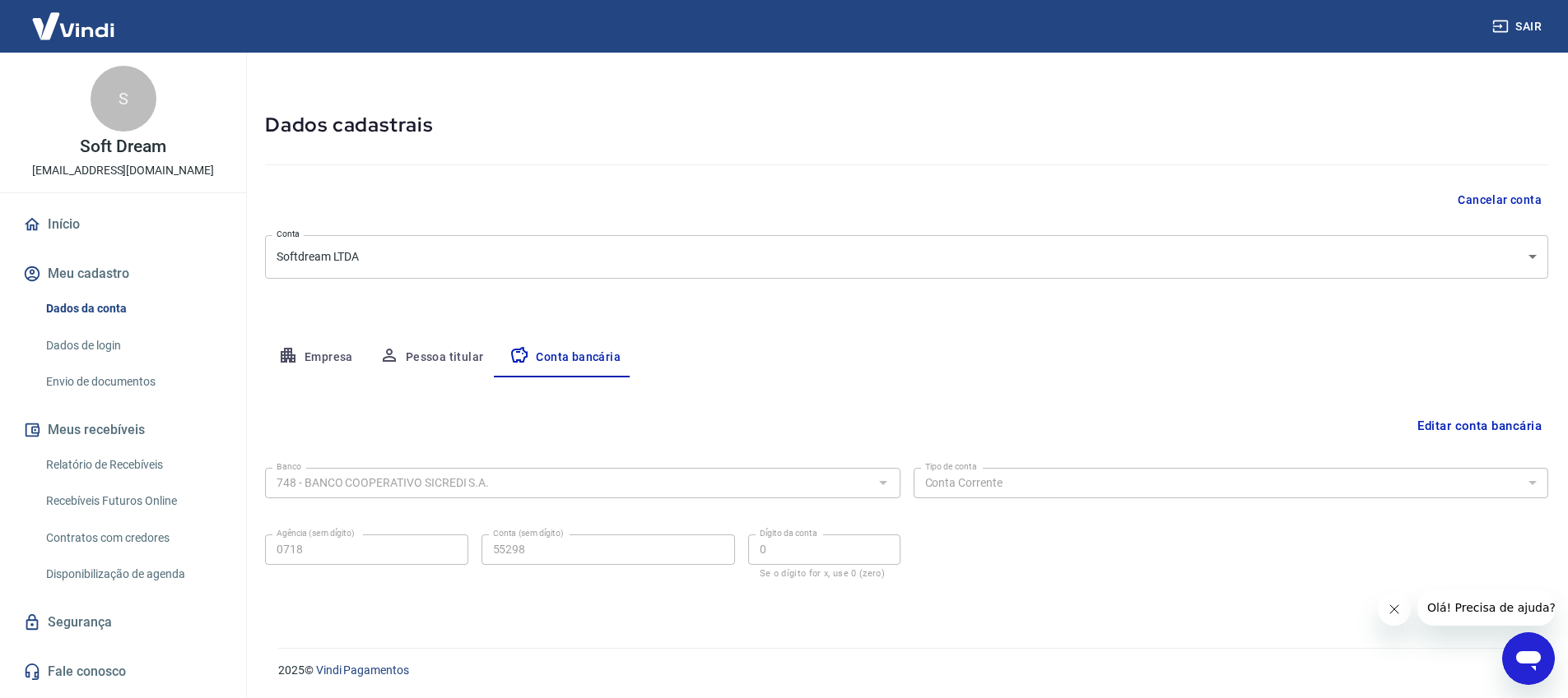
scroll to position [40, 0]
click at [437, 346] on button "Pessoa titular" at bounding box center [431, 356] width 130 height 39
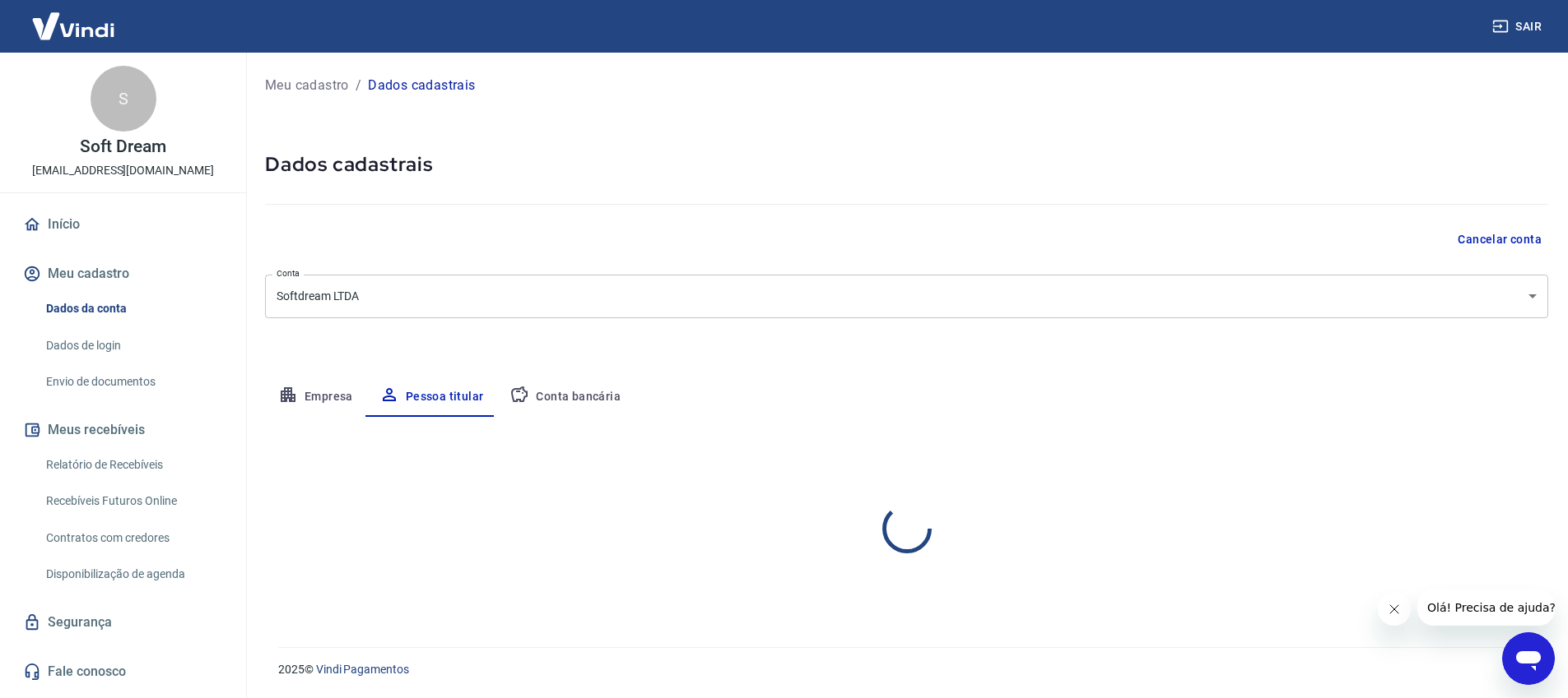
scroll to position [0, 0]
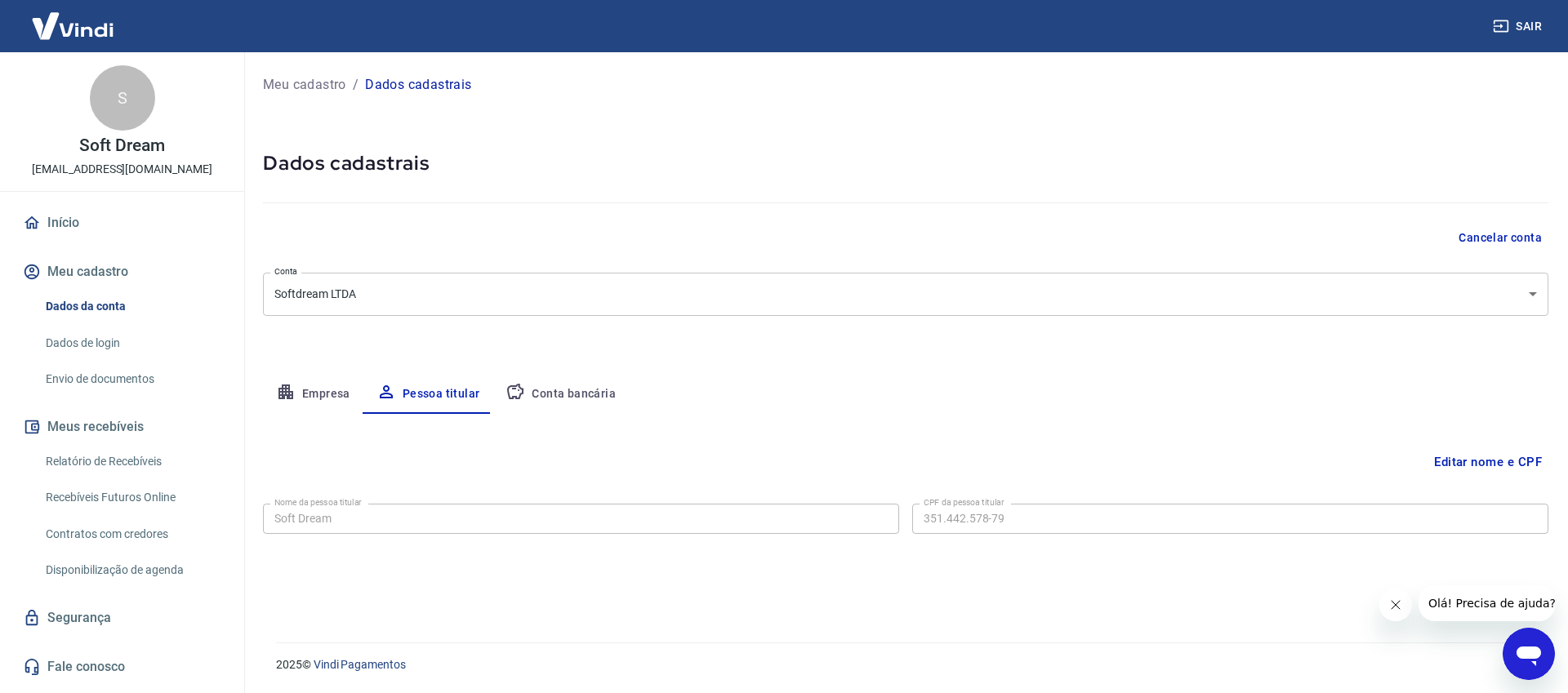
click at [1531, 459] on button "Editar nome e CPF" at bounding box center [1488, 463] width 121 height 31
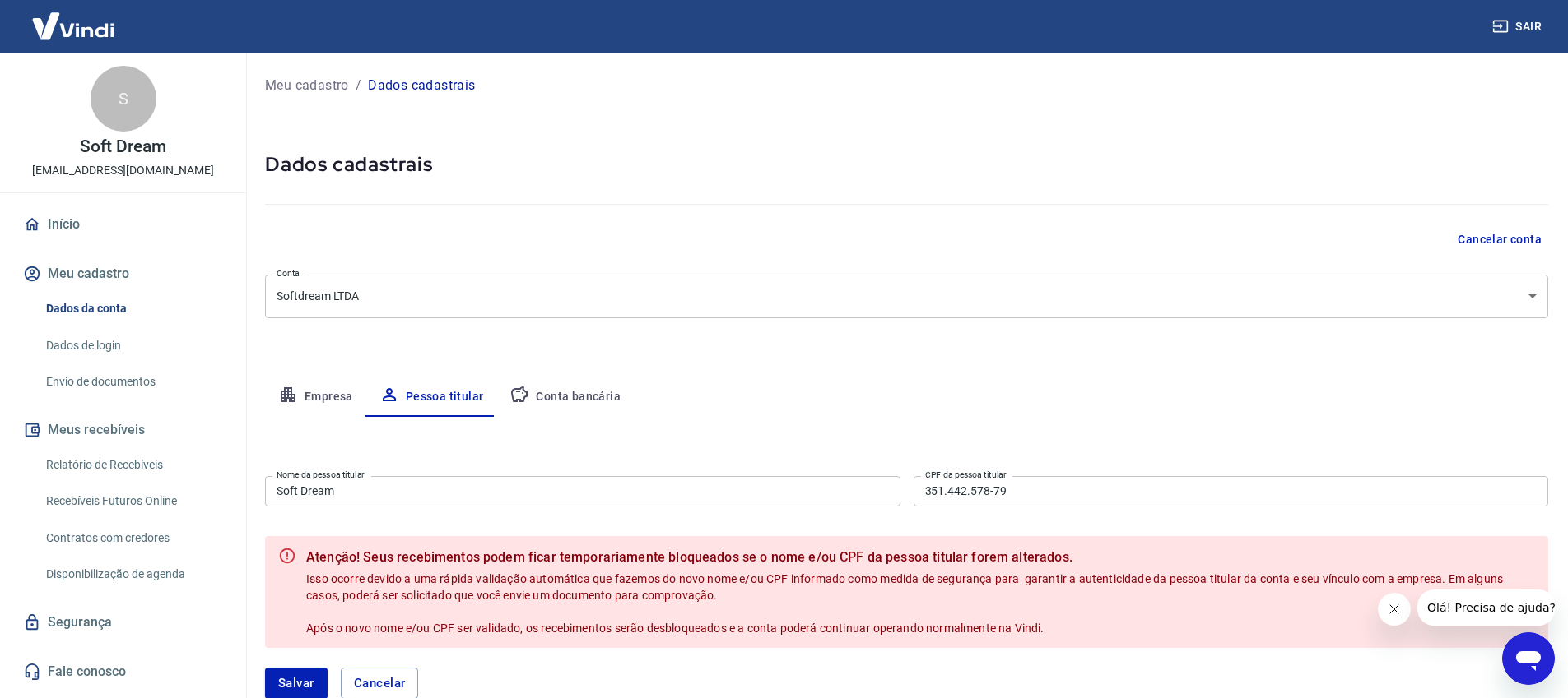
click at [644, 496] on input "Soft Dream" at bounding box center [583, 491] width 635 height 30
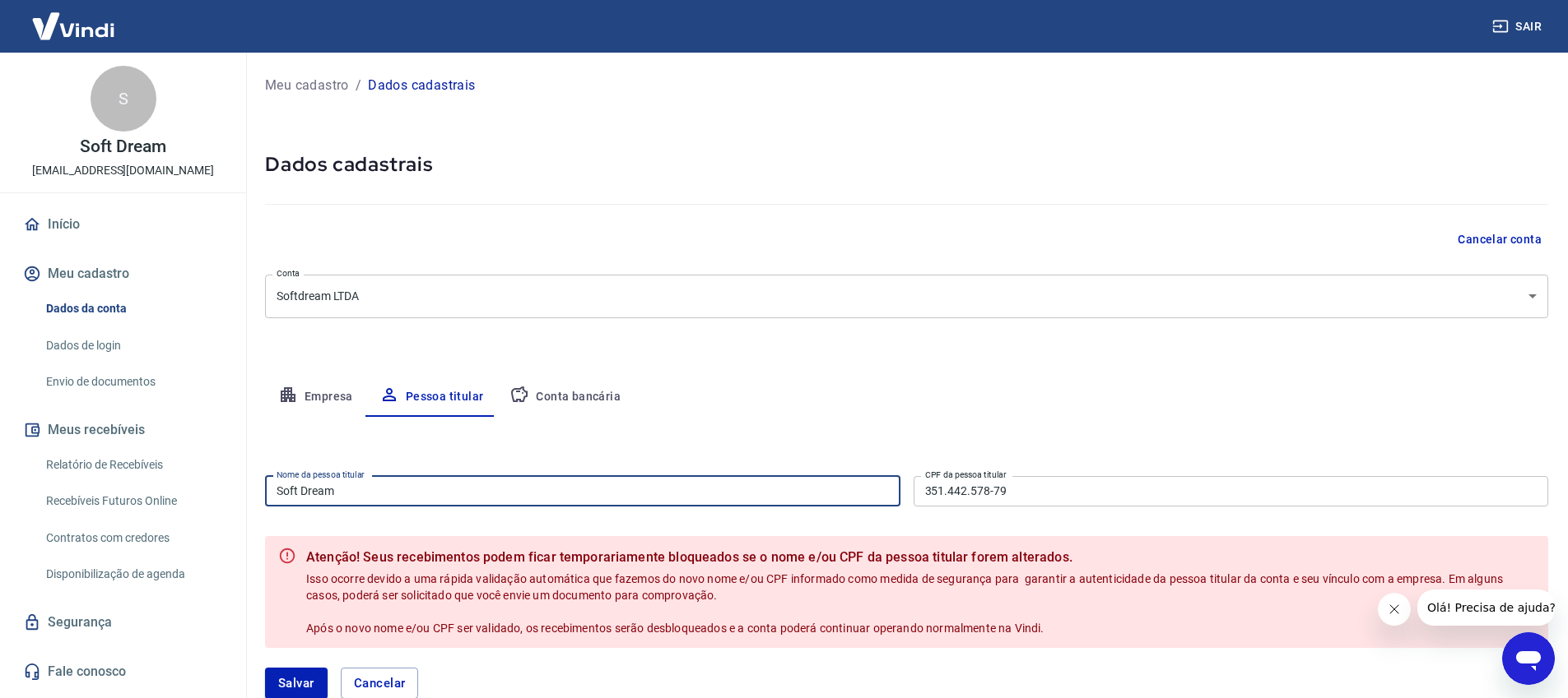
click at [644, 496] on input "Soft Dream" at bounding box center [583, 491] width 635 height 30
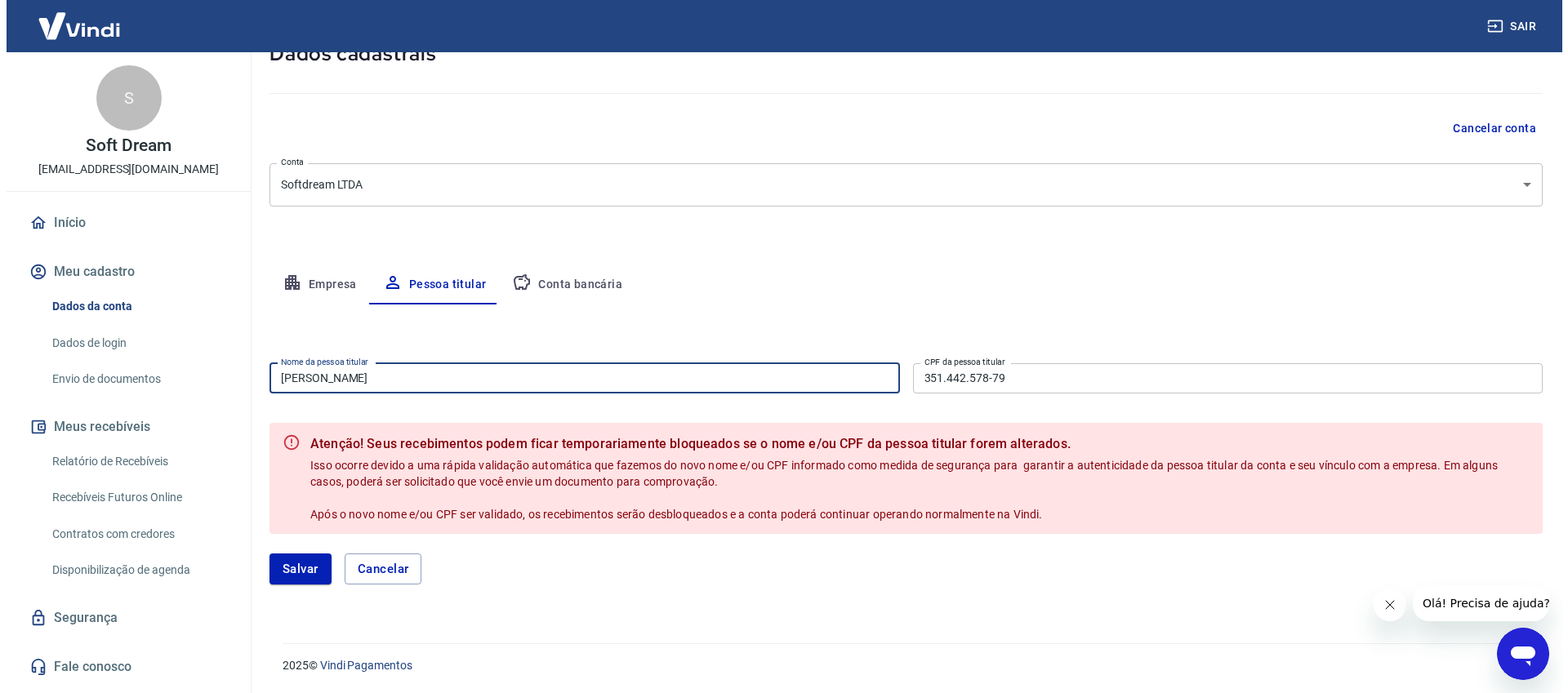
scroll to position [110, 0]
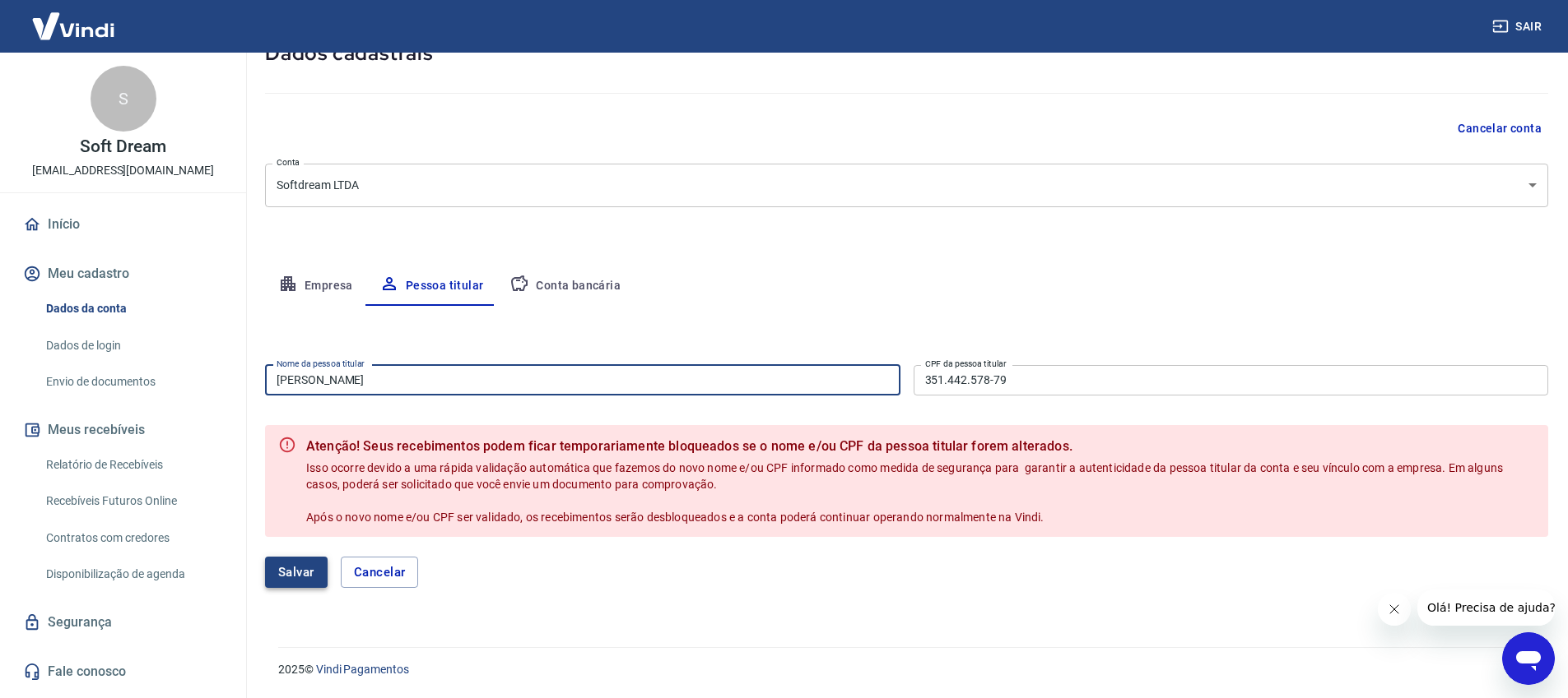
type input "[PERSON_NAME]"
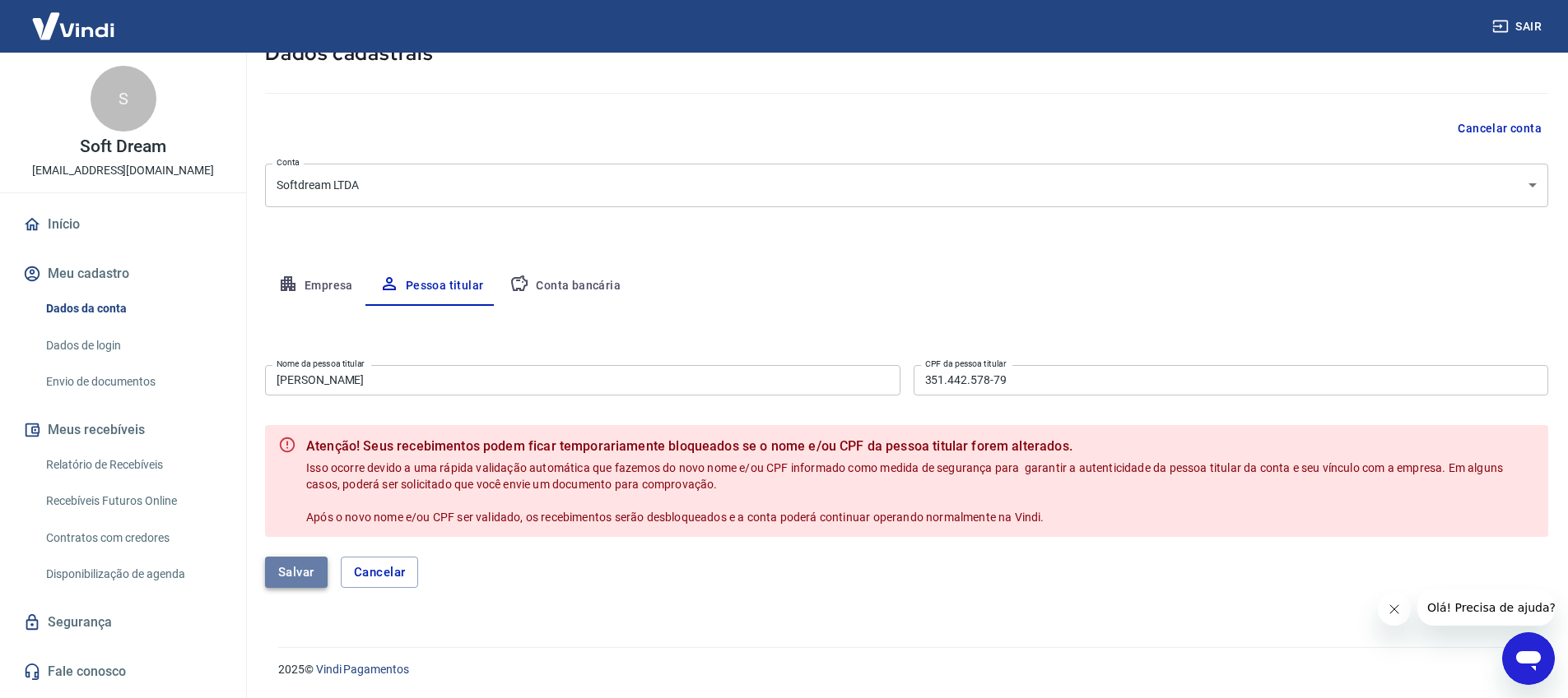
click at [312, 568] on button "Salvar" at bounding box center [297, 573] width 63 height 31
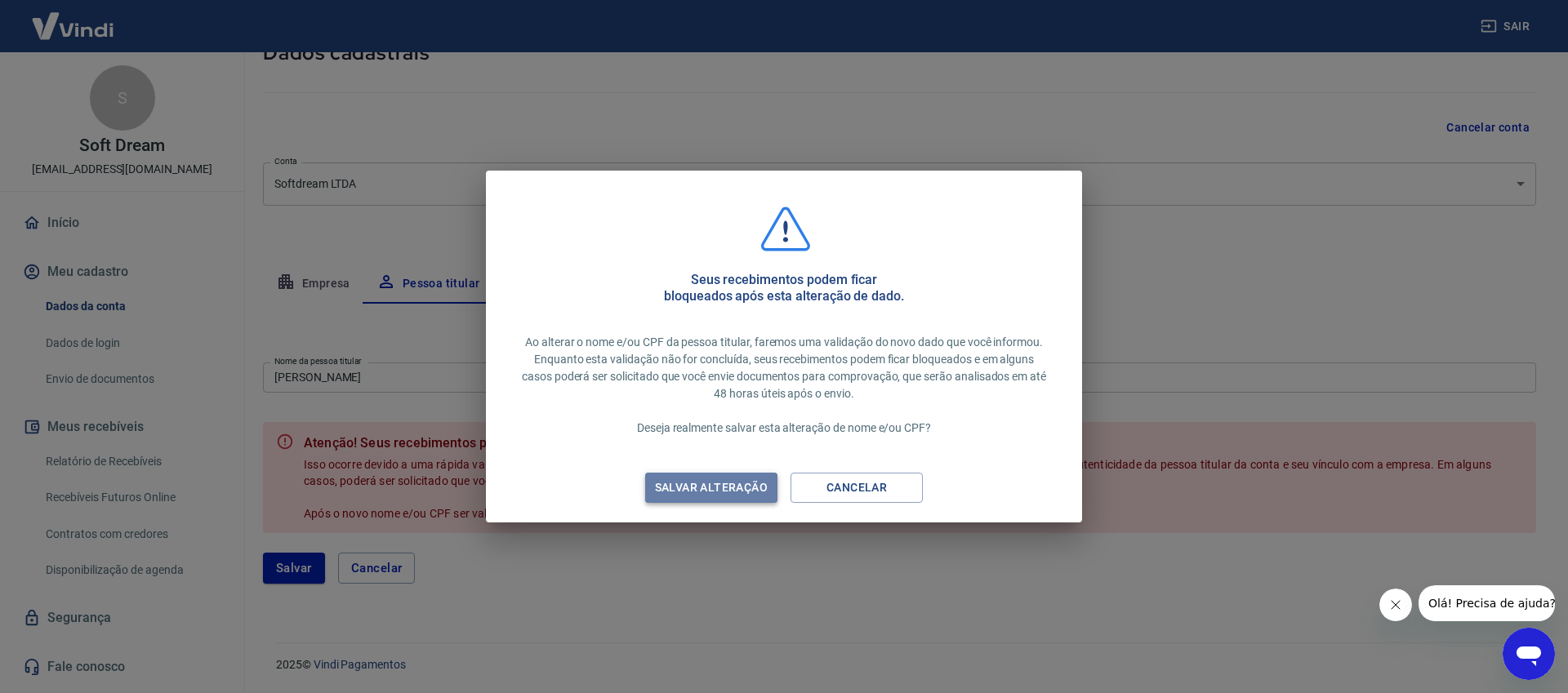
click at [729, 491] on div "Salvar alteração" at bounding box center [711, 488] width 152 height 21
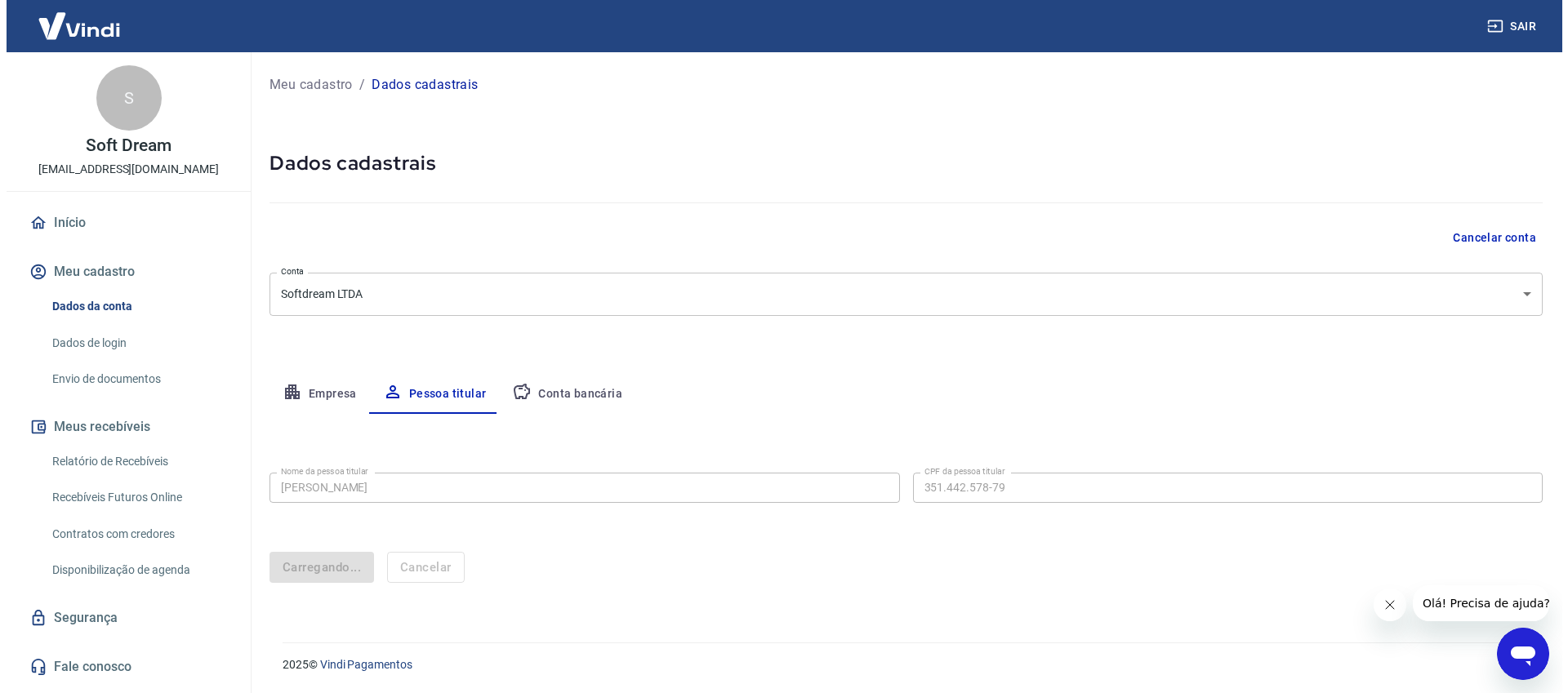
scroll to position [0, 0]
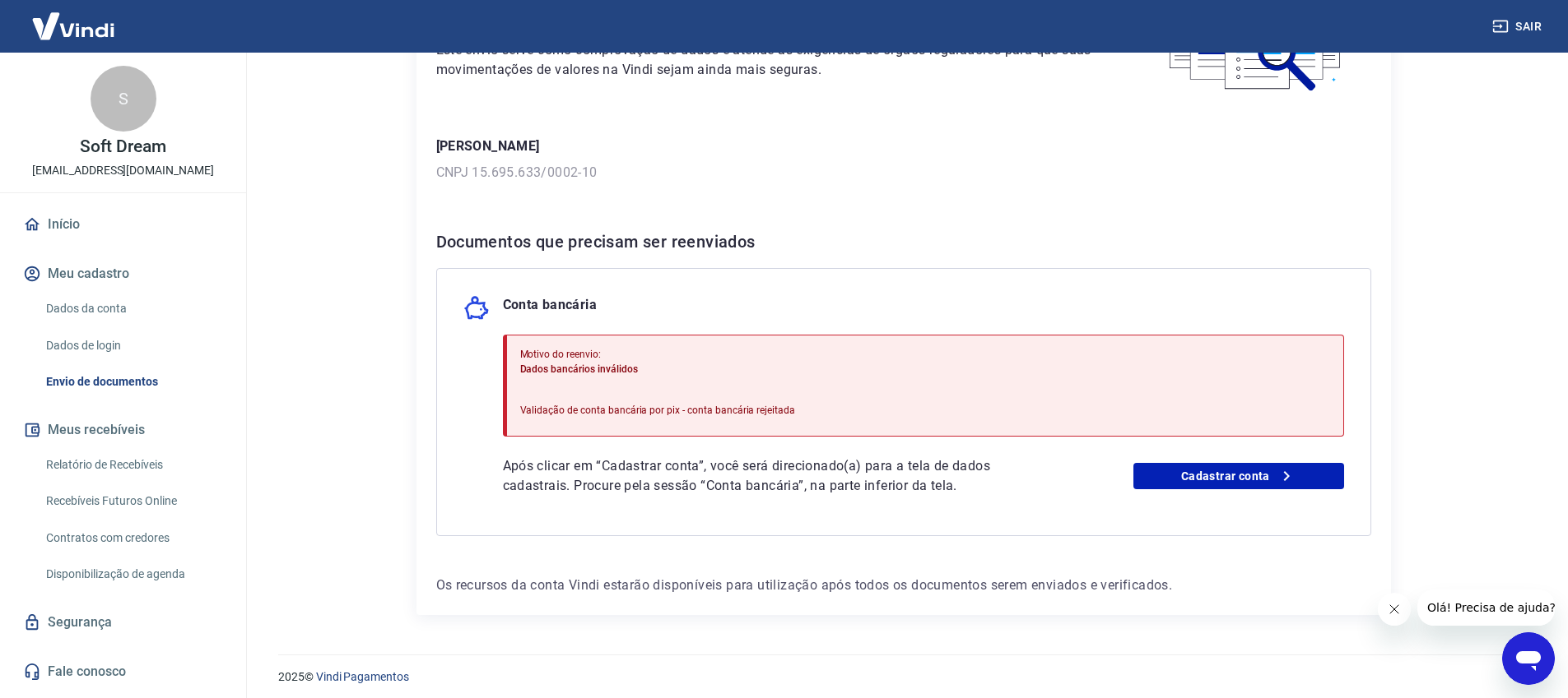
scroll to position [177, 0]
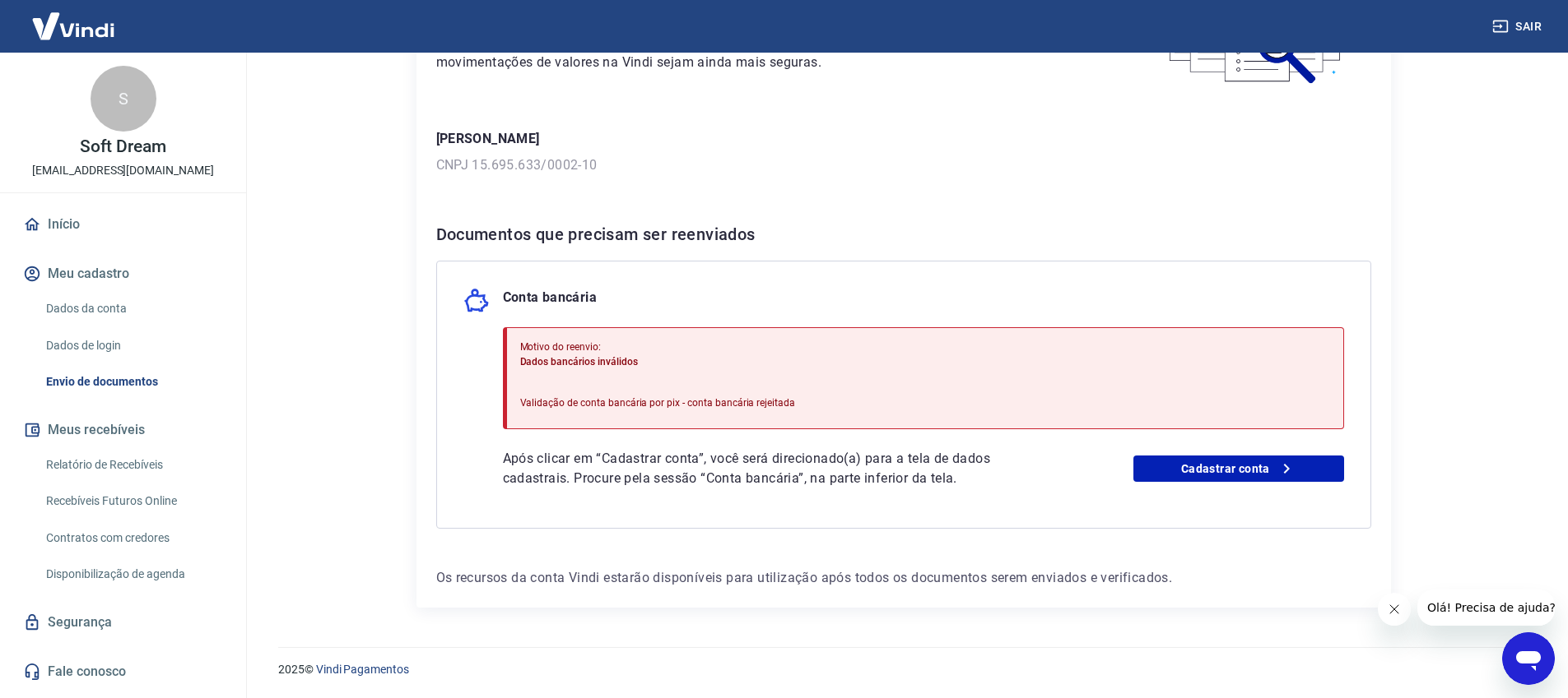
click at [51, 222] on link "Início" at bounding box center [123, 224] width 206 height 37
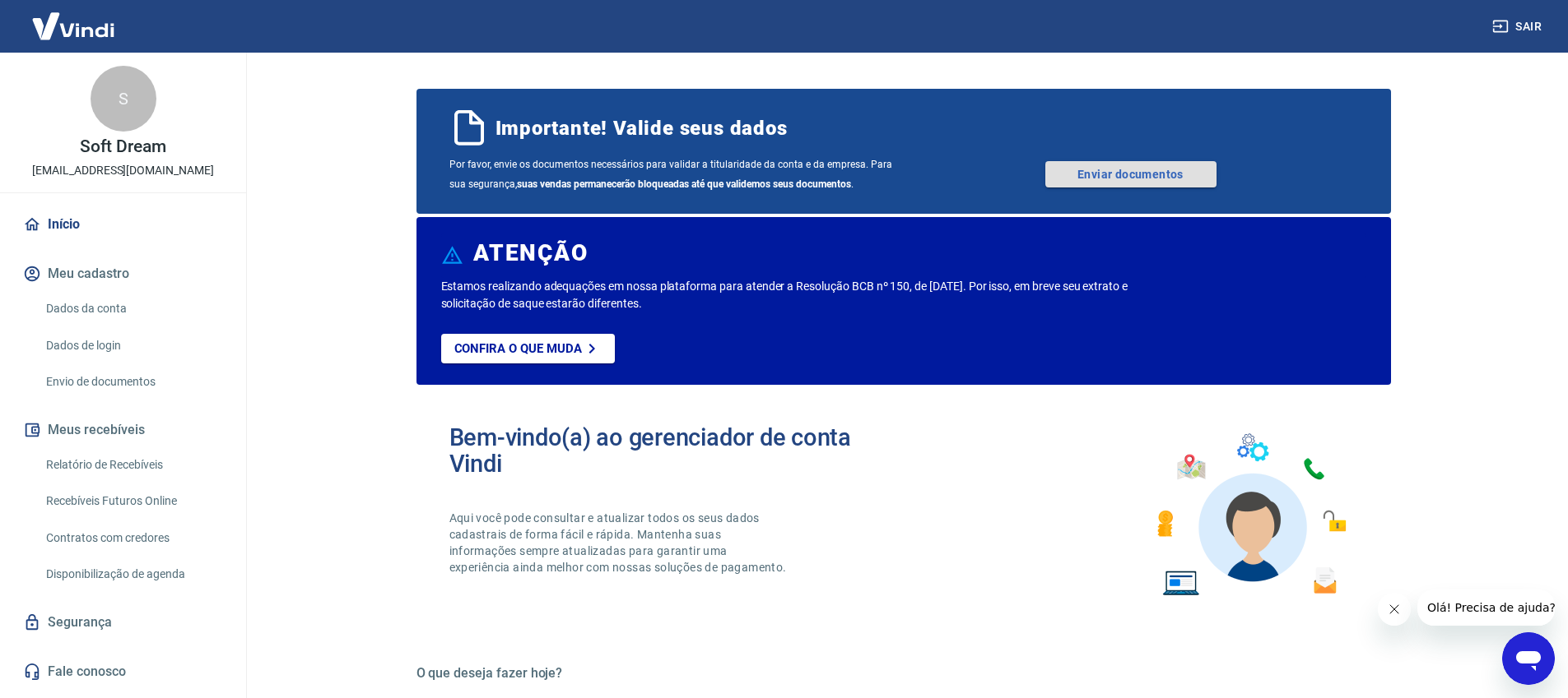
click at [1088, 171] on link "Enviar documentos" at bounding box center [1131, 174] width 171 height 26
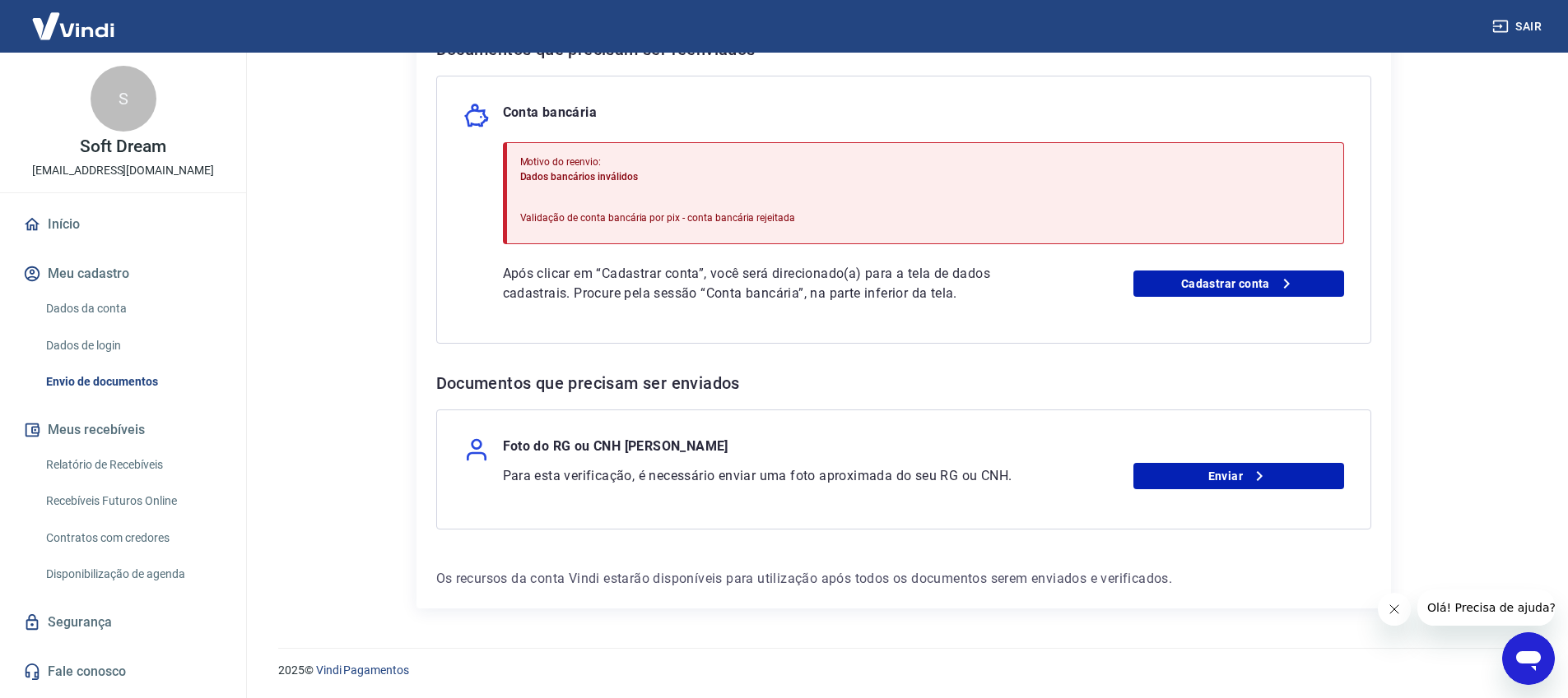
scroll to position [363, 0]
click at [1227, 478] on link "Enviar" at bounding box center [1238, 475] width 210 height 26
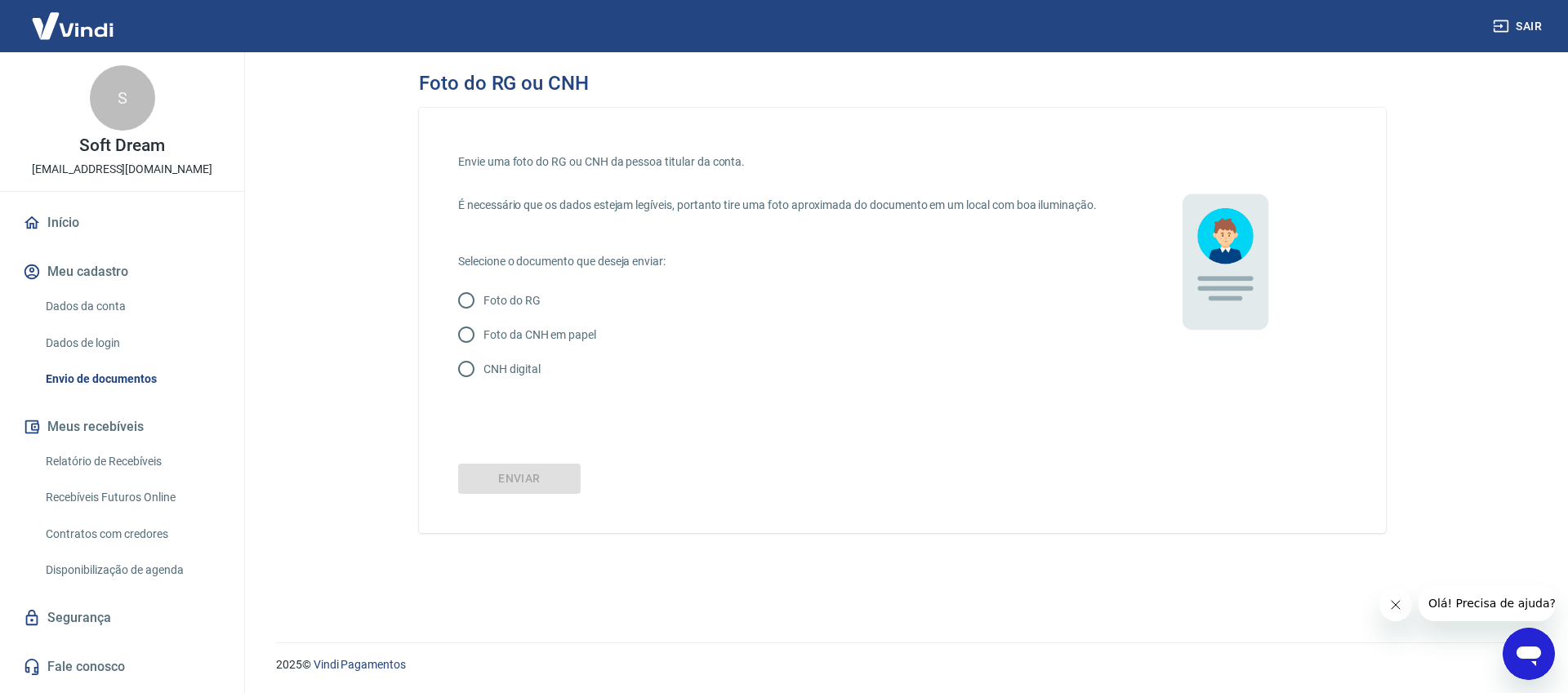
click at [470, 318] on input "Foto do RG" at bounding box center [466, 300] width 35 height 35
radio input "true"
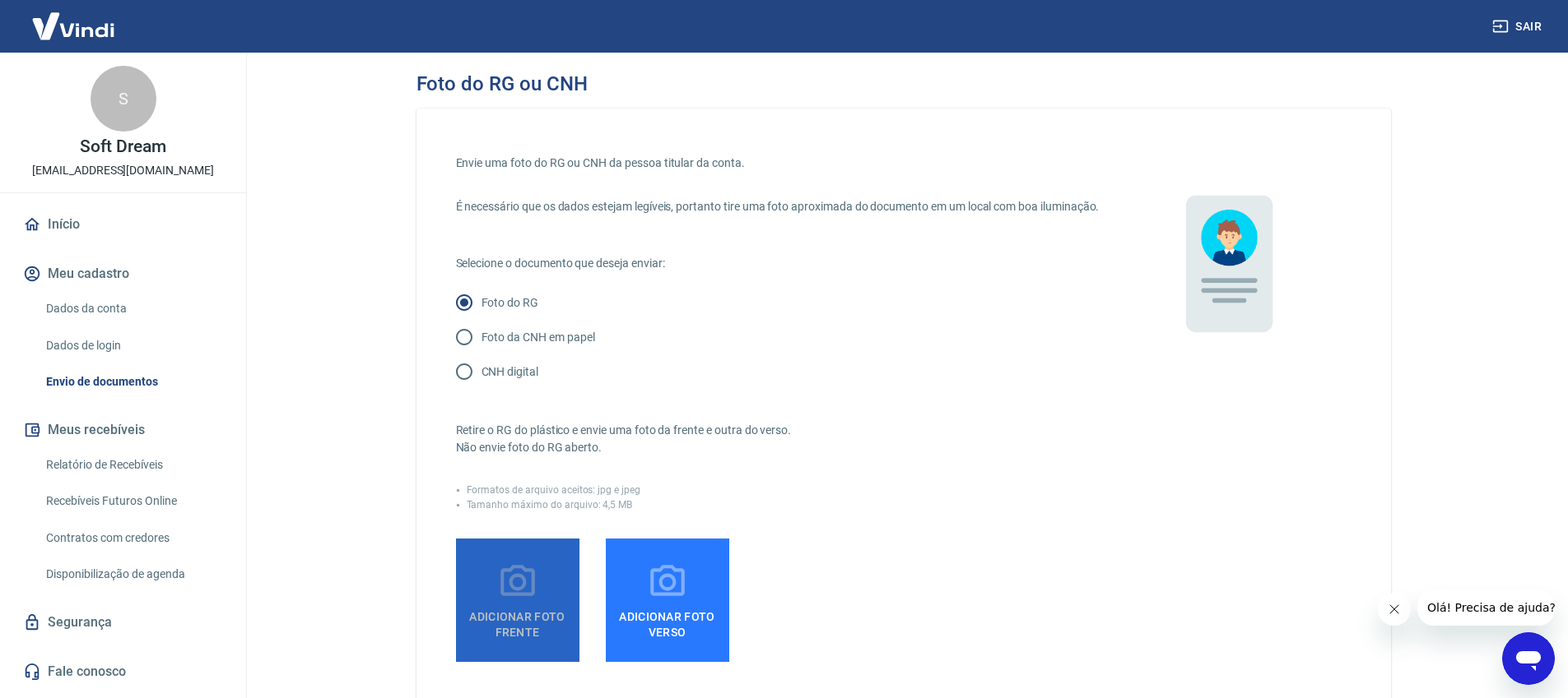
click at [550, 607] on label "Adicionar foto frente" at bounding box center [517, 601] width 123 height 123
click at [0, 0] on input "Adicionar foto frente" at bounding box center [0, 0] width 0 height 0
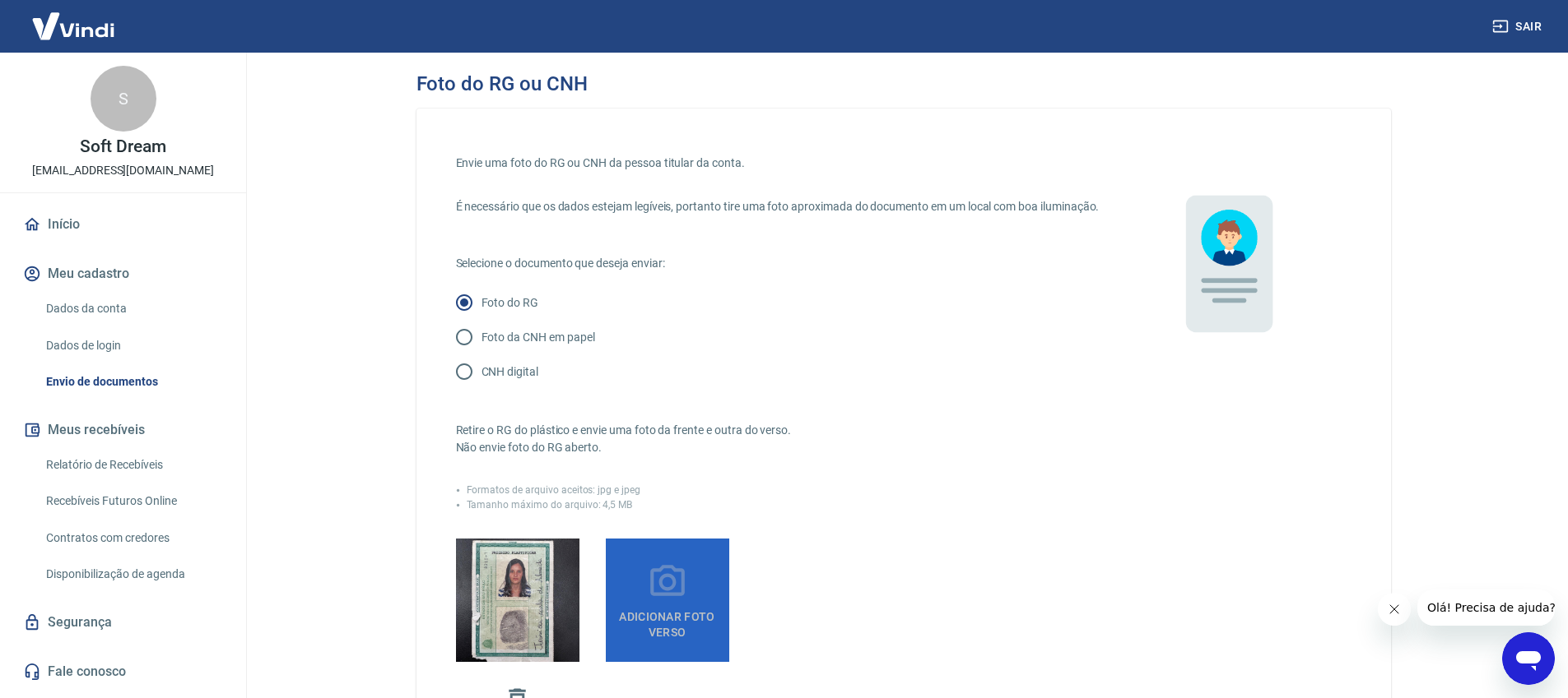
click at [686, 603] on icon at bounding box center [667, 582] width 41 height 41
click at [0, 0] on input "Adicionar foto verso" at bounding box center [0, 0] width 0 height 0
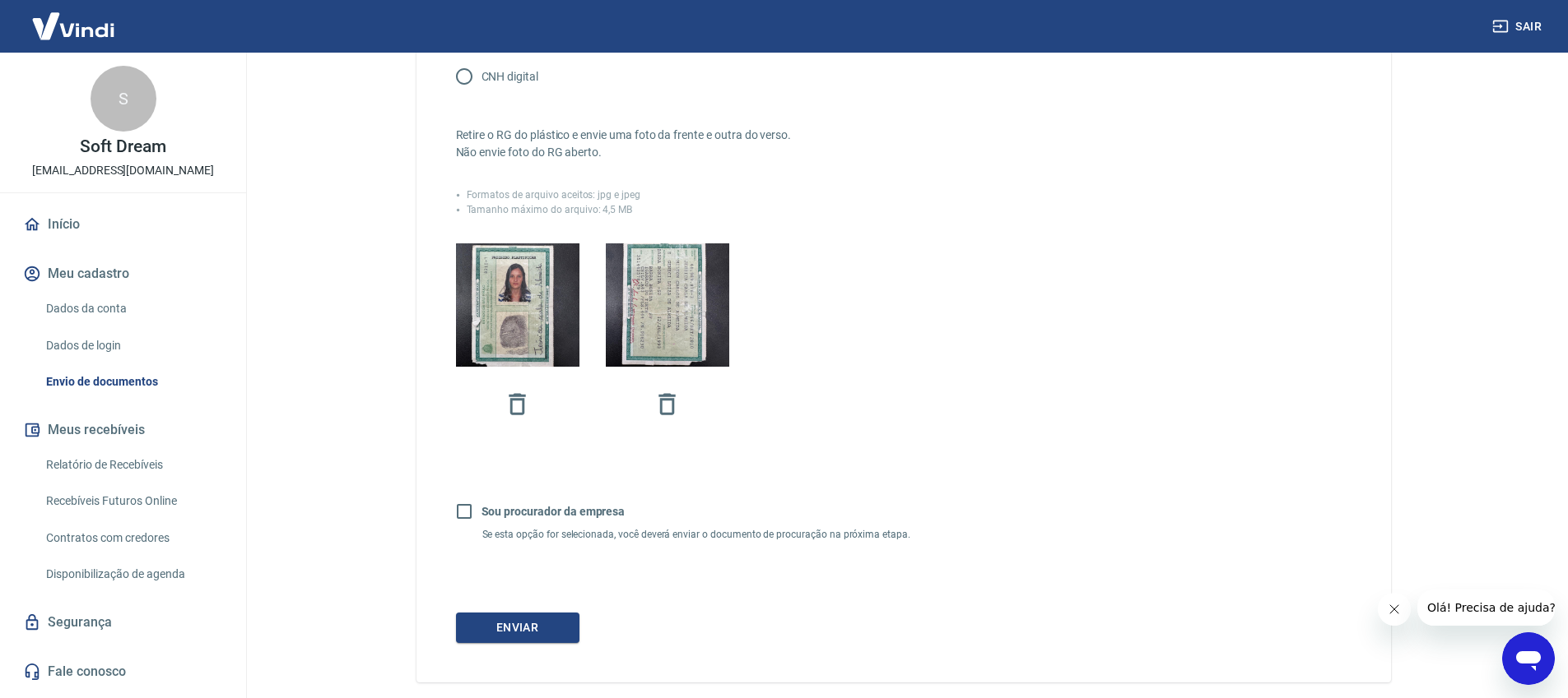
scroll to position [388, 0]
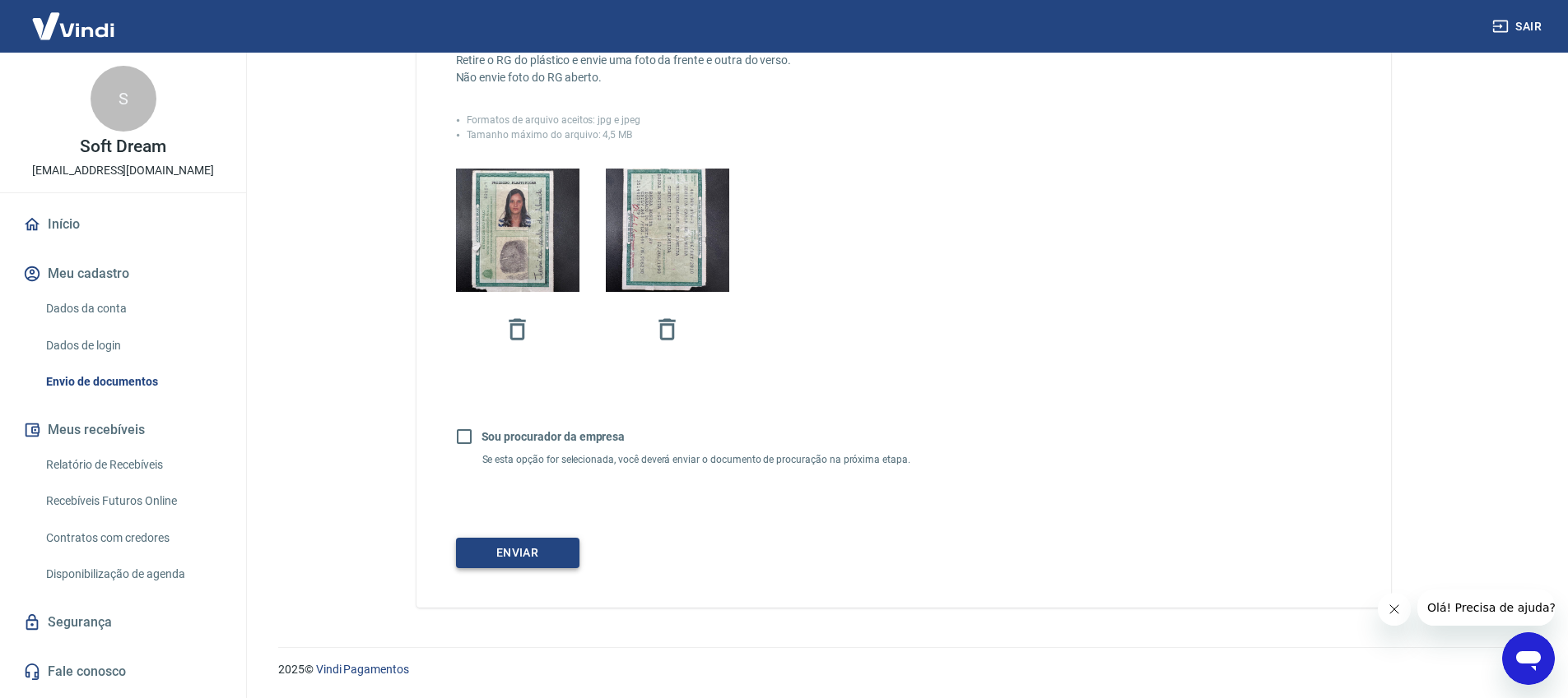
click at [500, 548] on button "Enviar" at bounding box center [517, 553] width 123 height 30
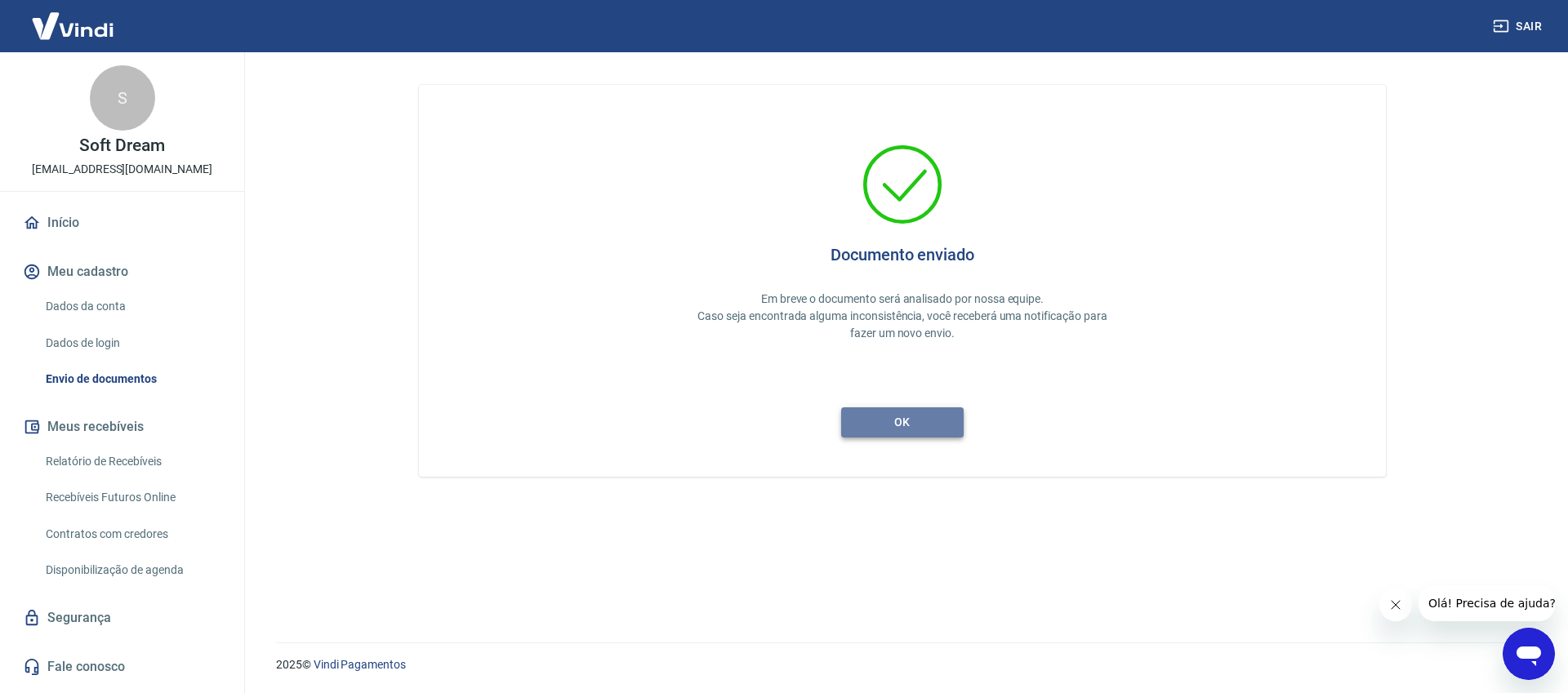
click at [916, 416] on button "ok" at bounding box center [903, 422] width 123 height 30
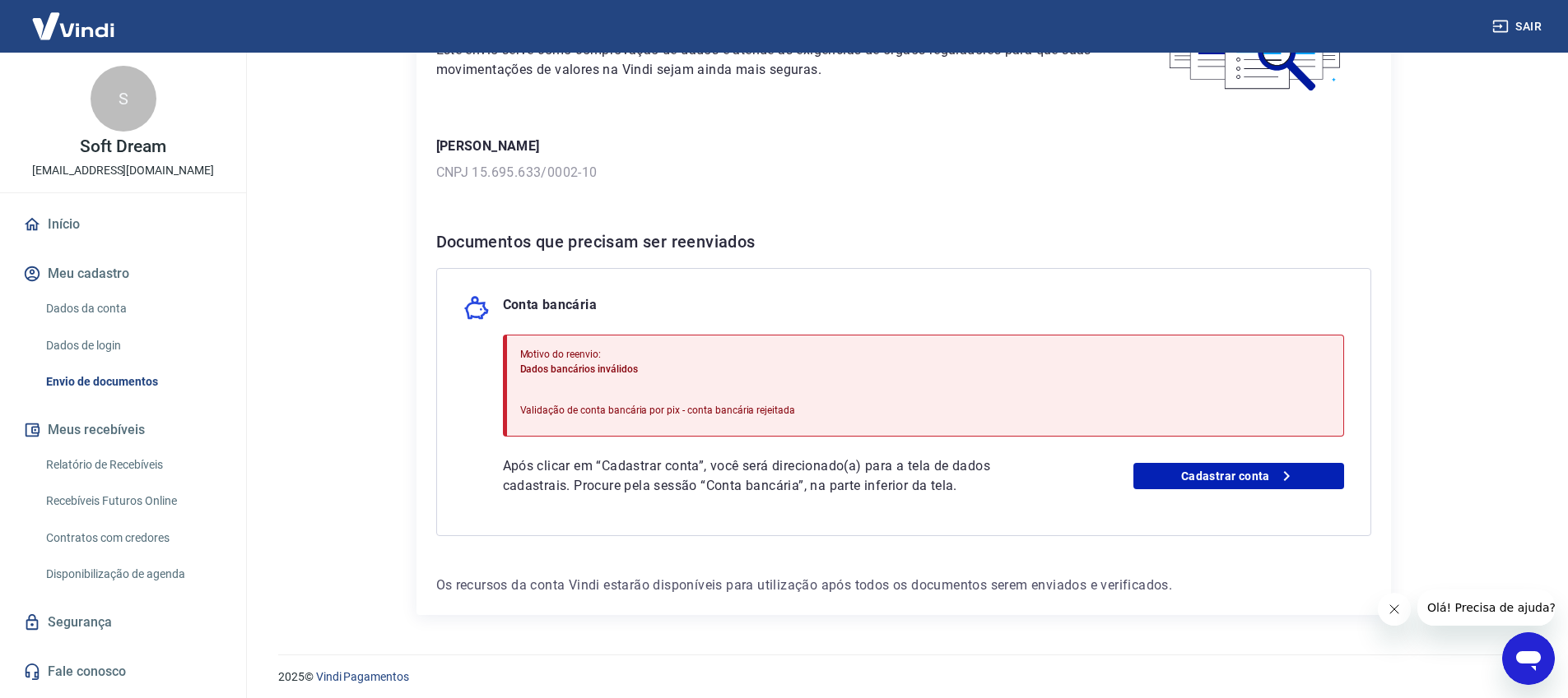
scroll to position [177, 0]
